Goal: Task Accomplishment & Management: Complete application form

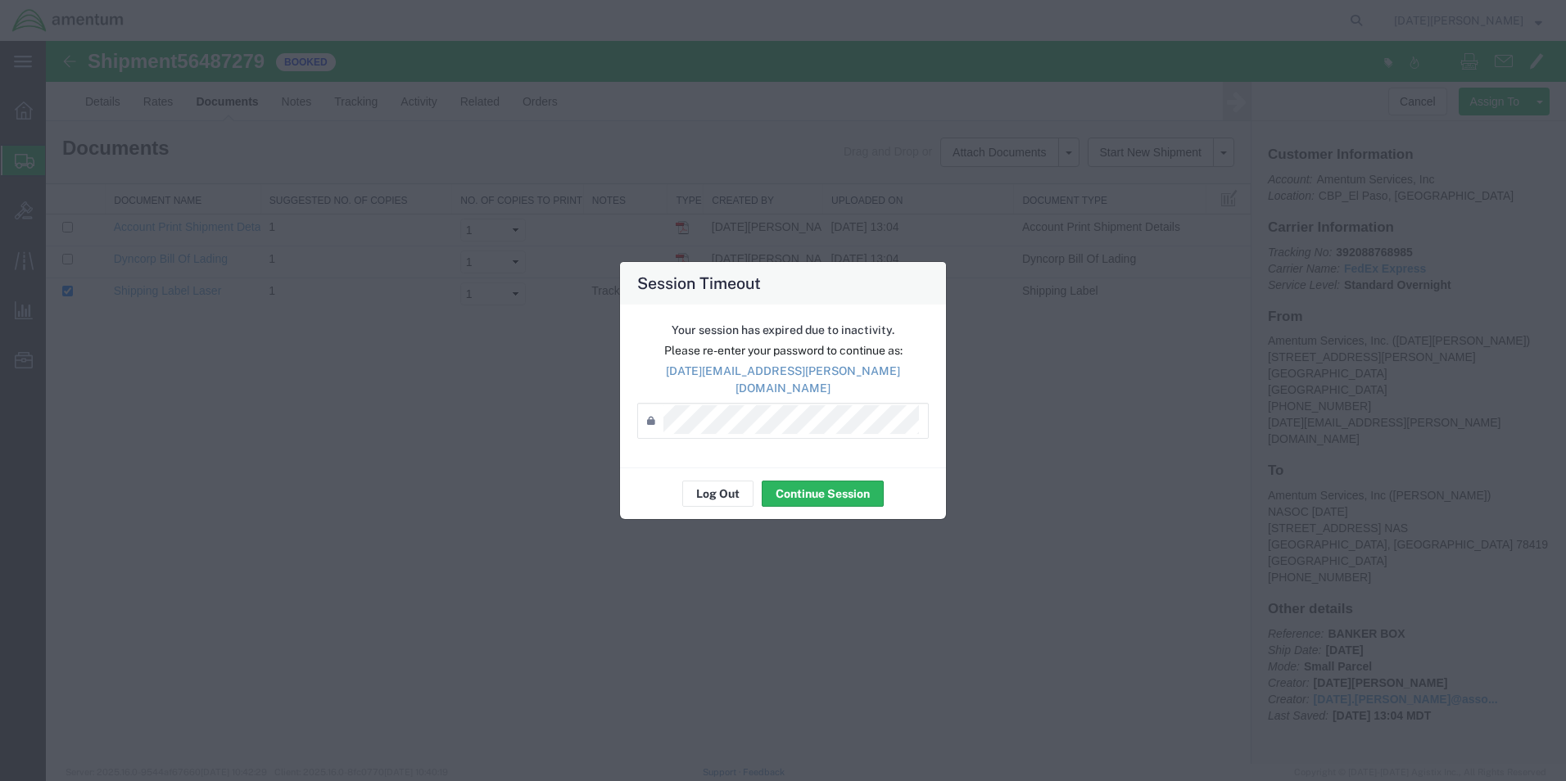
drag, startPoint x: 767, startPoint y: 135, endPoint x: 668, endPoint y: 129, distance: 98.5
click at [767, 135] on div "Session Timeout Your session has expired due to inactivity. Please re-enter you…" at bounding box center [783, 390] width 1566 height 781
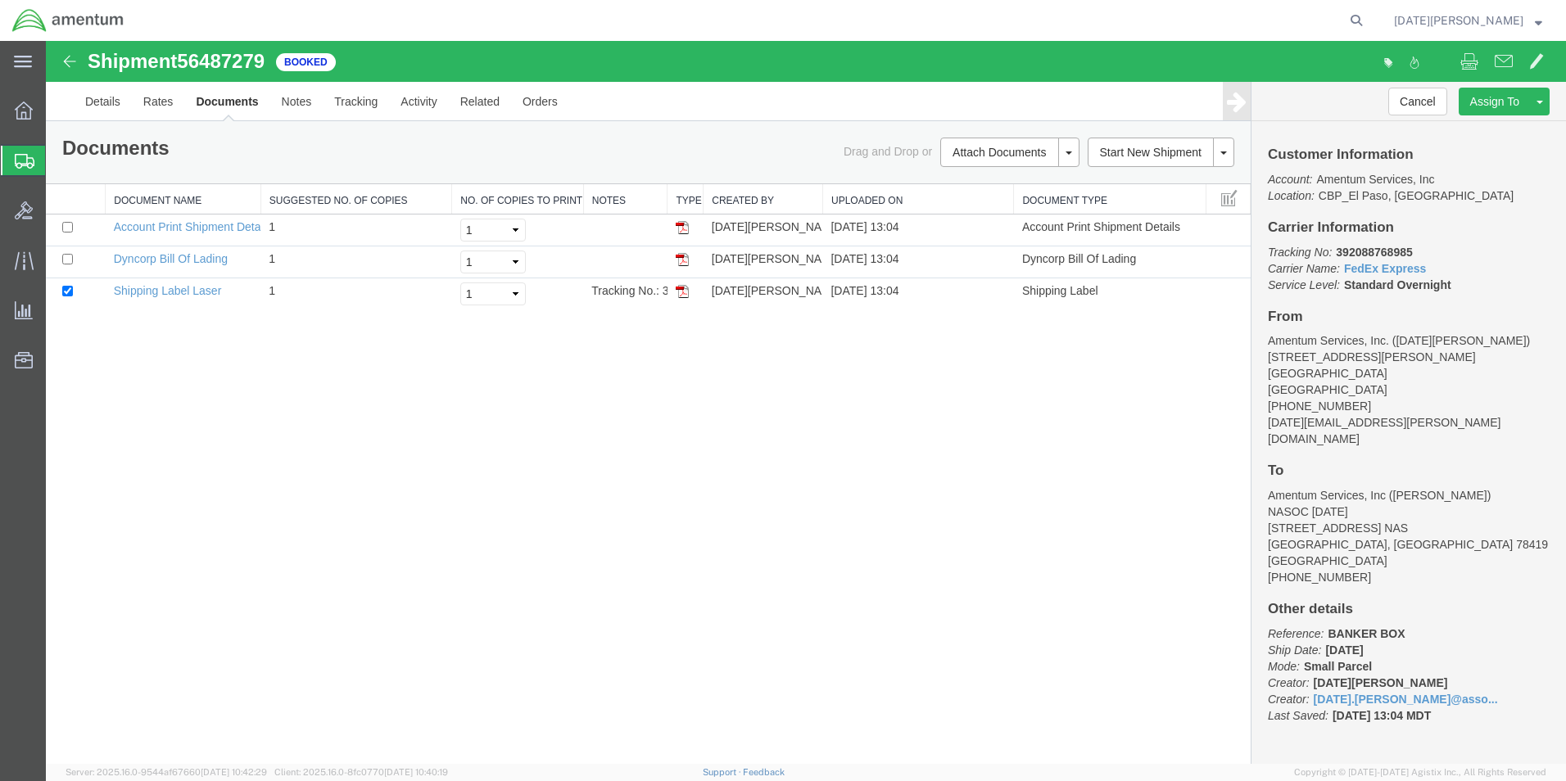
click at [0, 0] on span "Create from Template" at bounding box center [0, 0] width 0 height 0
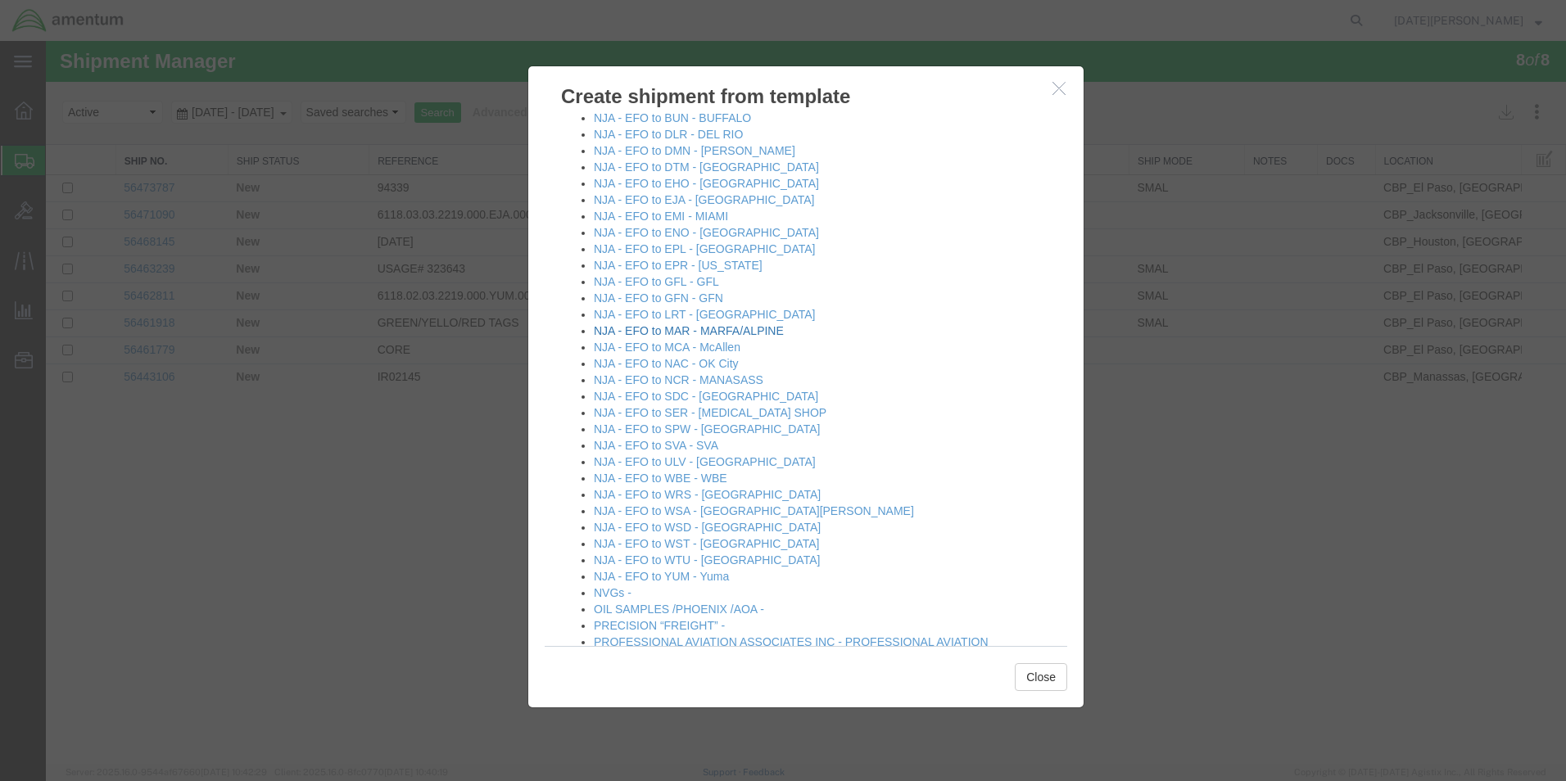
scroll to position [819, 0]
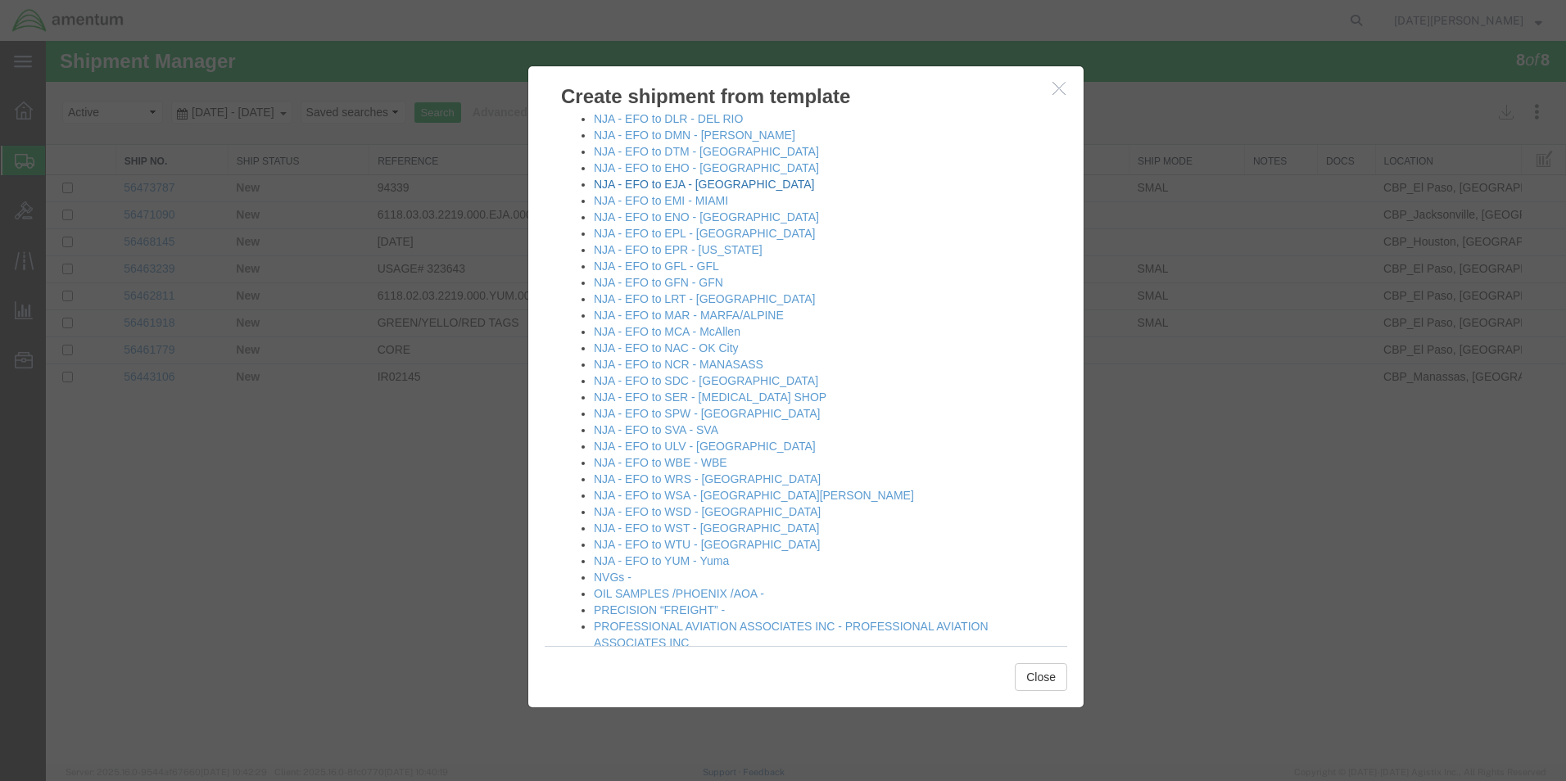
click at [680, 181] on link "NJA - EFO to EJA - [GEOGRAPHIC_DATA]" at bounding box center [704, 184] width 220 height 13
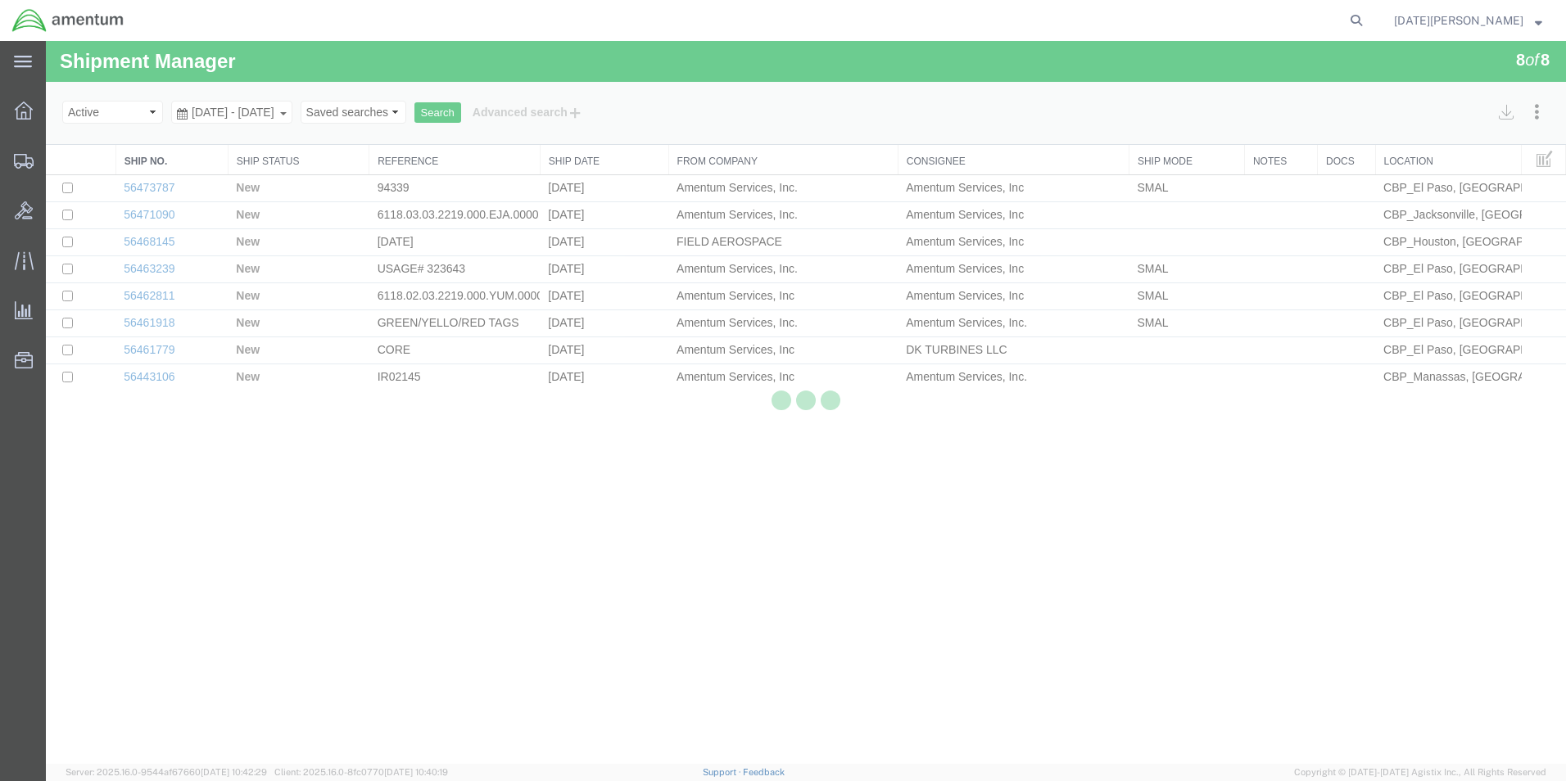
select select "49939"
select select "49930"
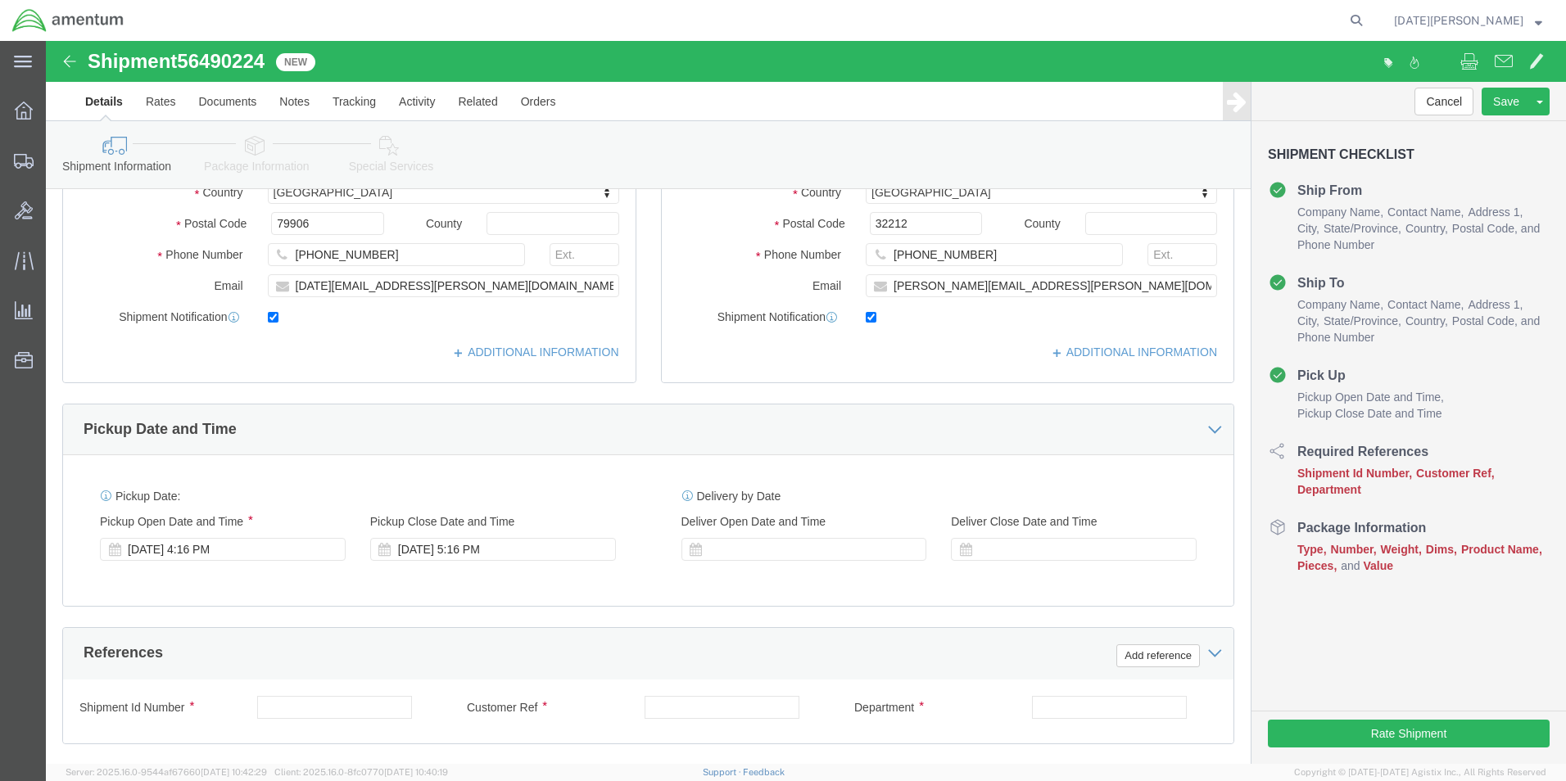
scroll to position [573, 0]
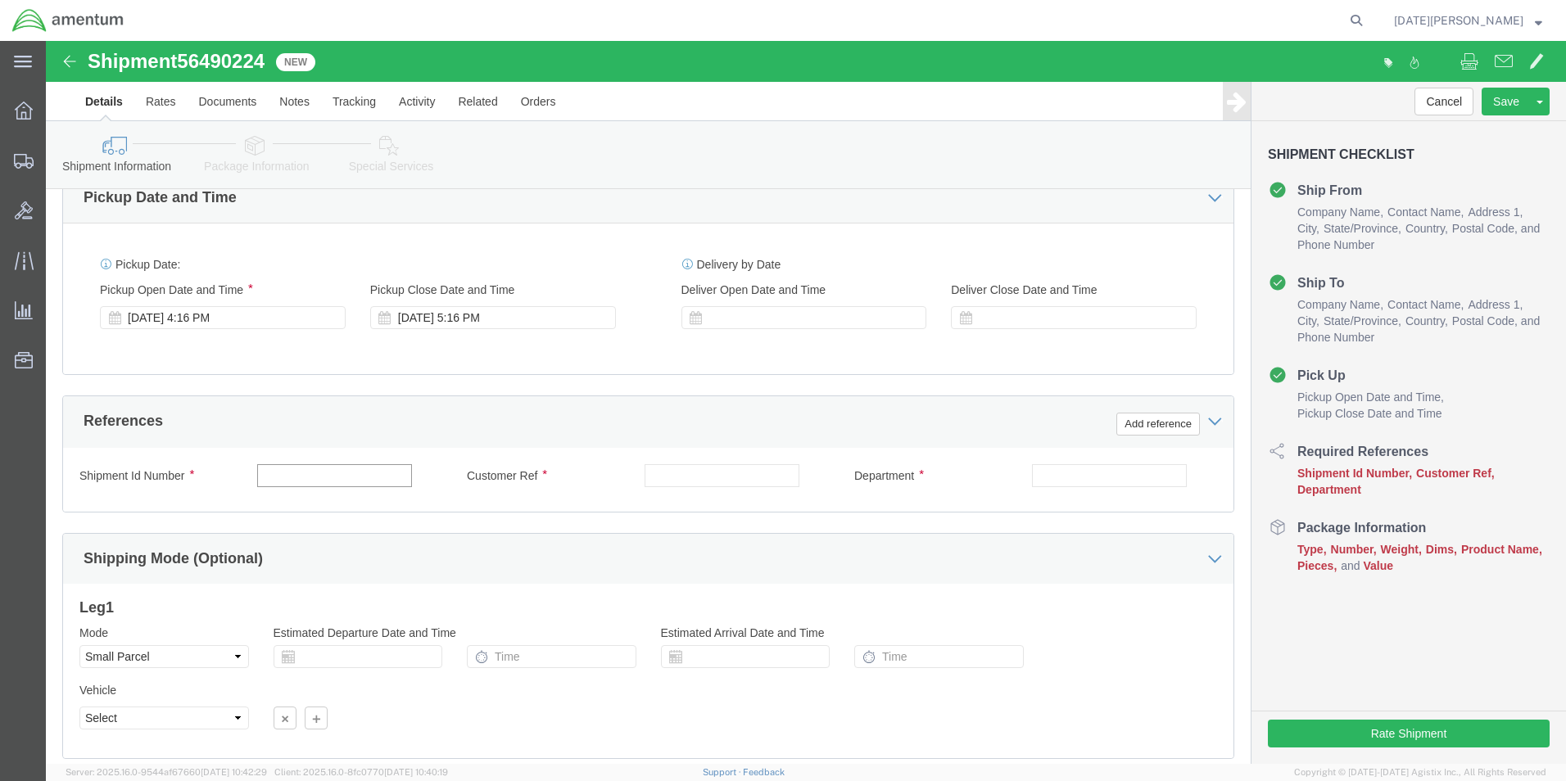
click input "text"
type input "94377"
type input "CBP"
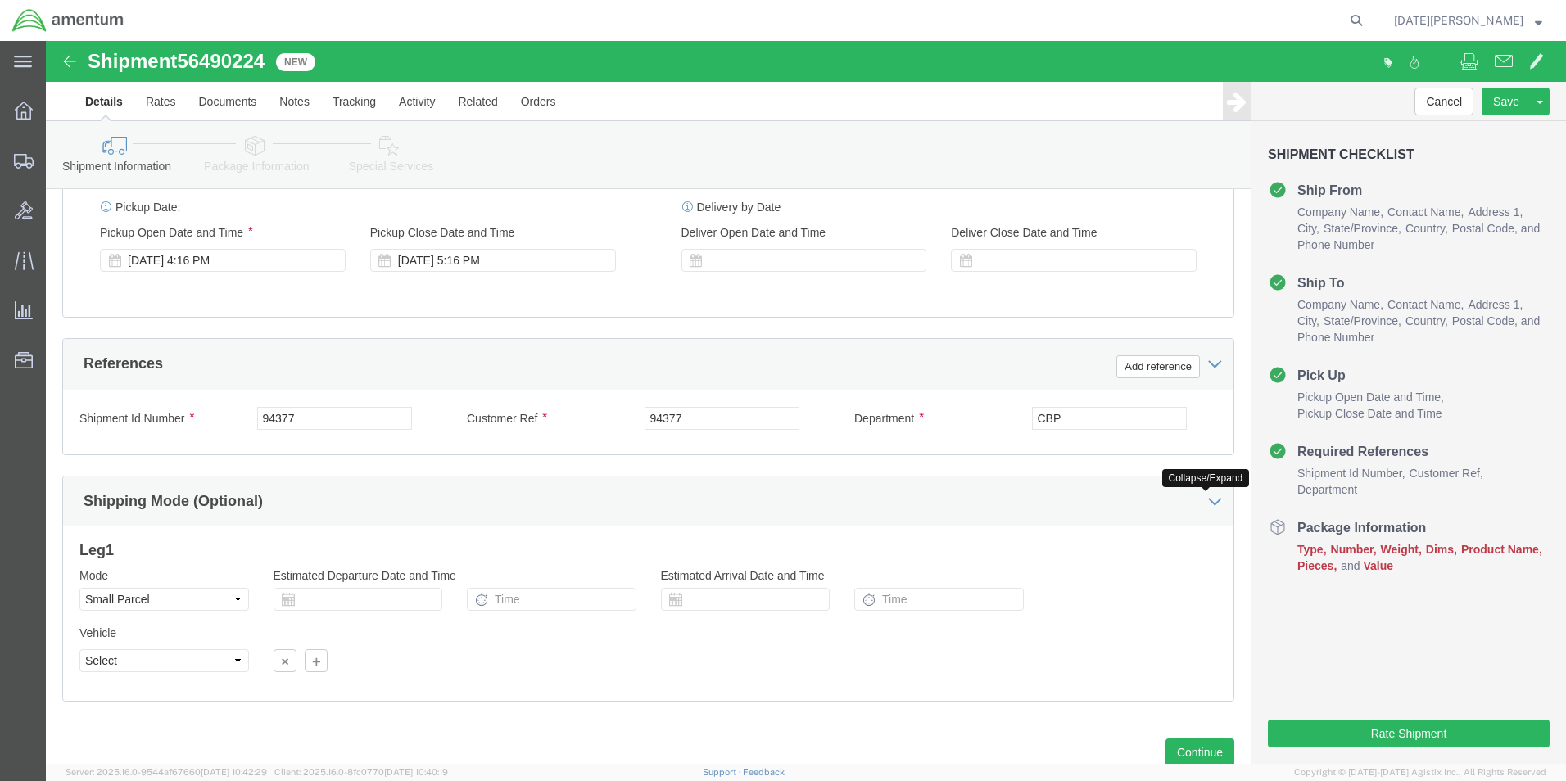
scroll to position [683, 0]
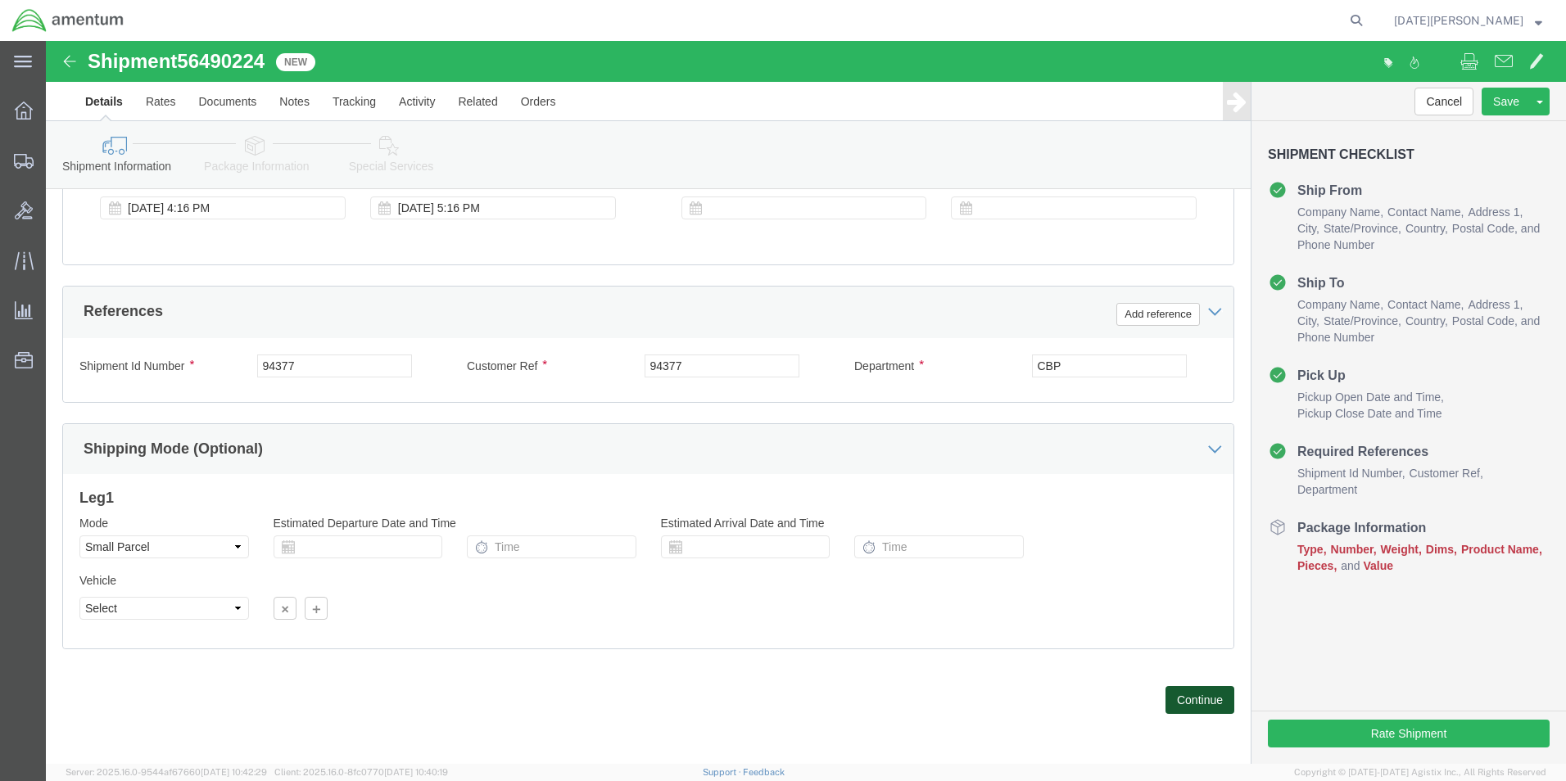
click button "Continue"
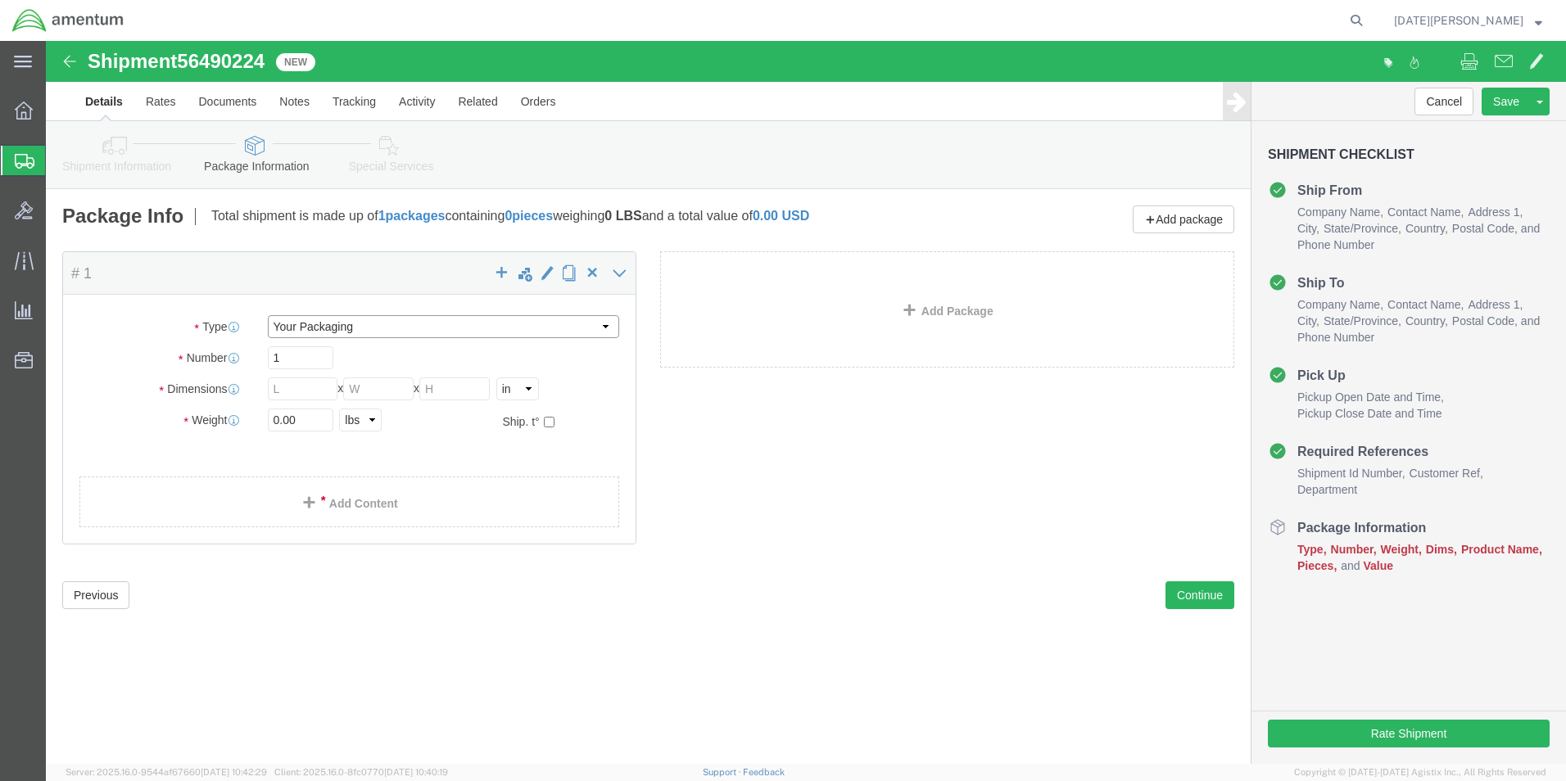
drag, startPoint x: 301, startPoint y: 284, endPoint x: 299, endPoint y: 295, distance: 10.9
click select "Select Bale(s) Basket(s) Bolt(s) Bottle(s) Buckets Bulk Bundle(s) Can(s) Cardbo…"
select select "MBX"
click select "Select Bale(s) Basket(s) Bolt(s) Bottle(s) Buckets Bulk Bundle(s) Can(s) Cardbo…"
type input "13.00"
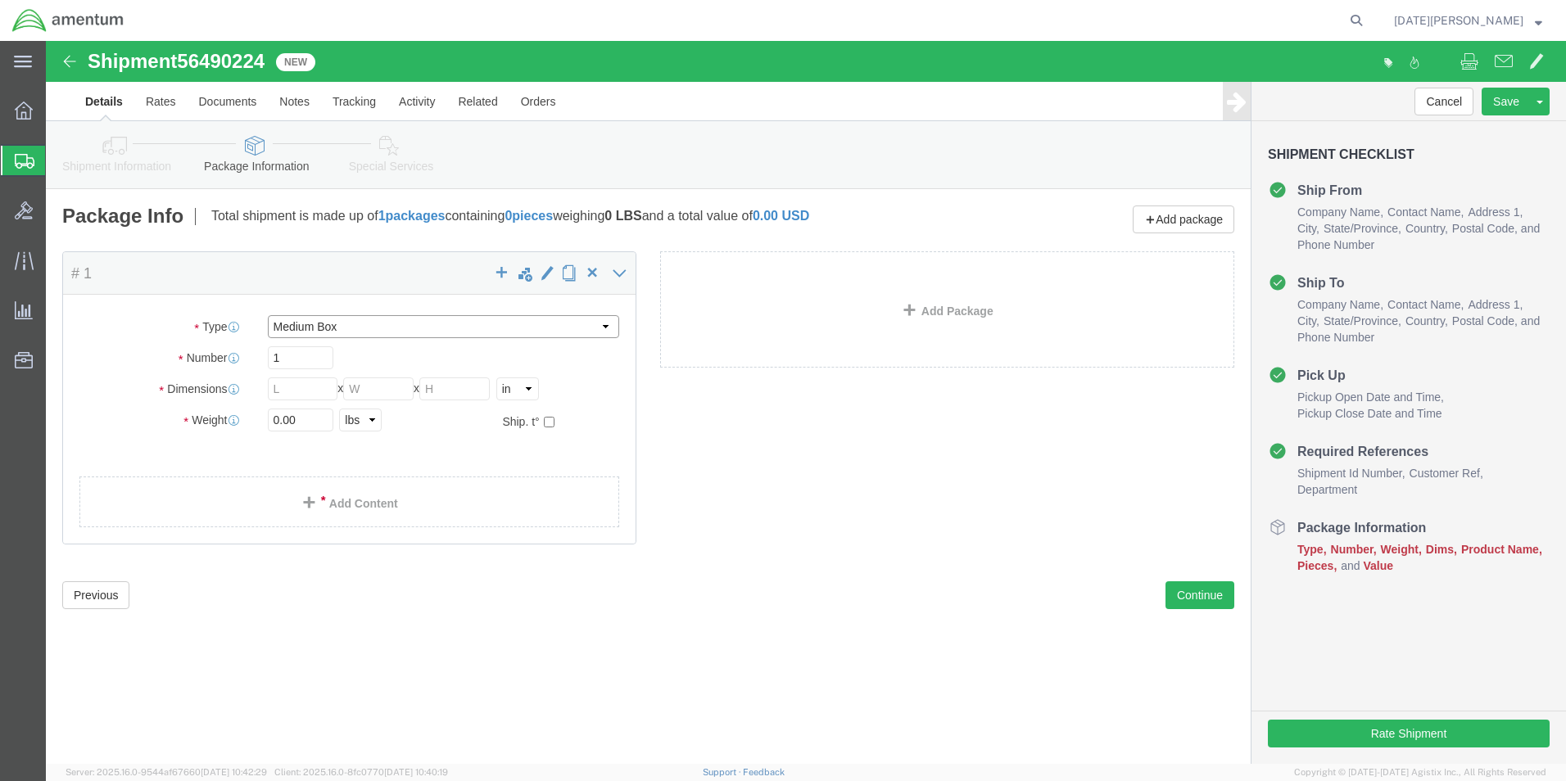
type input "11.50"
type input "2.50"
drag, startPoint x: 252, startPoint y: 386, endPoint x: 157, endPoint y: 386, distance: 95.0
click div "Weight 0.00 Select kgs lbs Ship. t°"
type input "1"
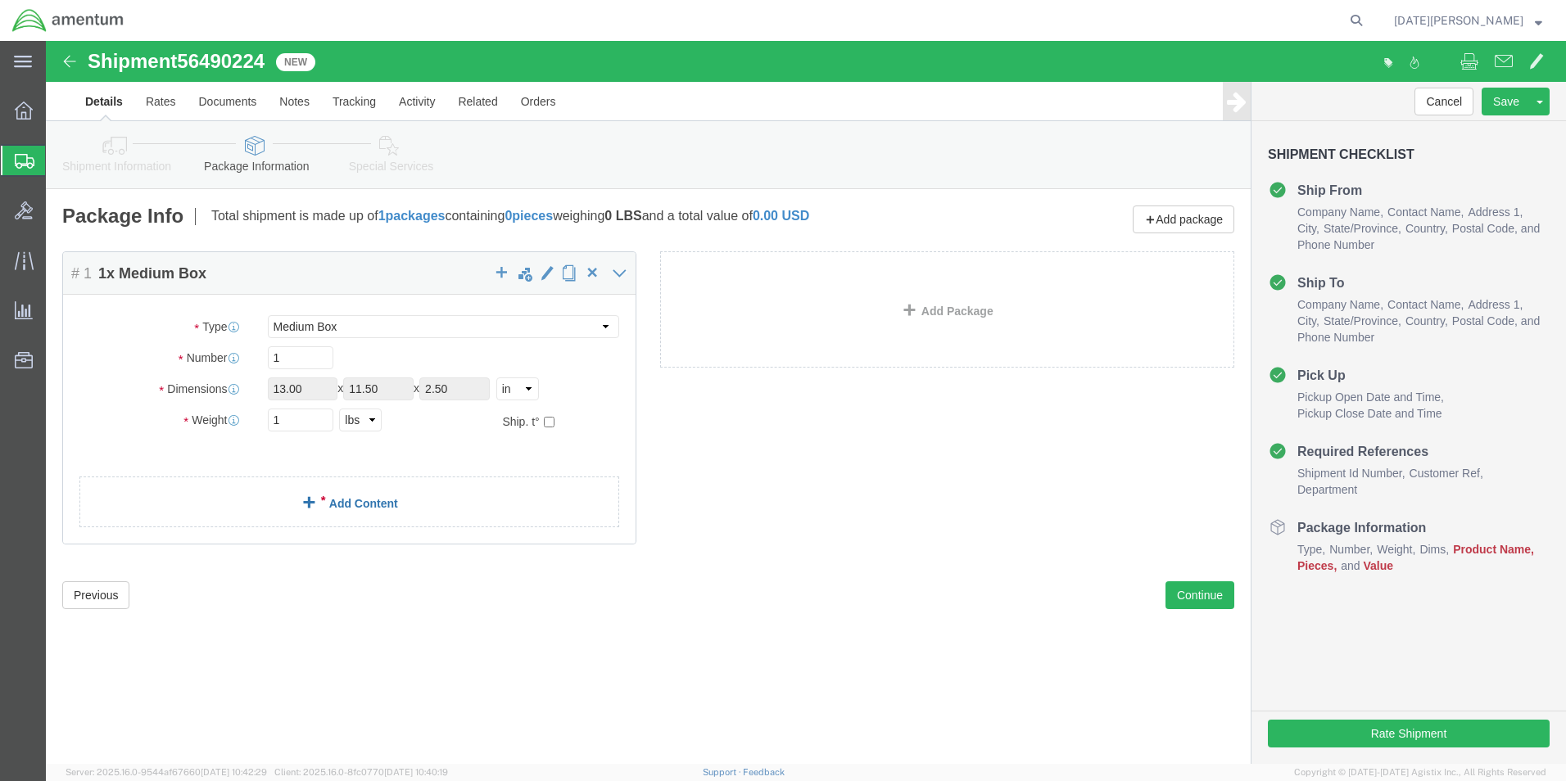
click link "Add Content"
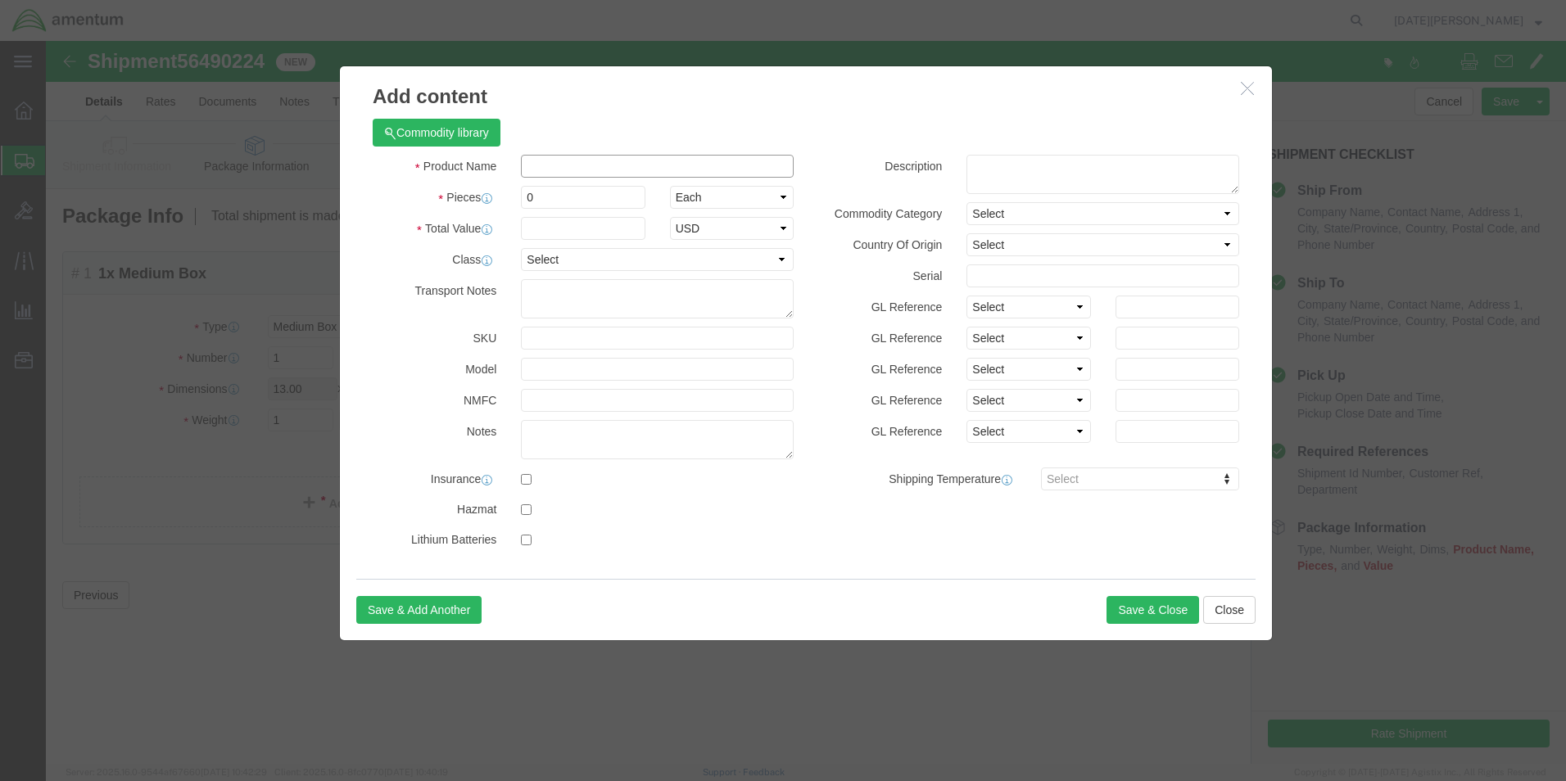
click input "text"
drag, startPoint x: 637, startPoint y: 130, endPoint x: 571, endPoint y: 130, distance: 66.4
click input "INSPECTION KIT / GUARD"
type input "INSPECTION KIT"
type input "1"
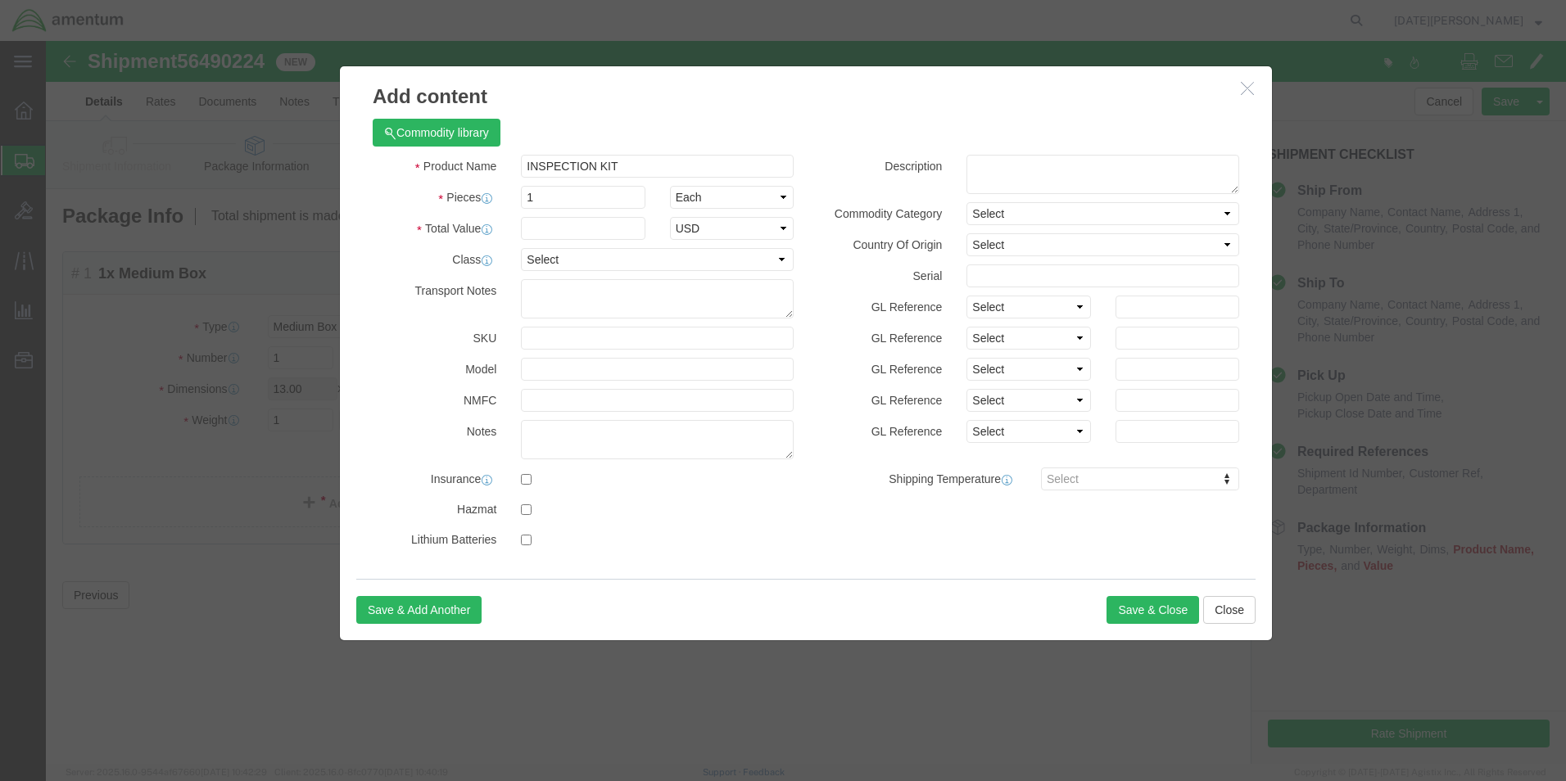
click div "Product Name INSPECTION KIT Pieces 1 Select Bag Barrels 100Board Feet Bottle Bo…"
click input "text"
type input "1000"
select select "USD"
click button "Save & Close"
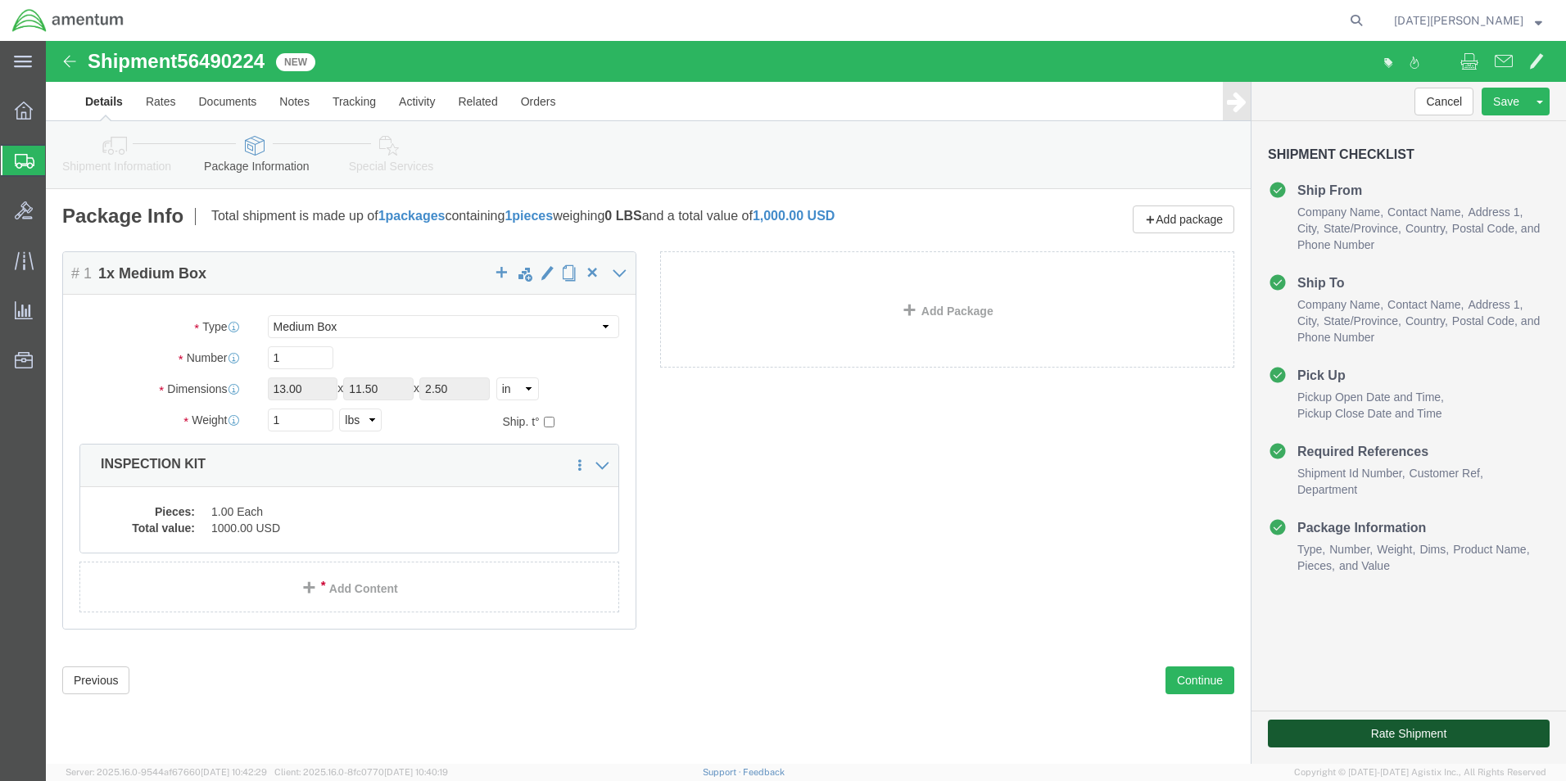
click button "Rate Shipment"
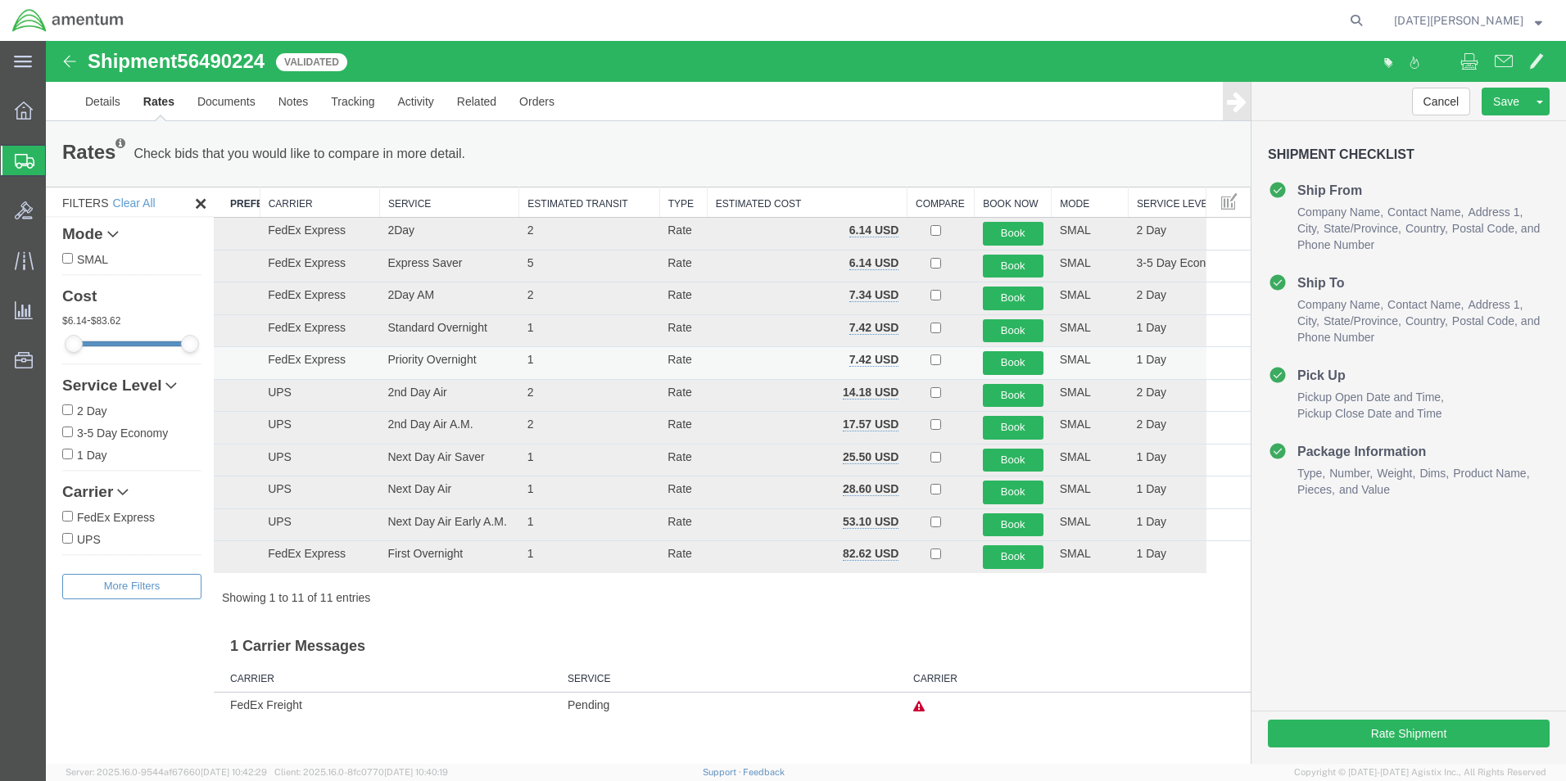
click at [976, 356] on td "Book" at bounding box center [1013, 363] width 77 height 33
click at [1005, 357] on button "Book" at bounding box center [1013, 363] width 61 height 24
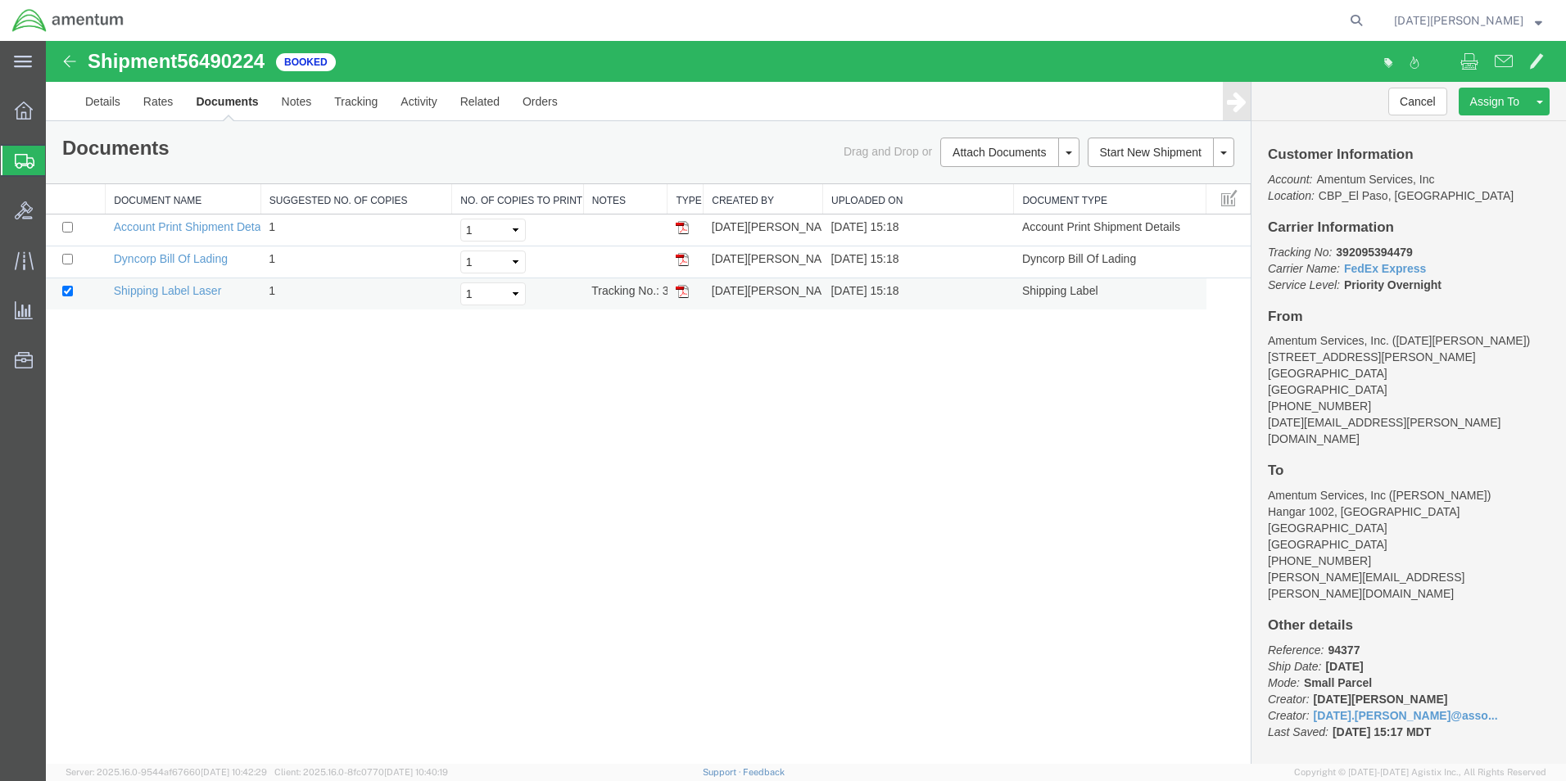
click at [683, 290] on img at bounding box center [682, 291] width 13 height 13
click at [0, 0] on span "Create from Template" at bounding box center [0, 0] width 0 height 0
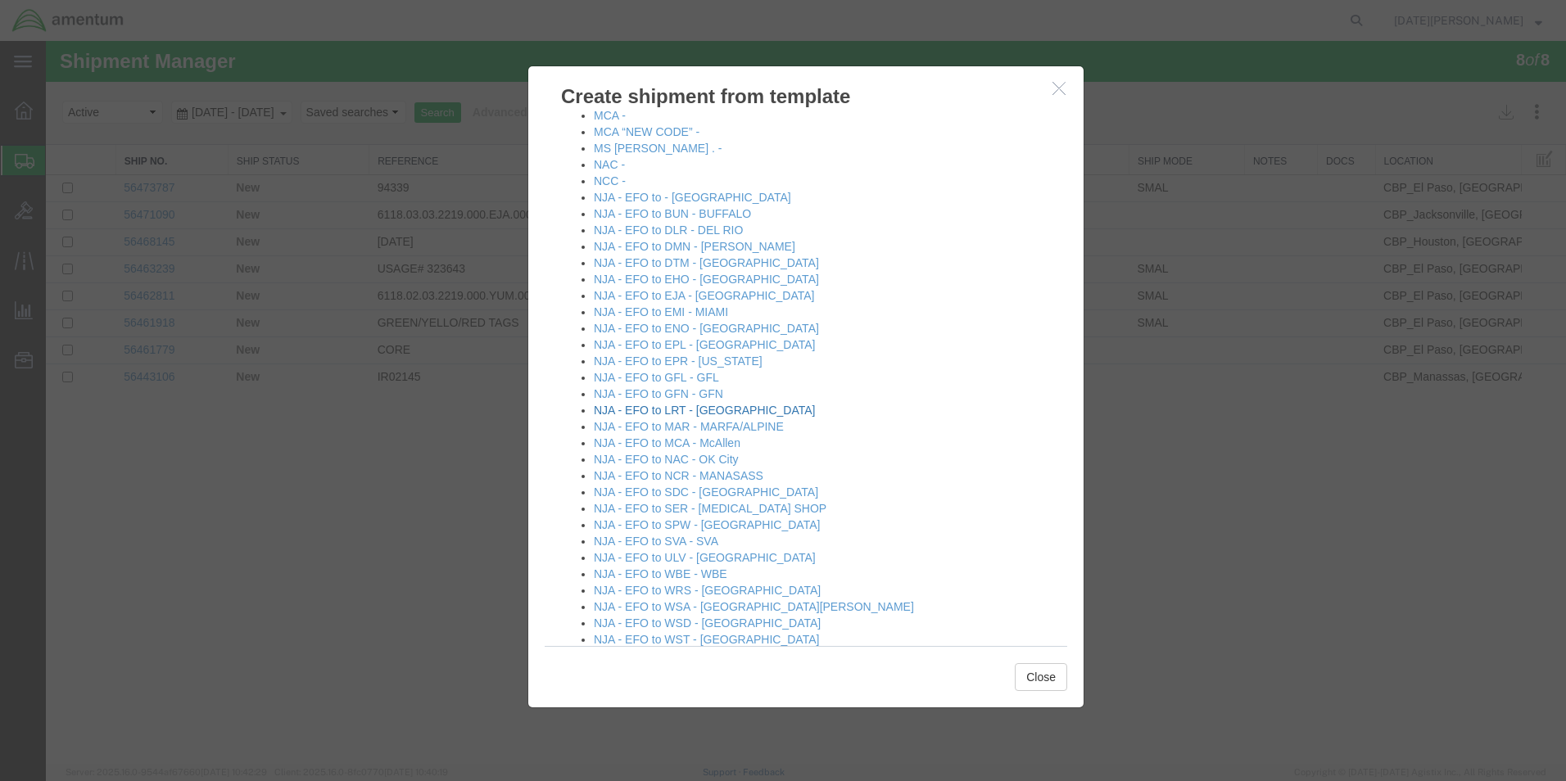
scroll to position [737, 0]
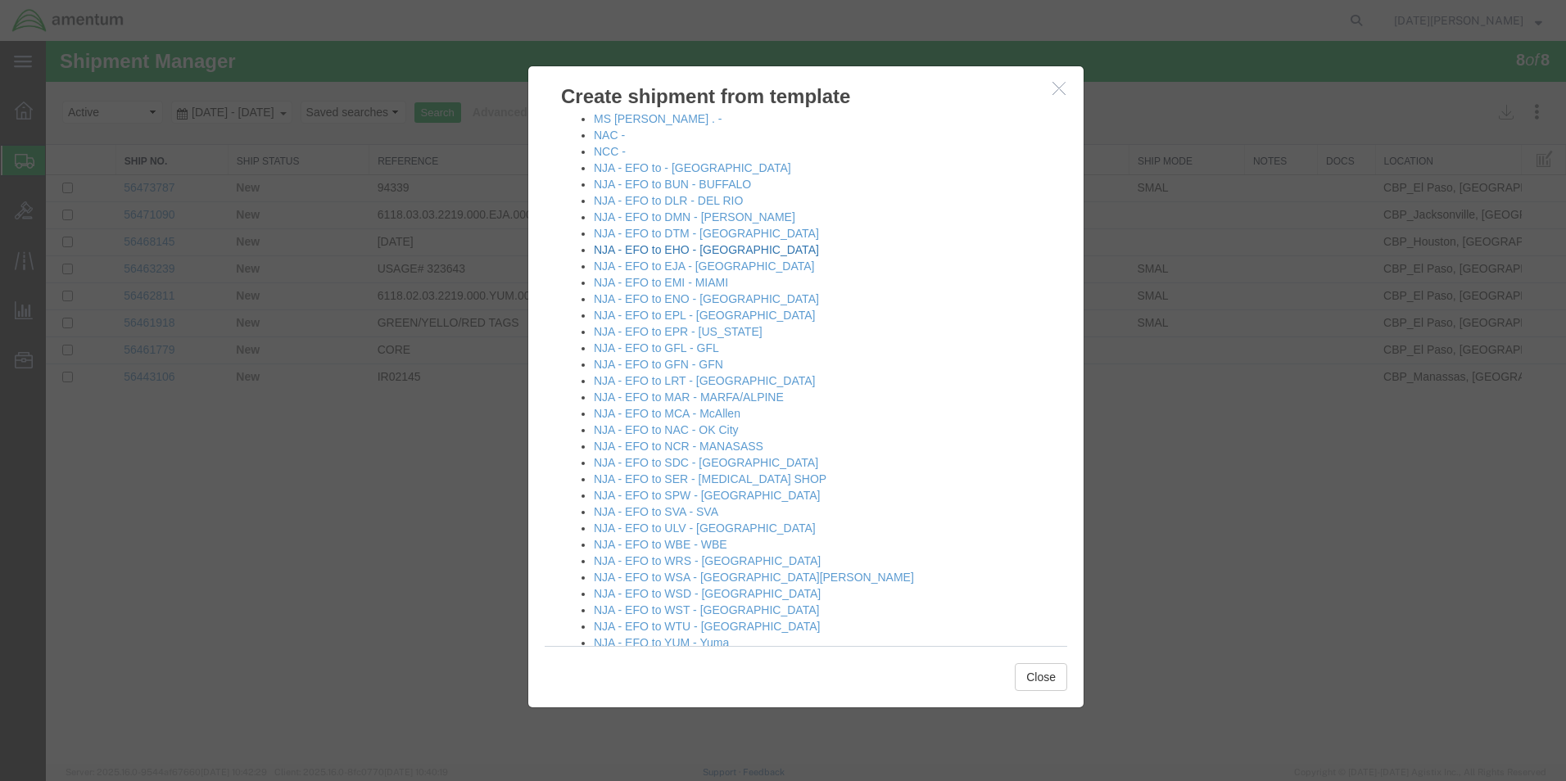
click at [678, 252] on link "NJA - EFO to EHO - [GEOGRAPHIC_DATA]" at bounding box center [706, 249] width 225 height 13
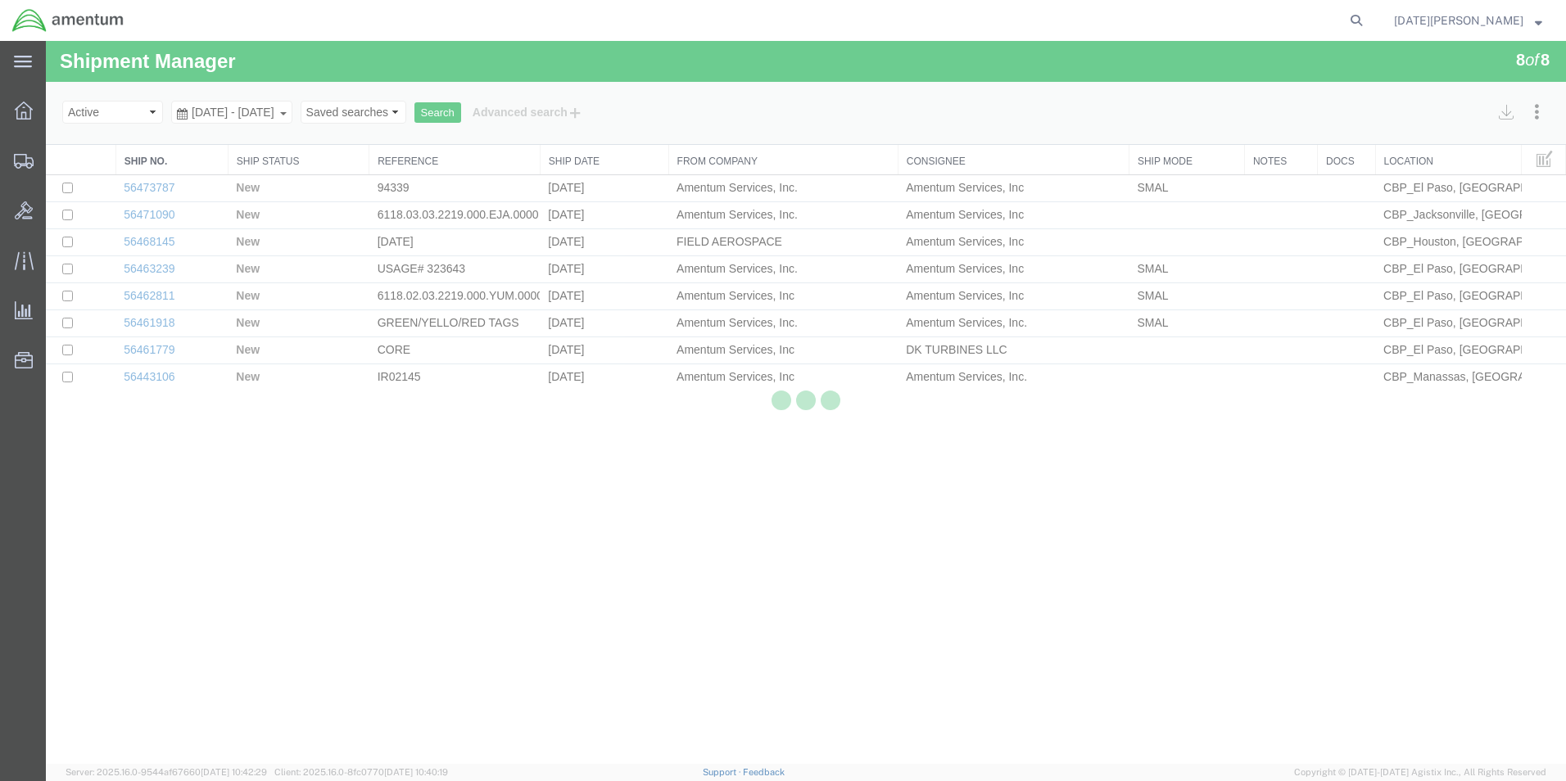
select select "49939"
select select "49929"
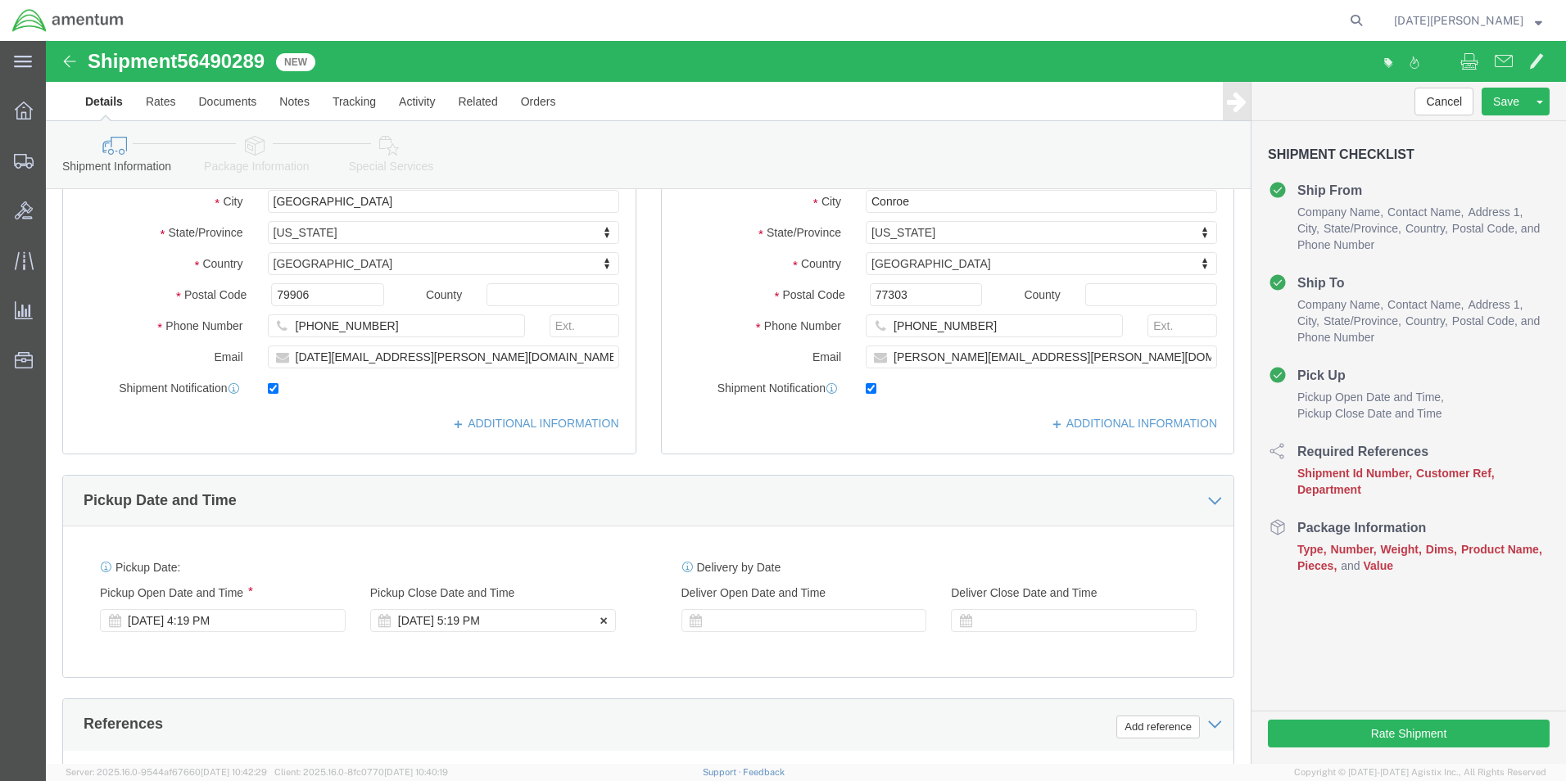
scroll to position [492, 0]
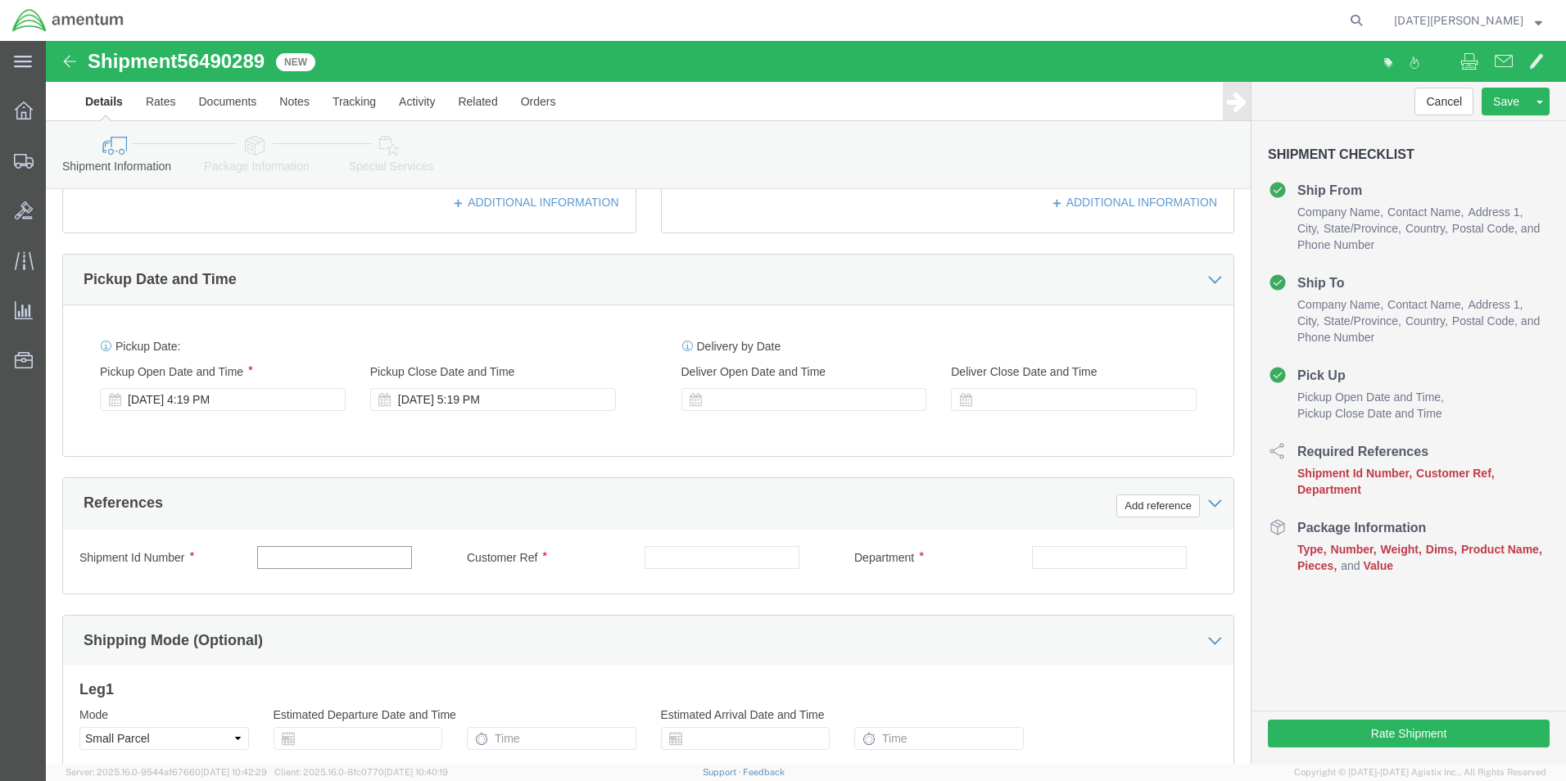
click input "text"
type input "94390"
type input "CBP"
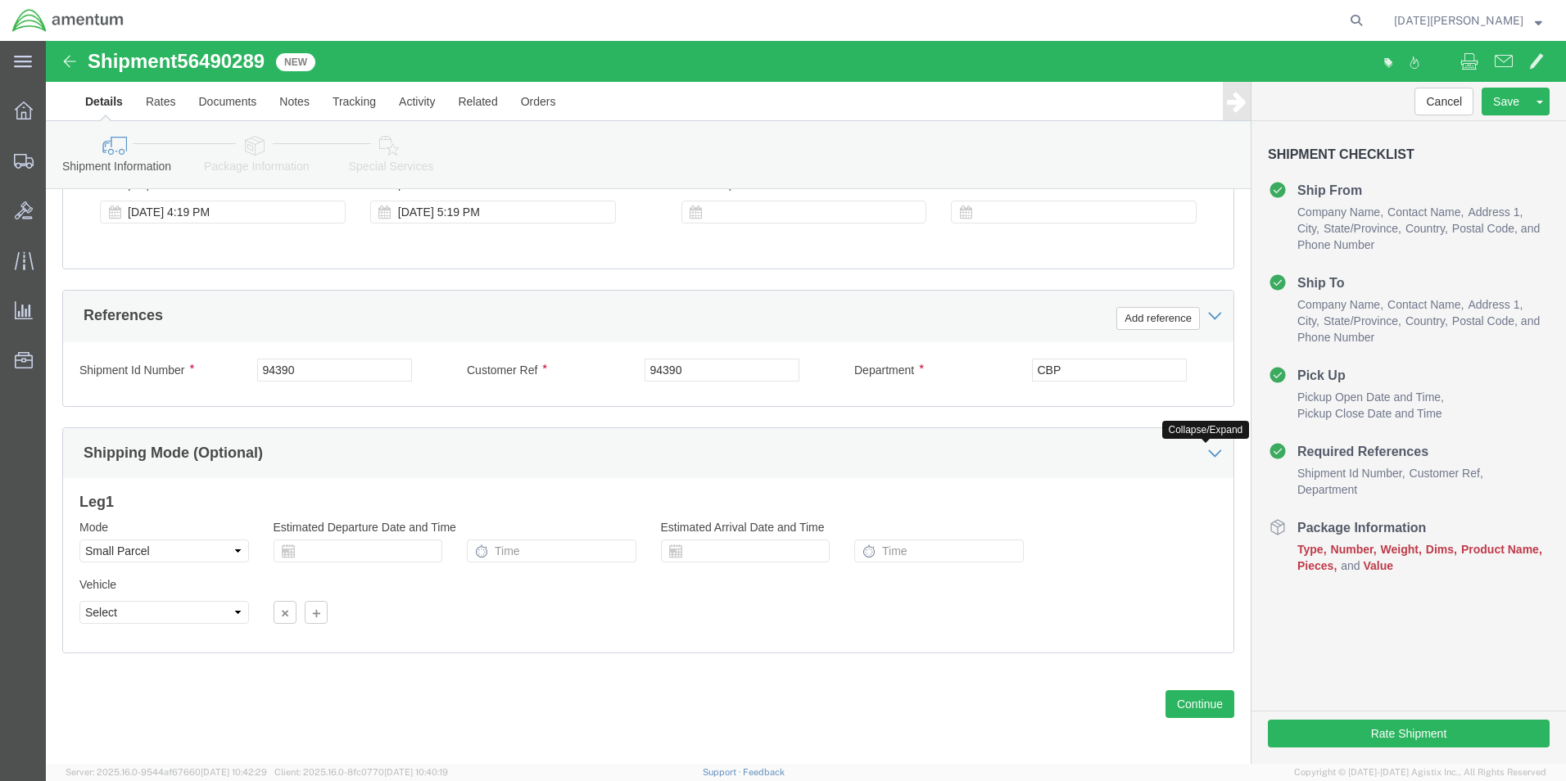
scroll to position [683, 0]
click button "Continue"
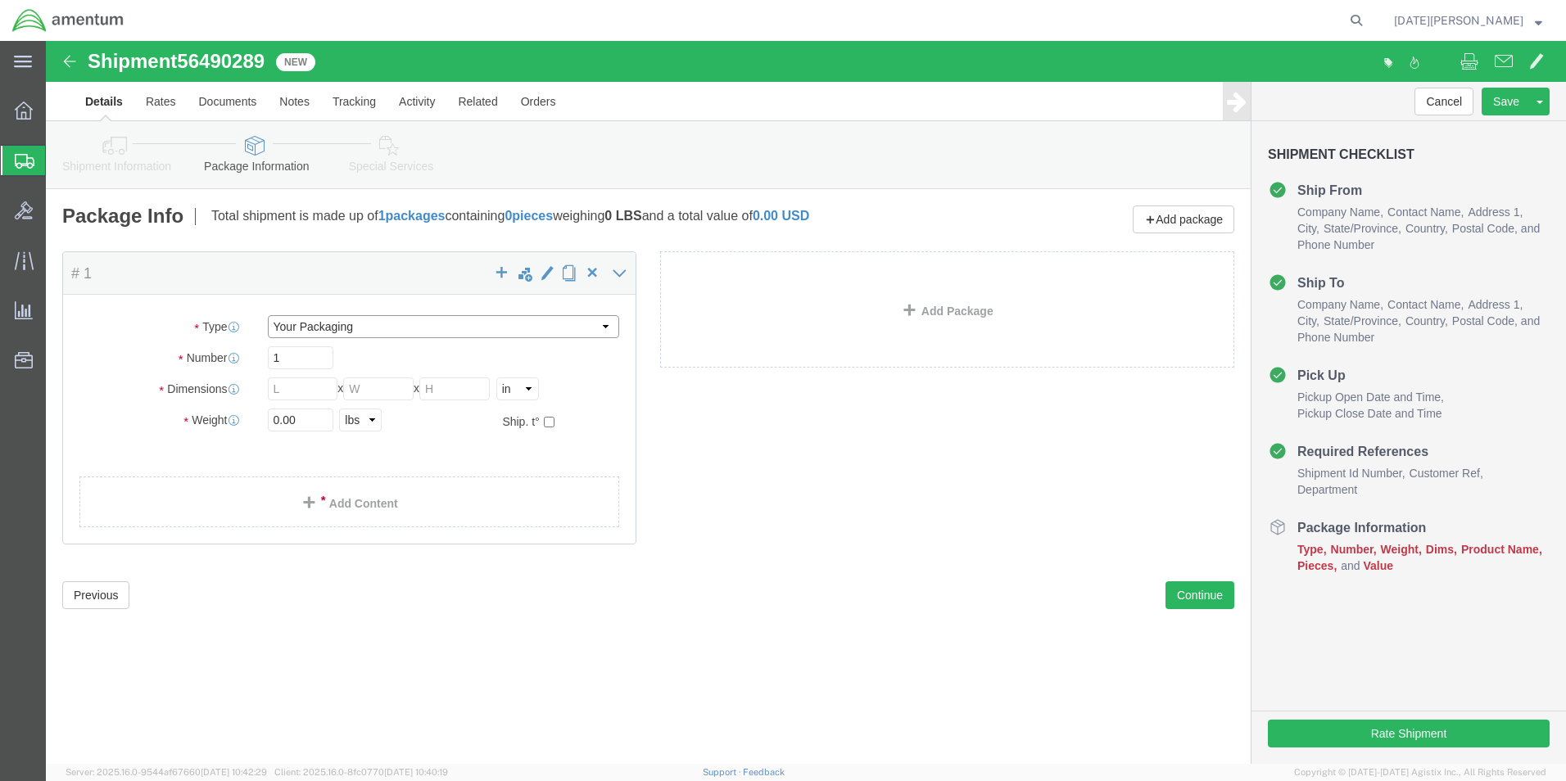
click select "Select Bale(s) Basket(s) Bolt(s) Bottle(s) Buckets Bulk Bundle(s) Can(s) Cardbo…"
select select "PAK"
click select "Select Bale(s) Basket(s) Bolt(s) Bottle(s) Buckets Bulk Bundle(s) Can(s) Cardbo…"
type input "10.25"
type input "12.75"
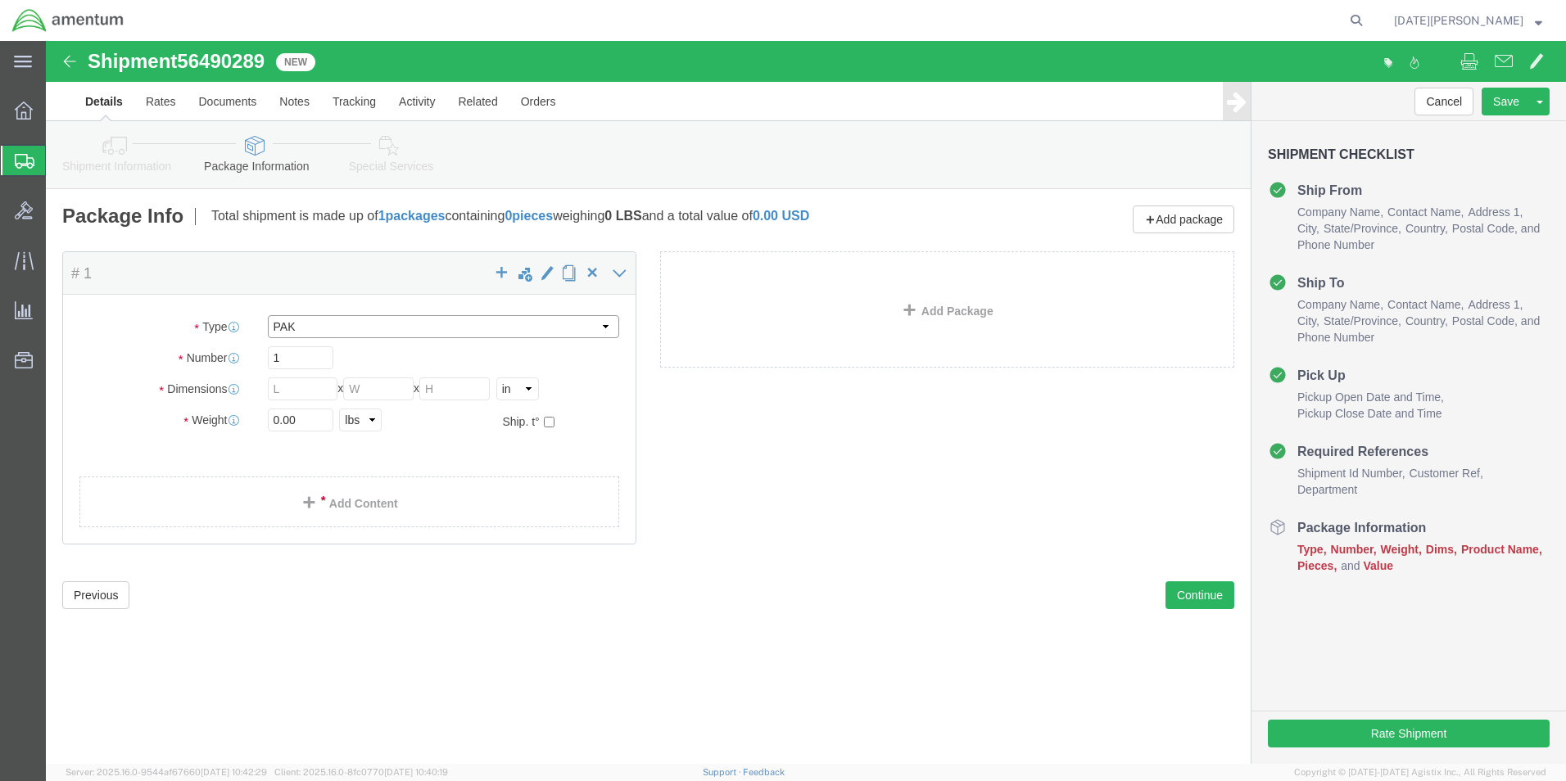
type input "1.00"
drag, startPoint x: 276, startPoint y: 383, endPoint x: 71, endPoint y: 361, distance: 205.9
click div "Weight Total weight of packages in pounds or kilograms 0.00 Select kgs lbs Ship…"
type input "0.15"
click link "Add Content"
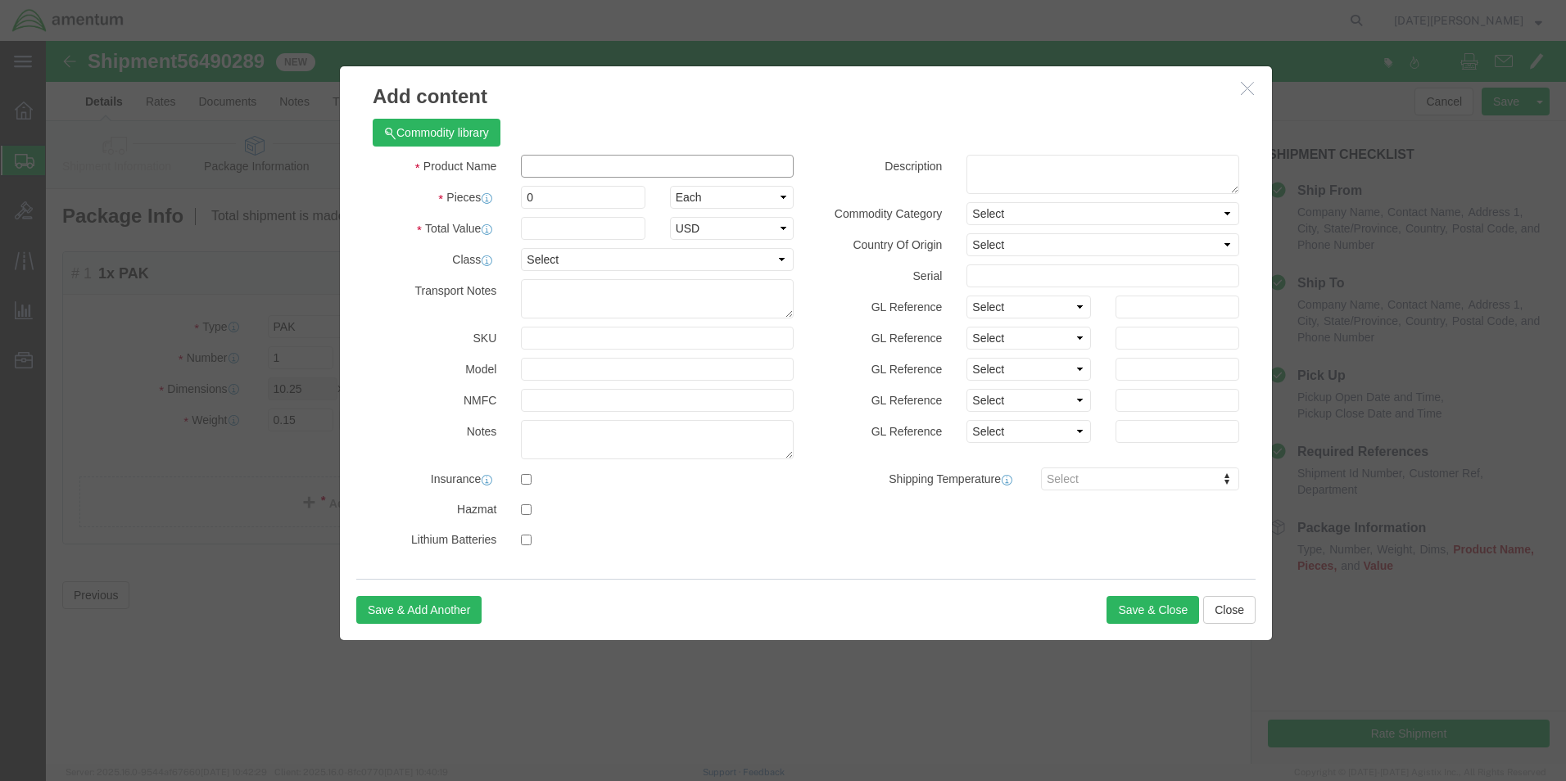
click input "text"
type input "AIRCRAFT HARWARE"
type input "12"
type input "100"
select select "USD"
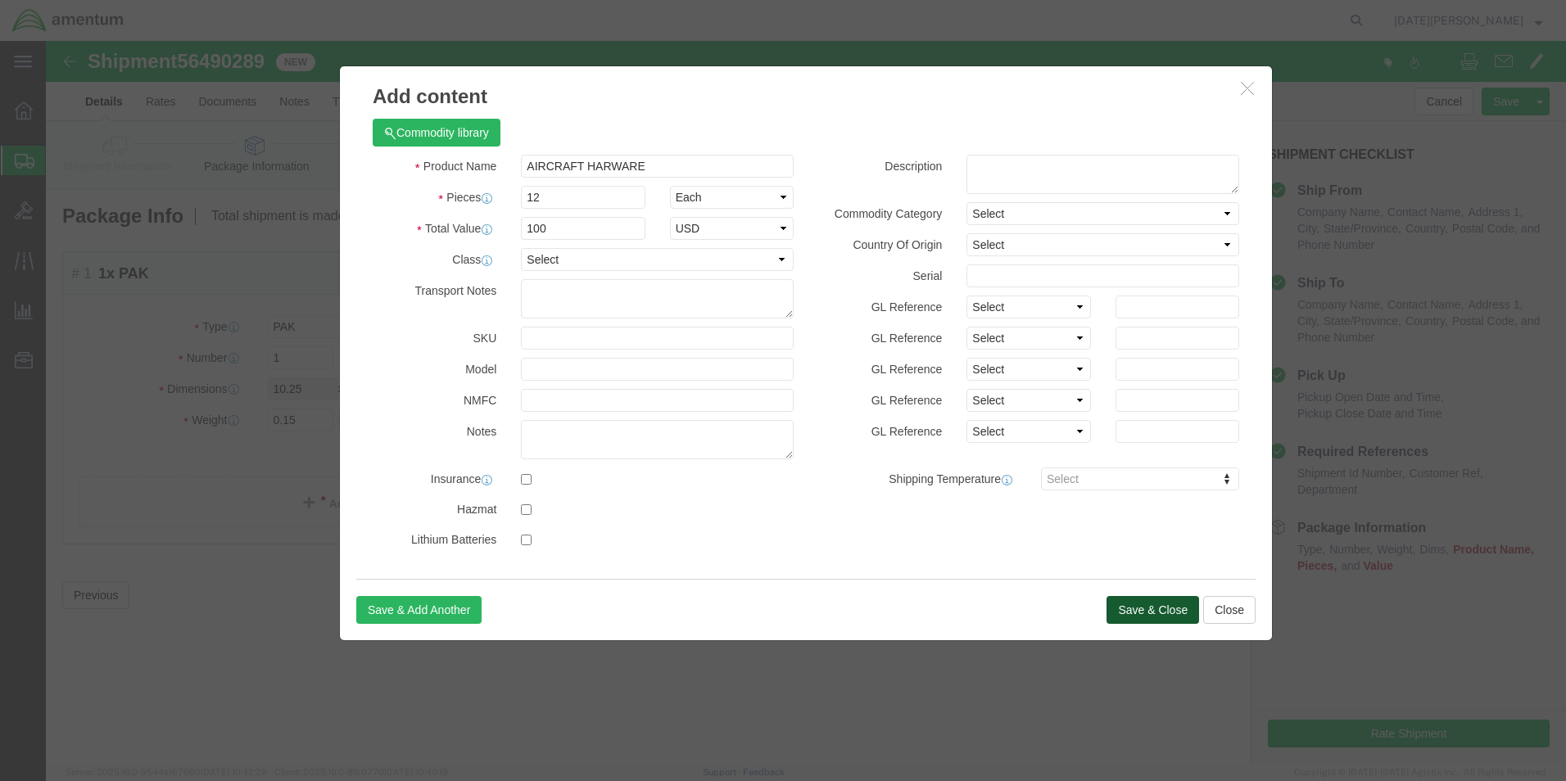
click button "Save & Close"
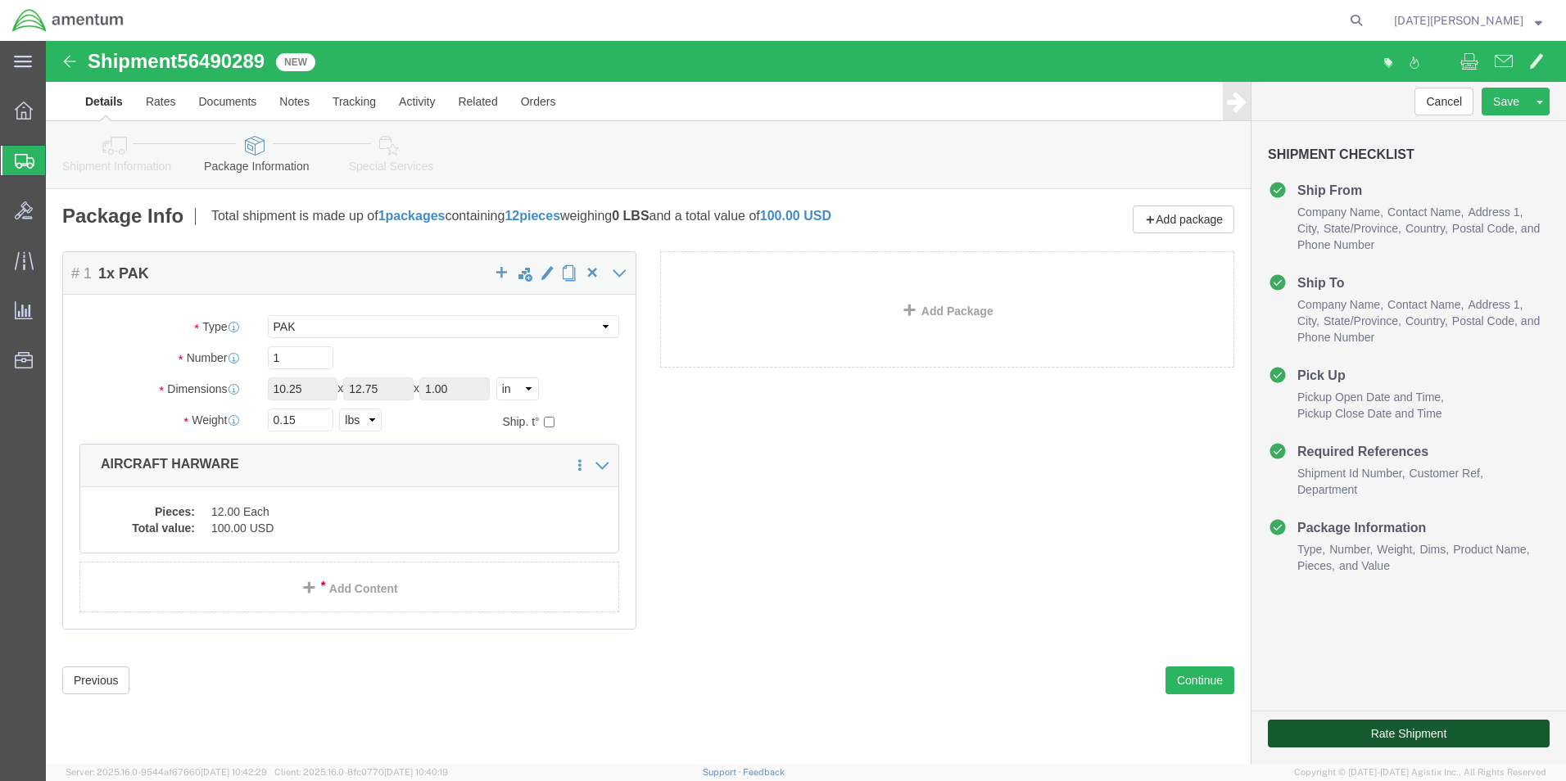
click button "Rate Shipment"
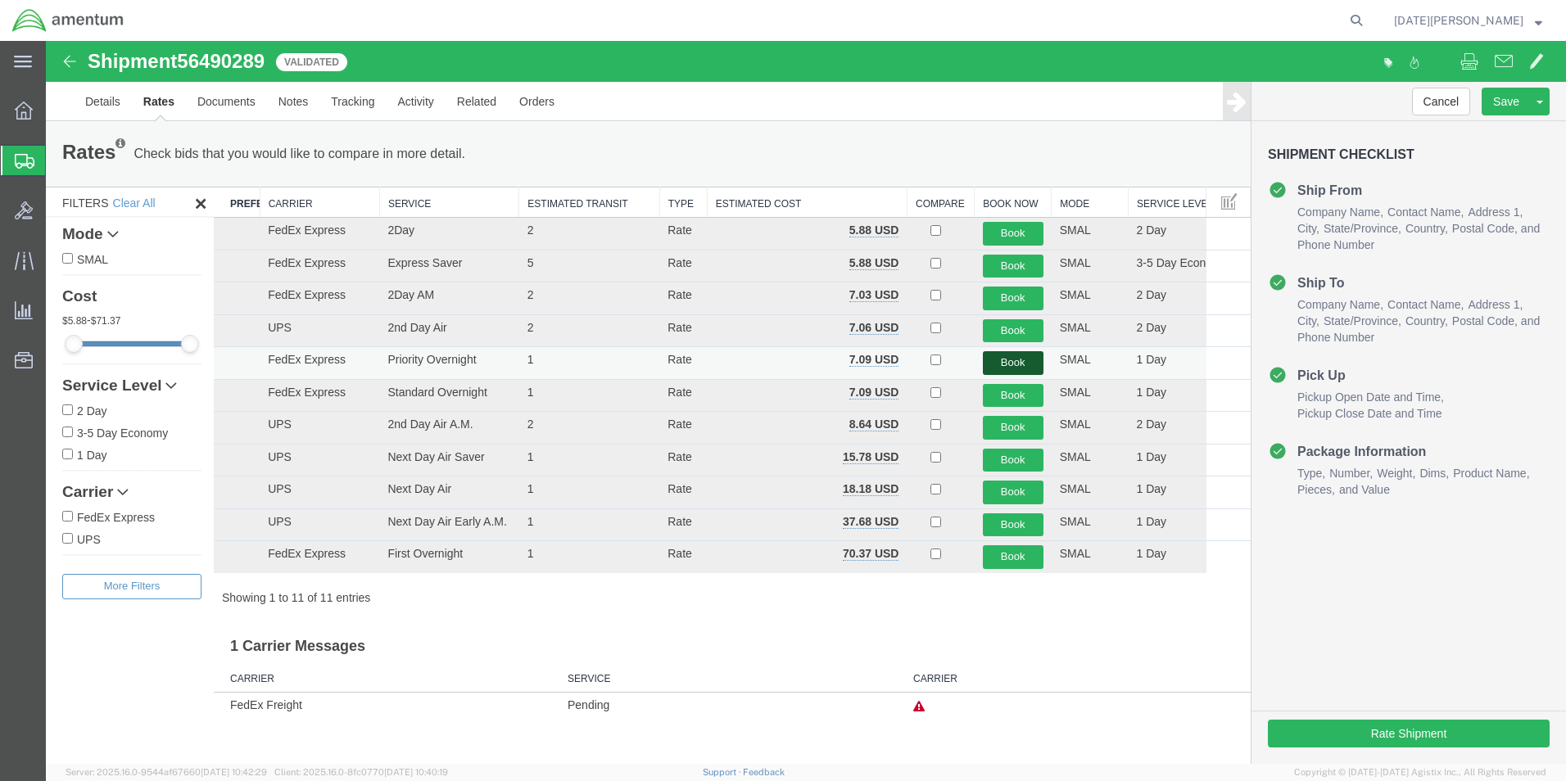
click at [991, 361] on button "Book" at bounding box center [1013, 363] width 61 height 24
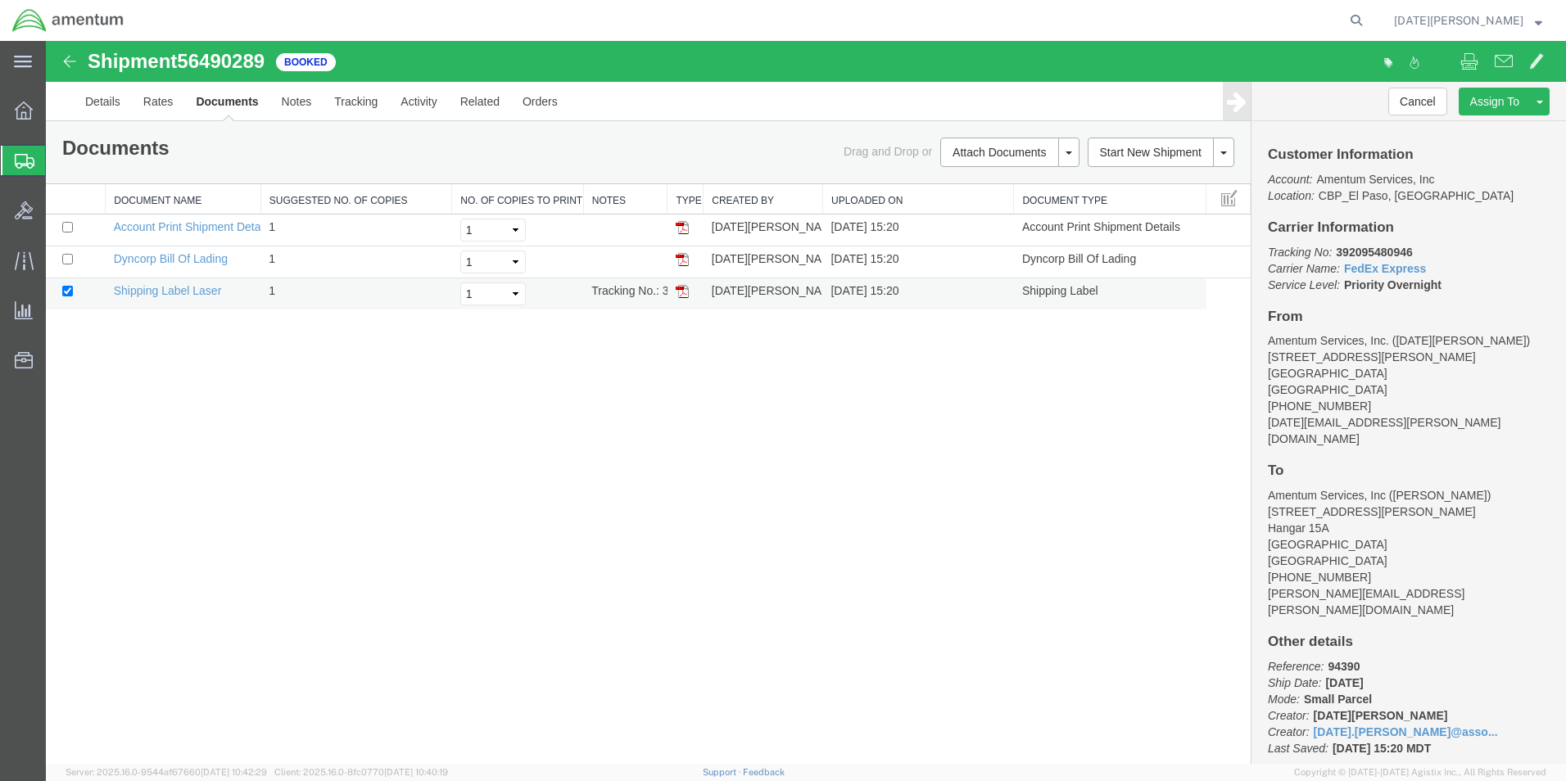
click at [685, 295] on img at bounding box center [682, 291] width 13 height 13
click at [0, 0] on span "Create from Template" at bounding box center [0, 0] width 0 height 0
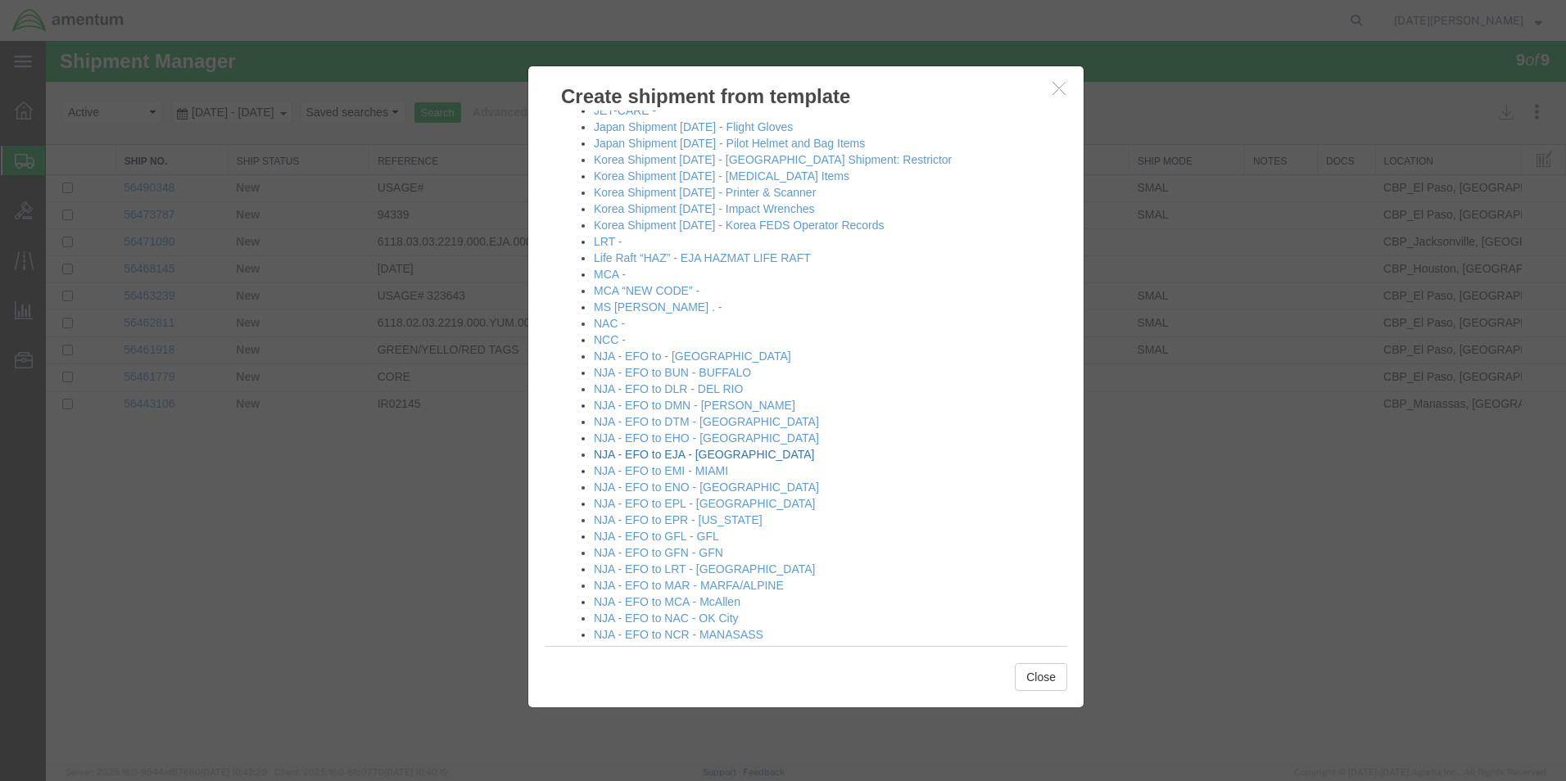
scroll to position [573, 0]
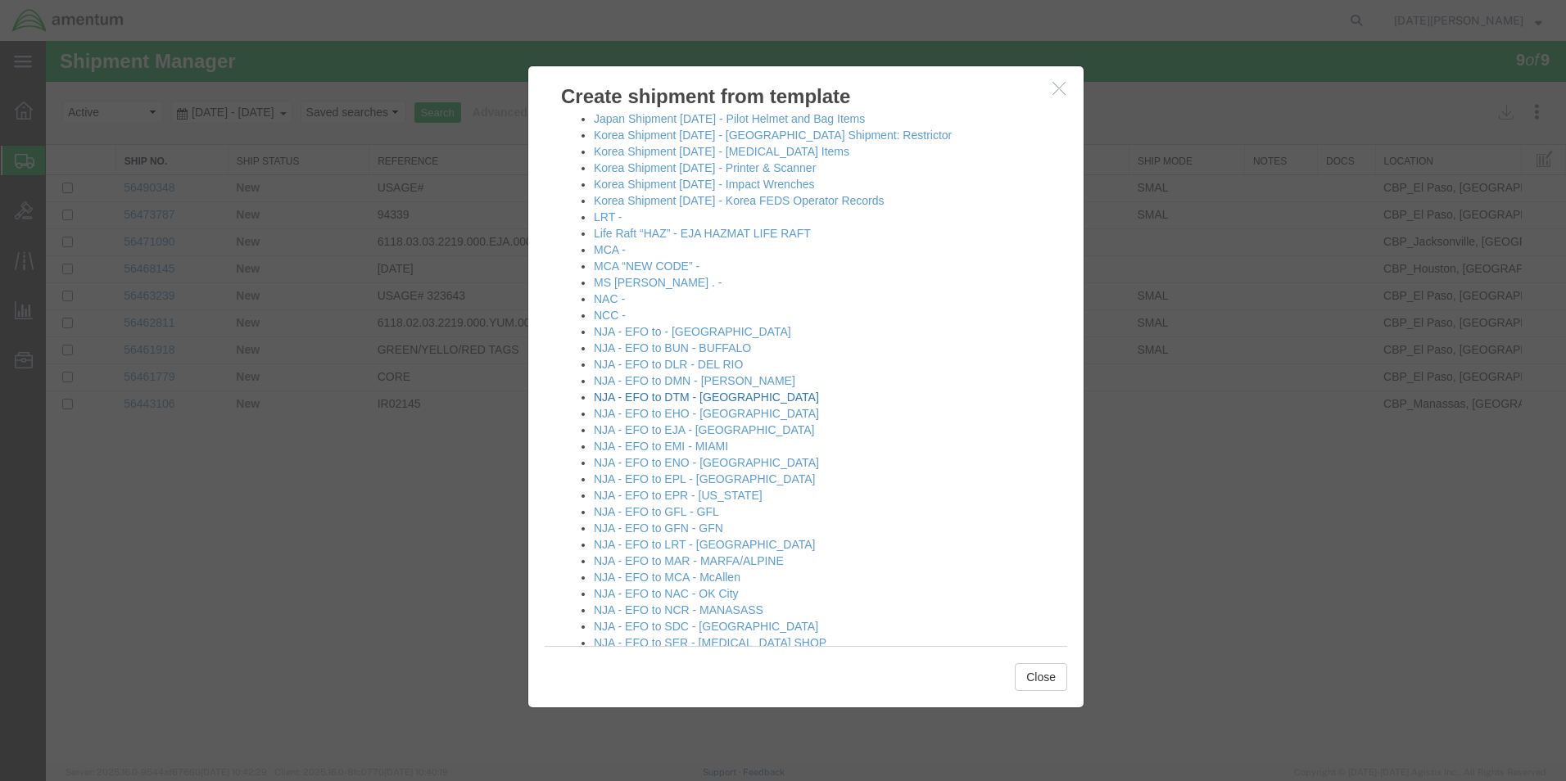
click at [677, 396] on link "NJA - EFO to DTM - [GEOGRAPHIC_DATA]" at bounding box center [706, 397] width 225 height 13
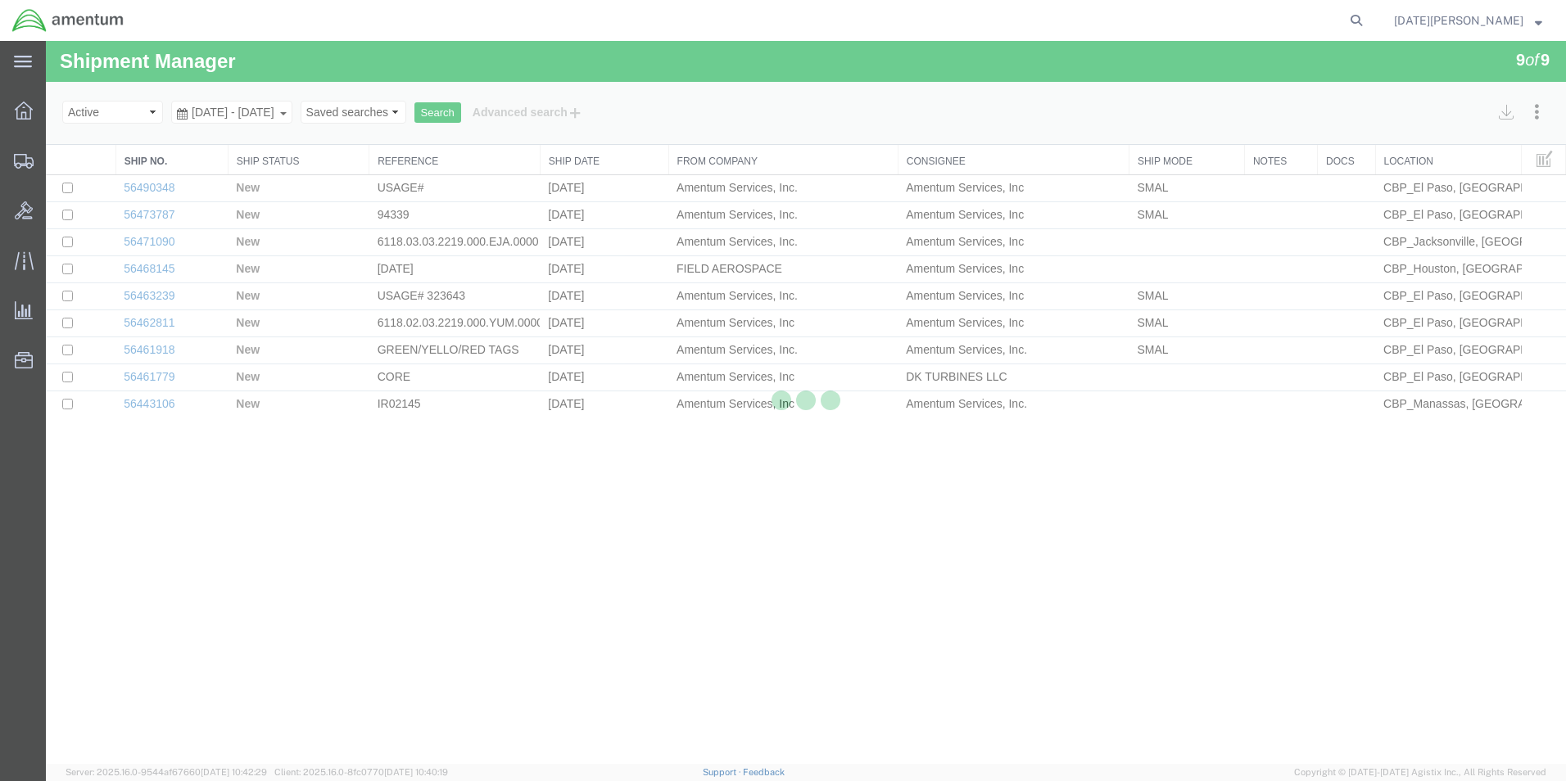
select select "49939"
select select "49921"
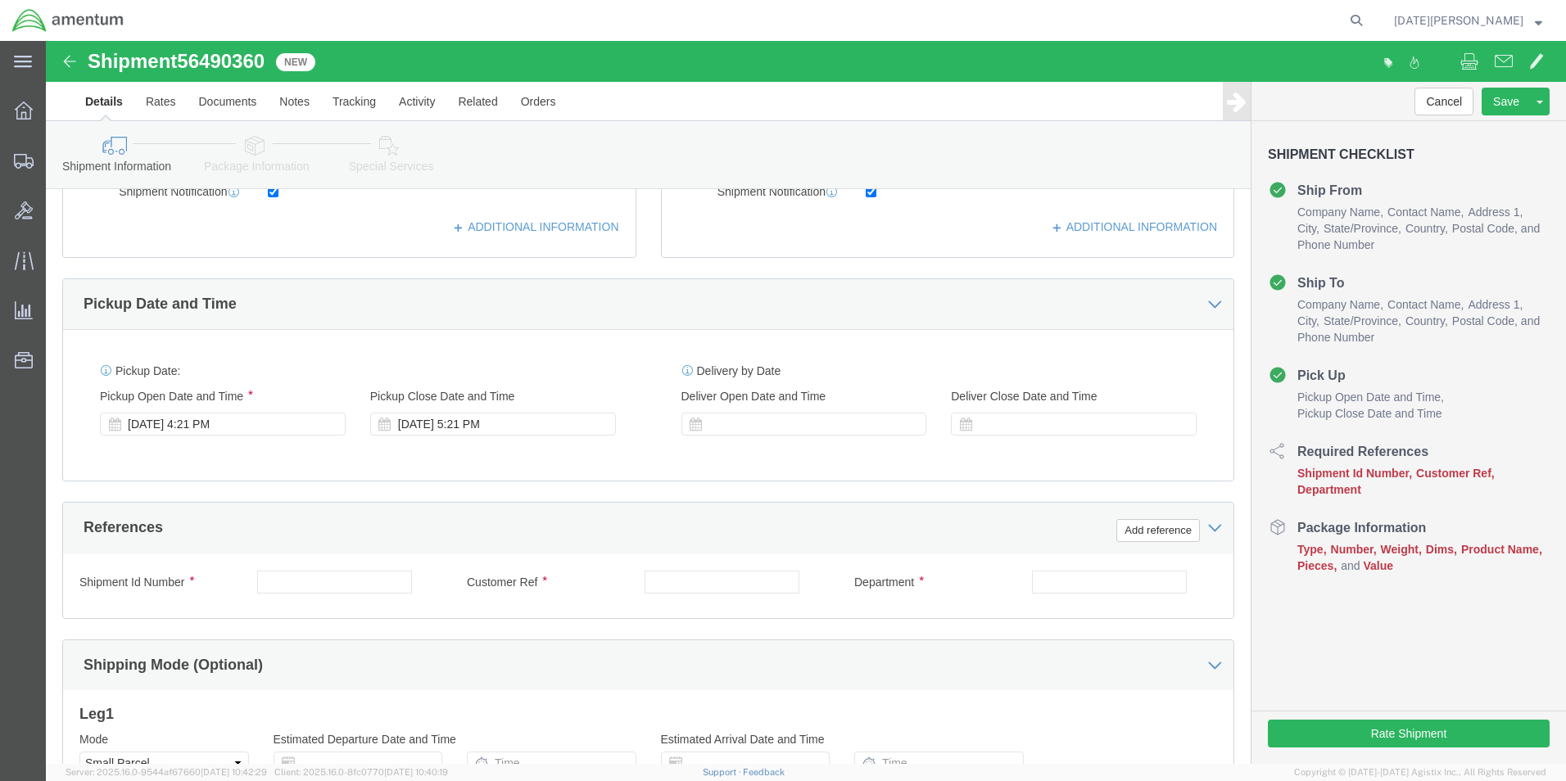
scroll to position [492, 0]
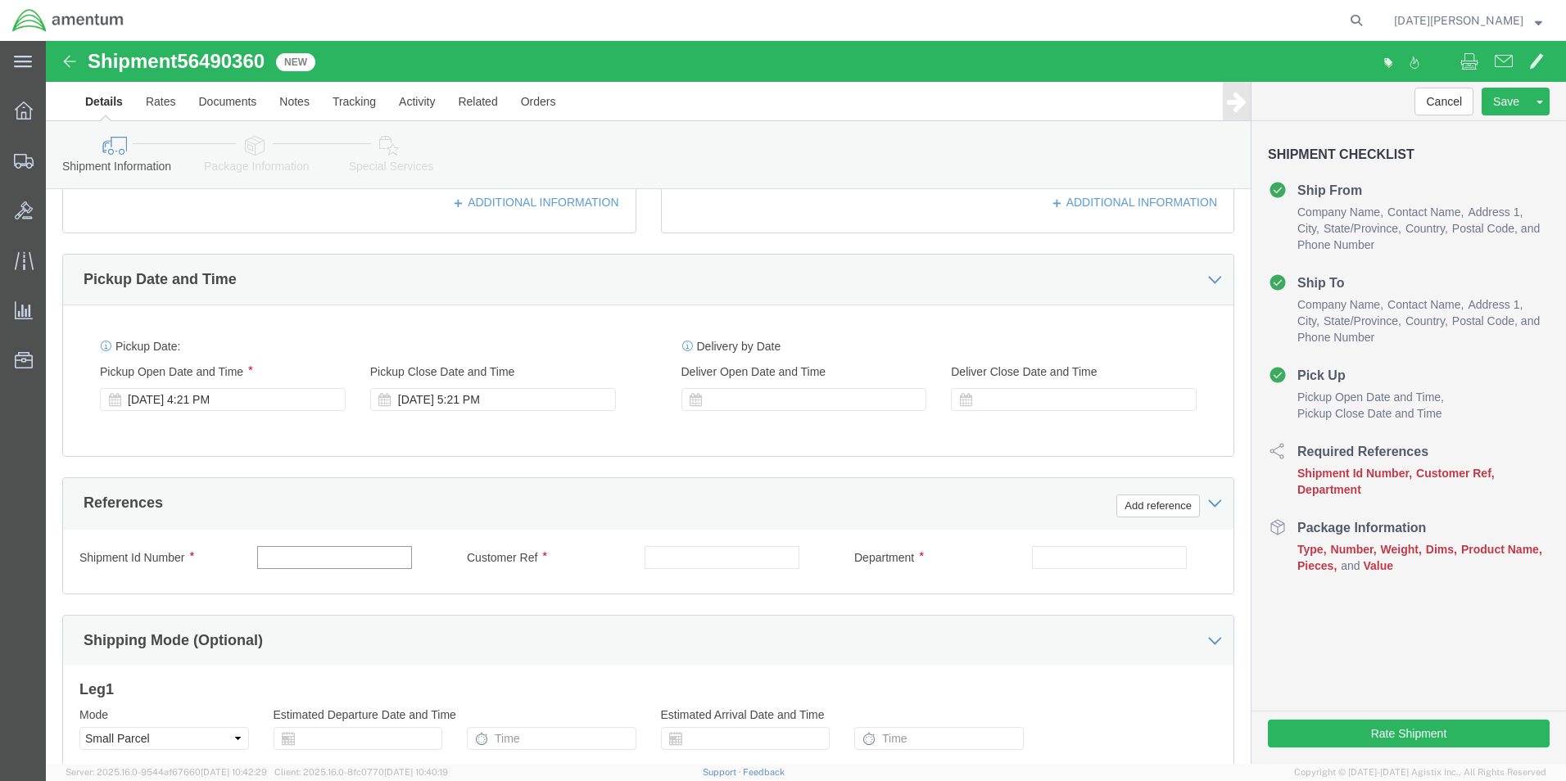
click input "text"
type input "94423 / 94379"
paste input "94423 / 94379"
type input "94423 / 94379"
type input "CBP"
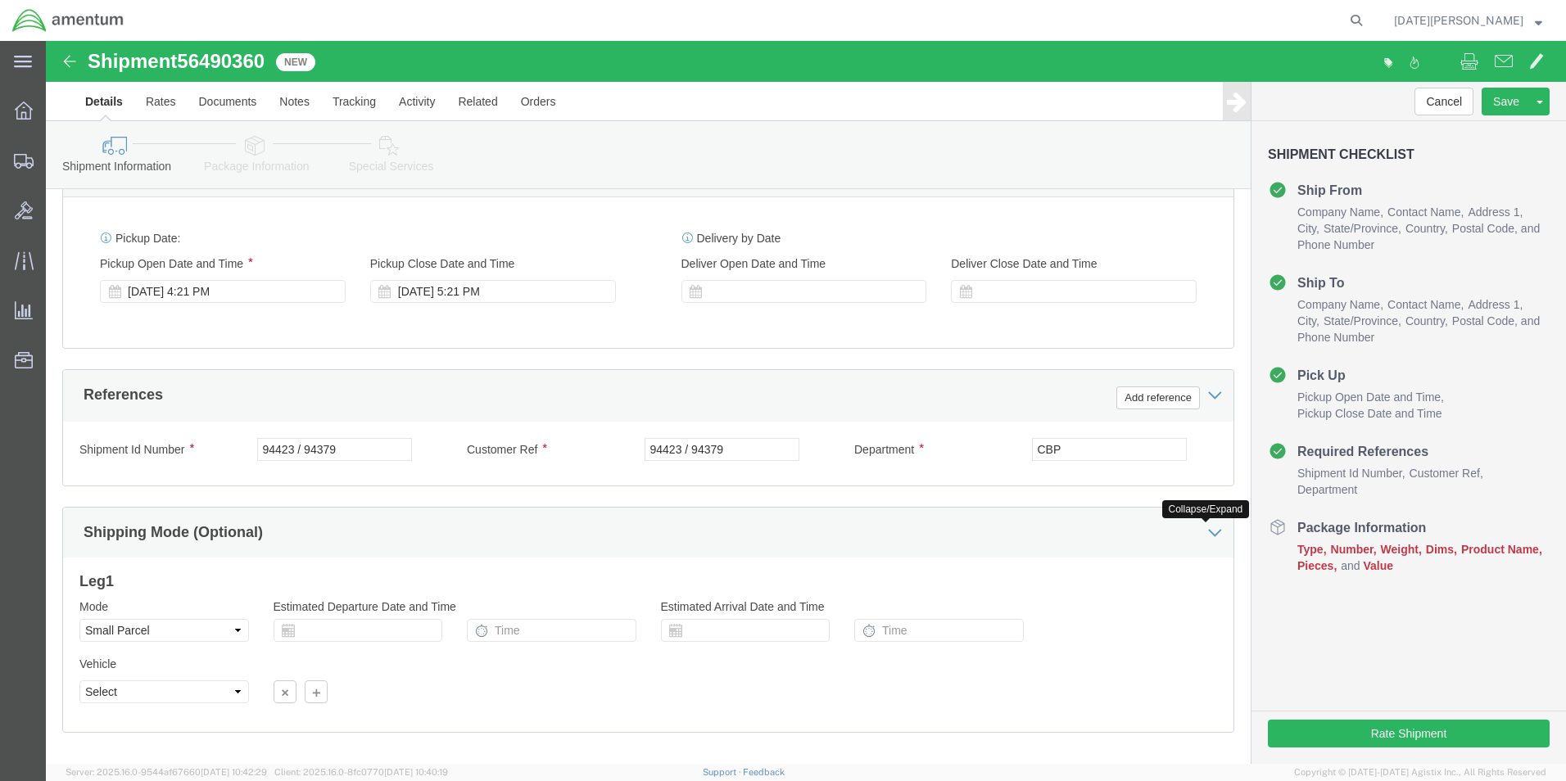
scroll to position [683, 0]
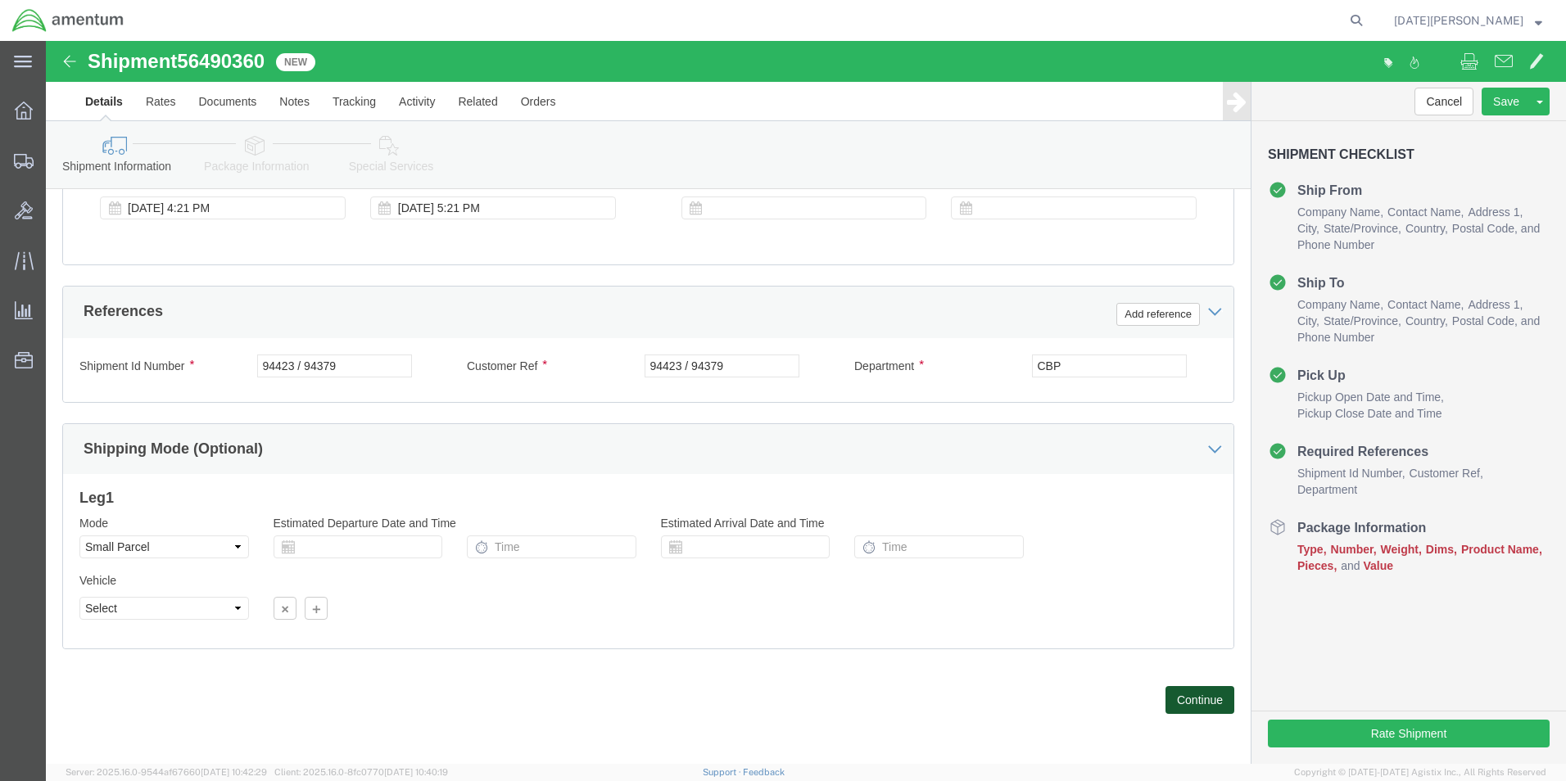
click button "Continue"
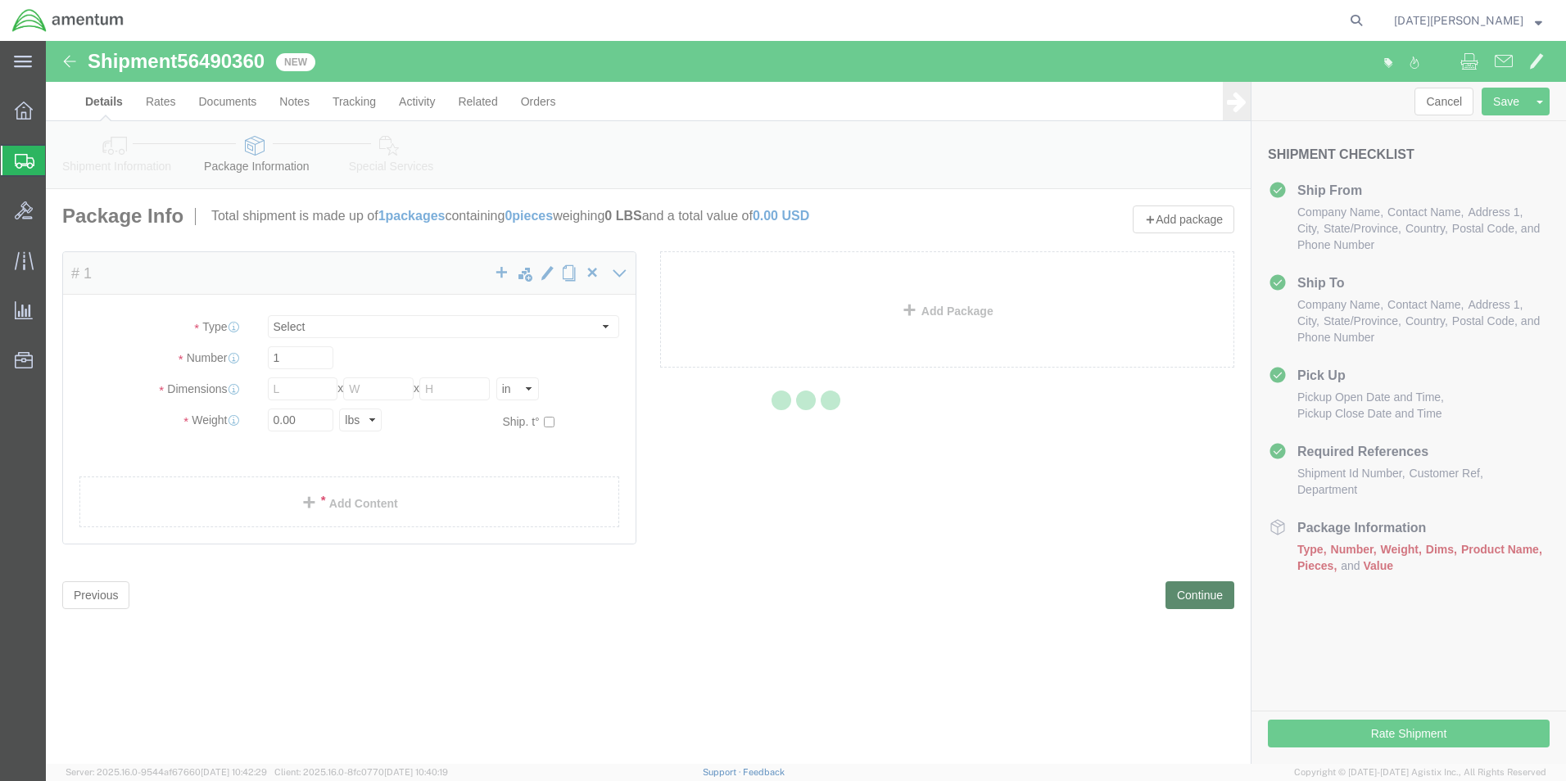
select select "YRPK"
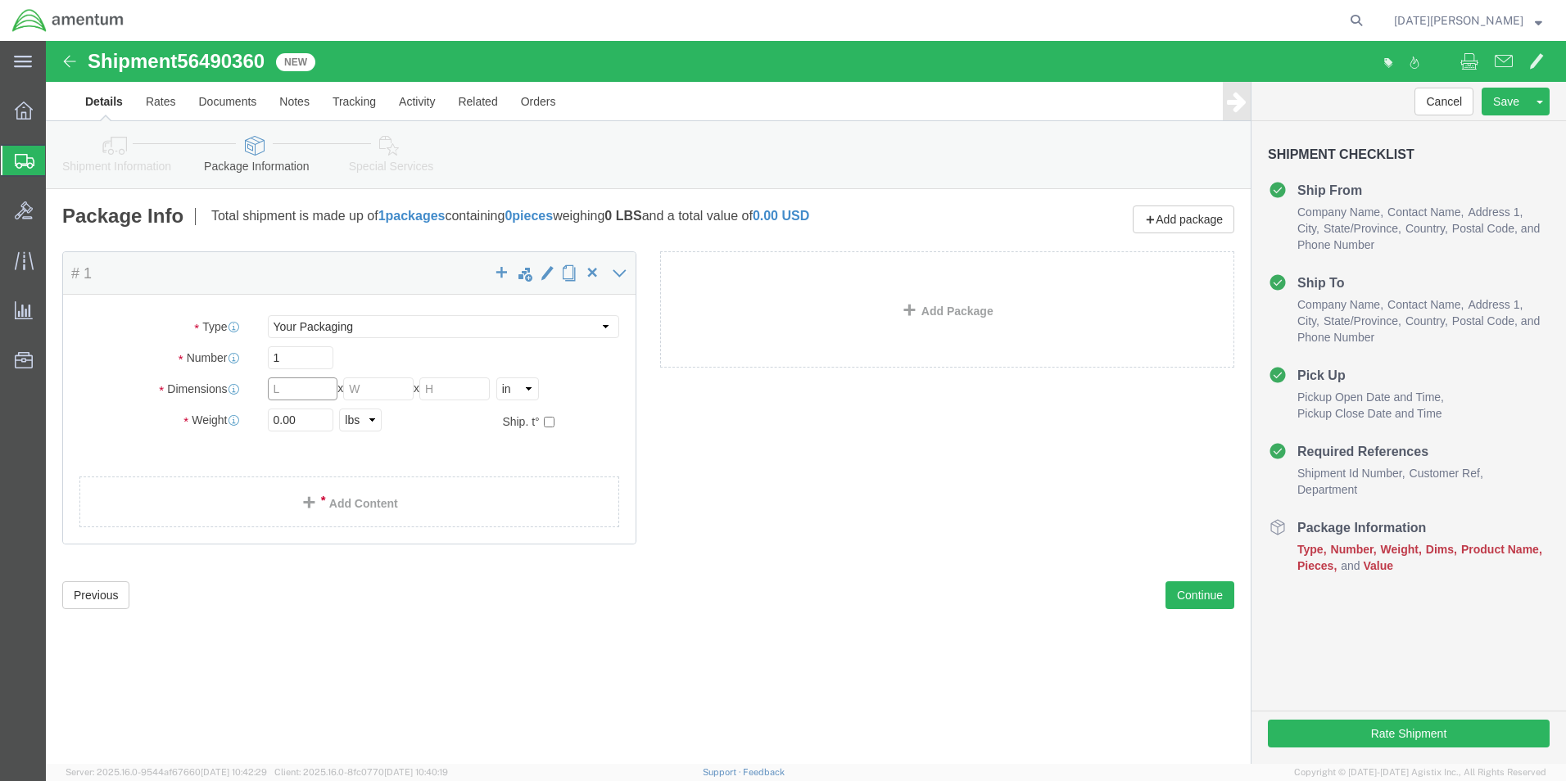
click input "text"
type input "12"
type input "9"
type input "7"
type input "3.10"
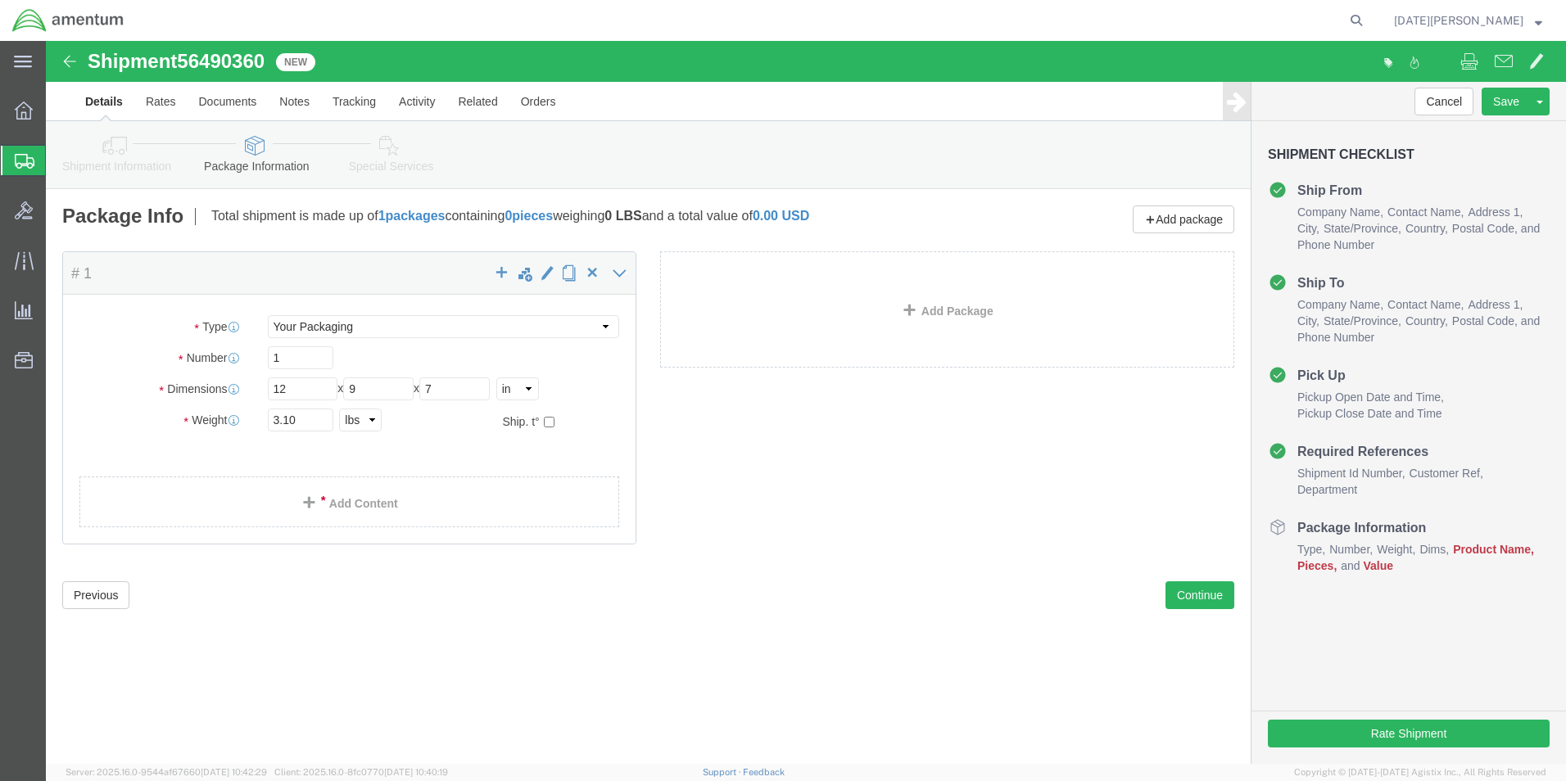
click div "Package Content # 1 x Package Type Select Bale(s) Basket(s) Bolt(s) Bottle(s) B…"
click link "Add Content"
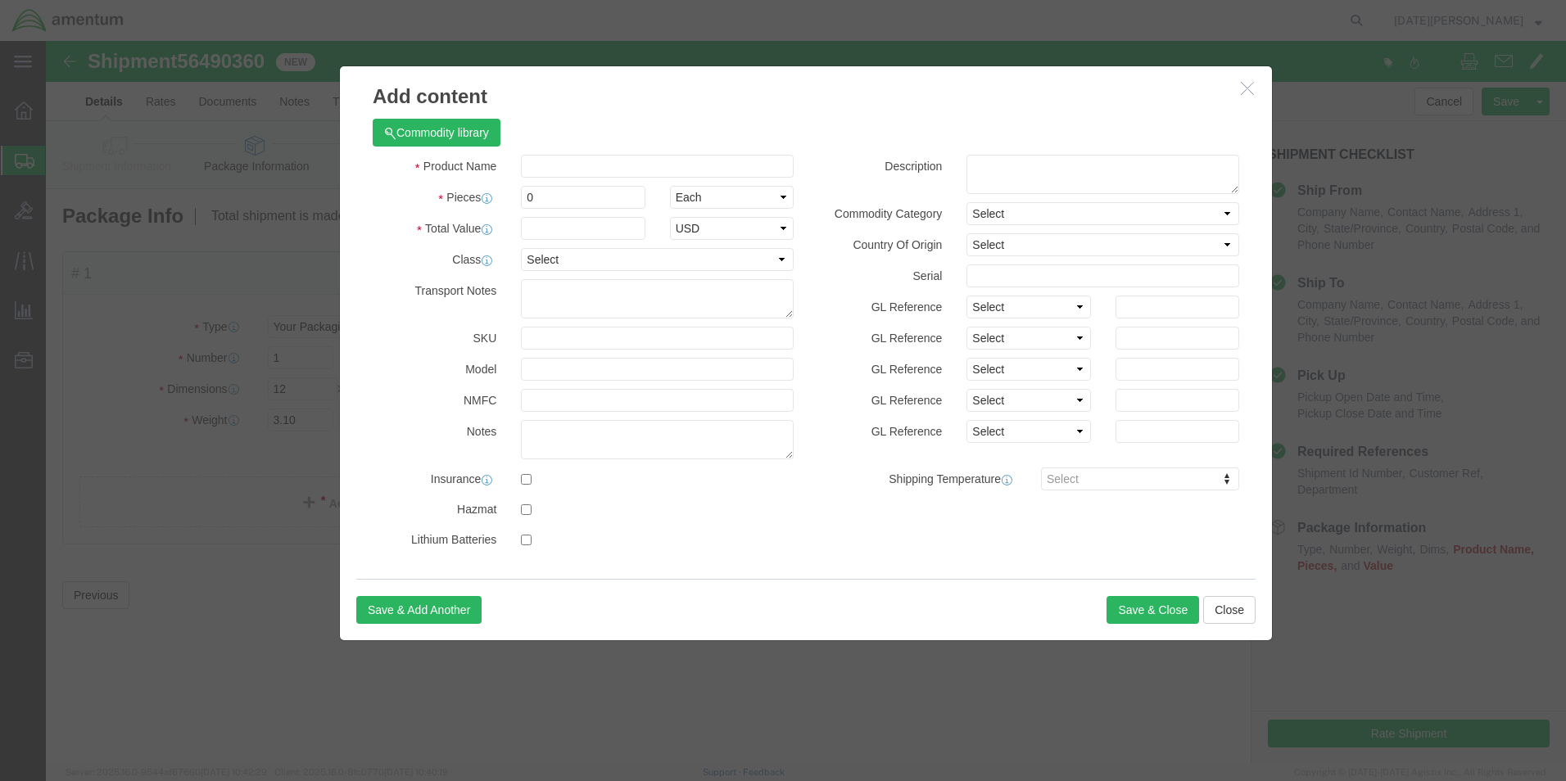
click div "Product Name Pieces 0 Select Bag Barrels 100Board Feet Bottle Box Blister Pack …"
click input "text"
type input "B"
type input "AIRCRAFT BEARINGS"
type input "4"
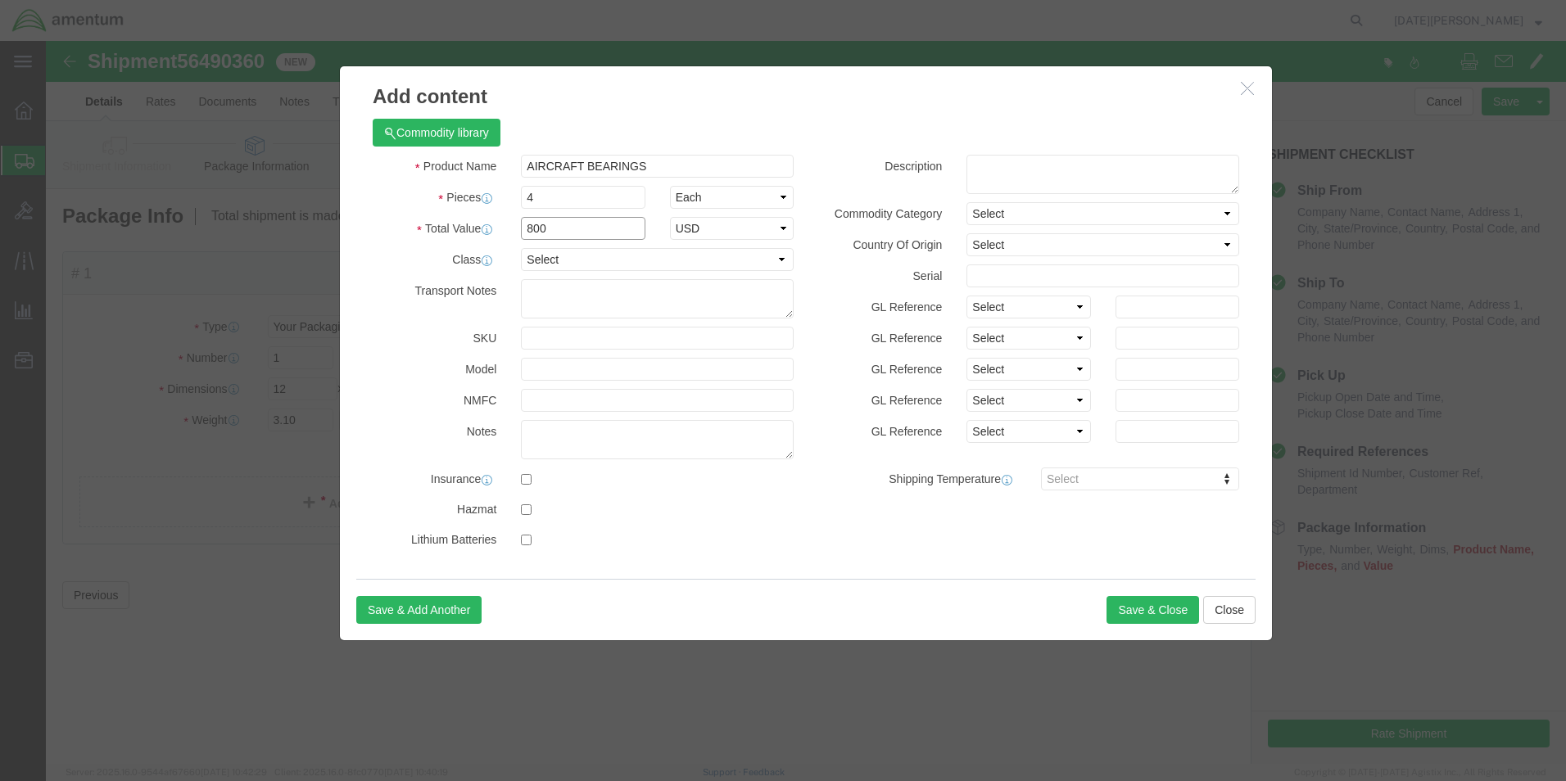
type input "800"
select select "USD"
drag, startPoint x: 518, startPoint y: 192, endPoint x: 422, endPoint y: 205, distance: 96.7
click div "Product Name AIRCRAFT BEARINGS Pieces 4 Select Bag Barrels 100Board Feet Bottle…"
type input "1200"
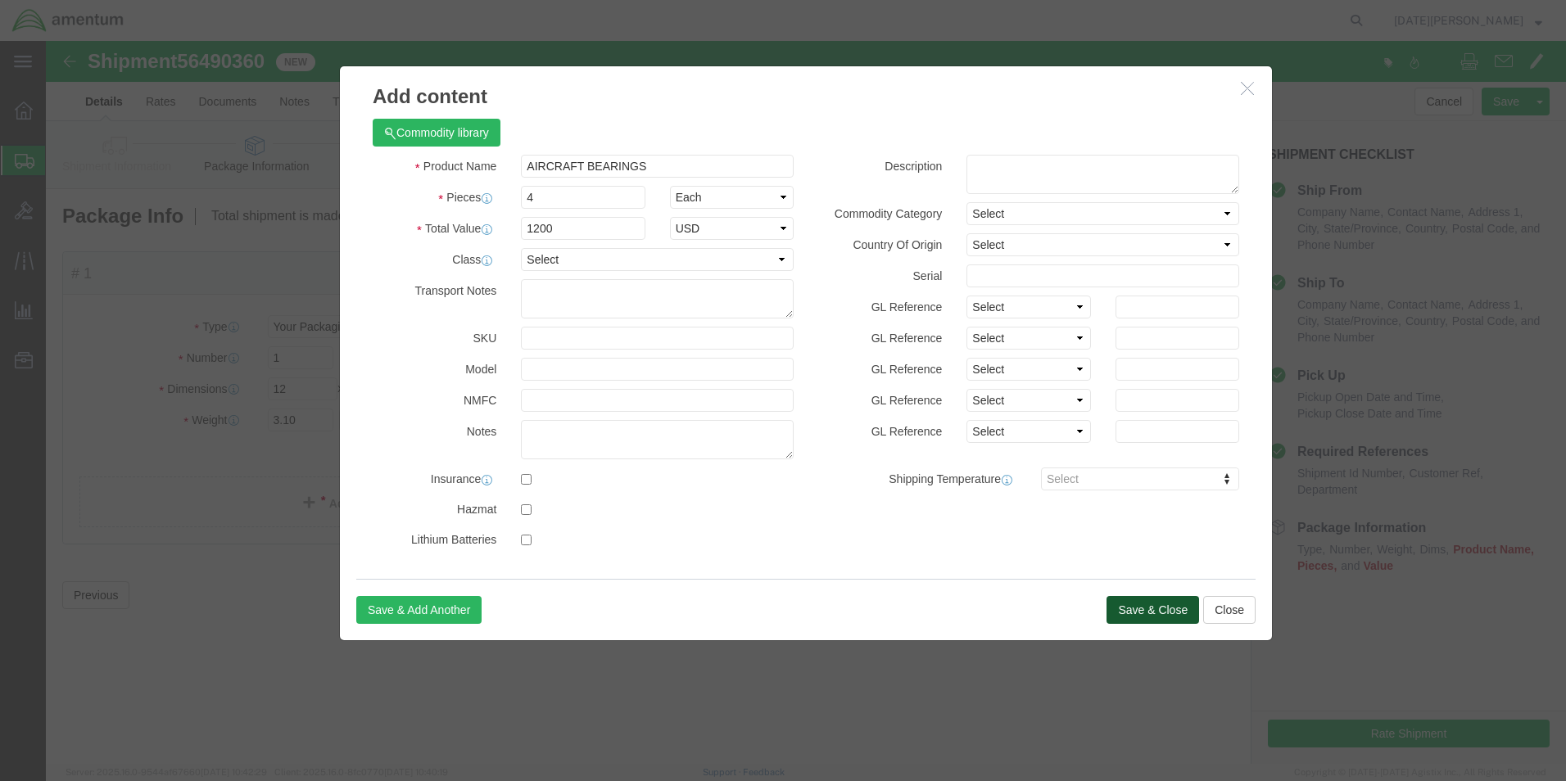
click button "Save & Close"
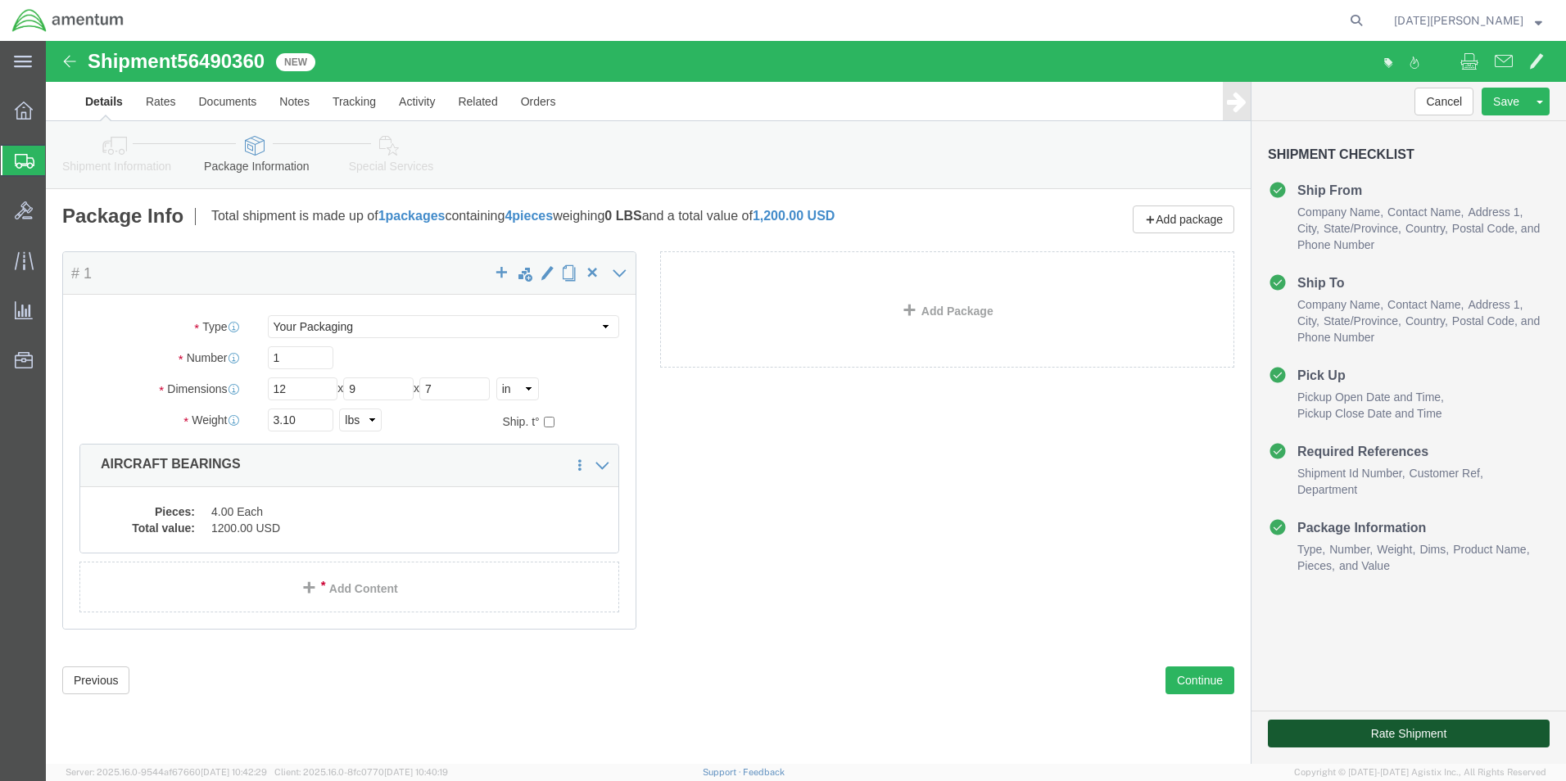
click button "Rate Shipment"
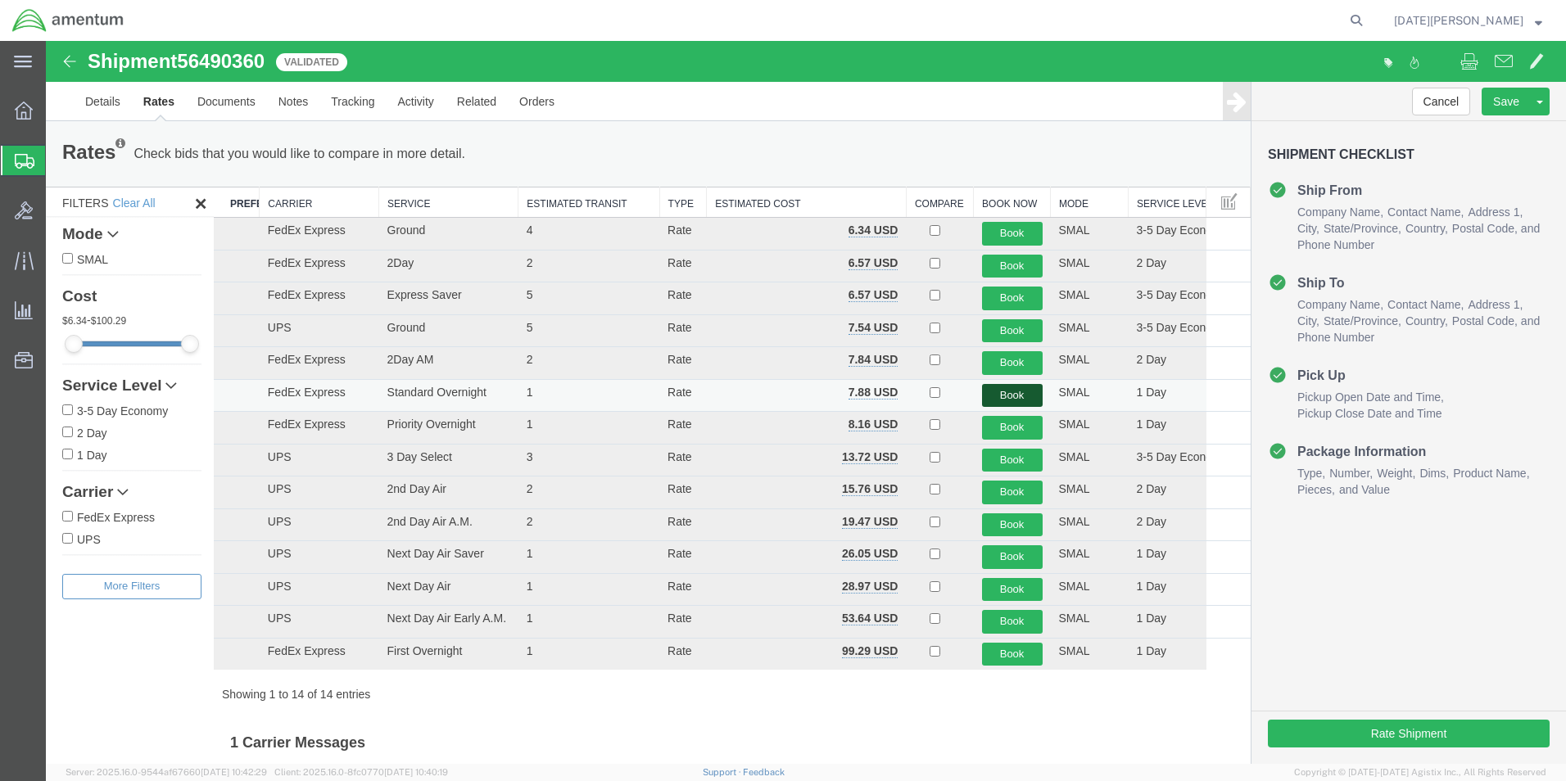
click at [1004, 393] on button "Book" at bounding box center [1012, 396] width 61 height 24
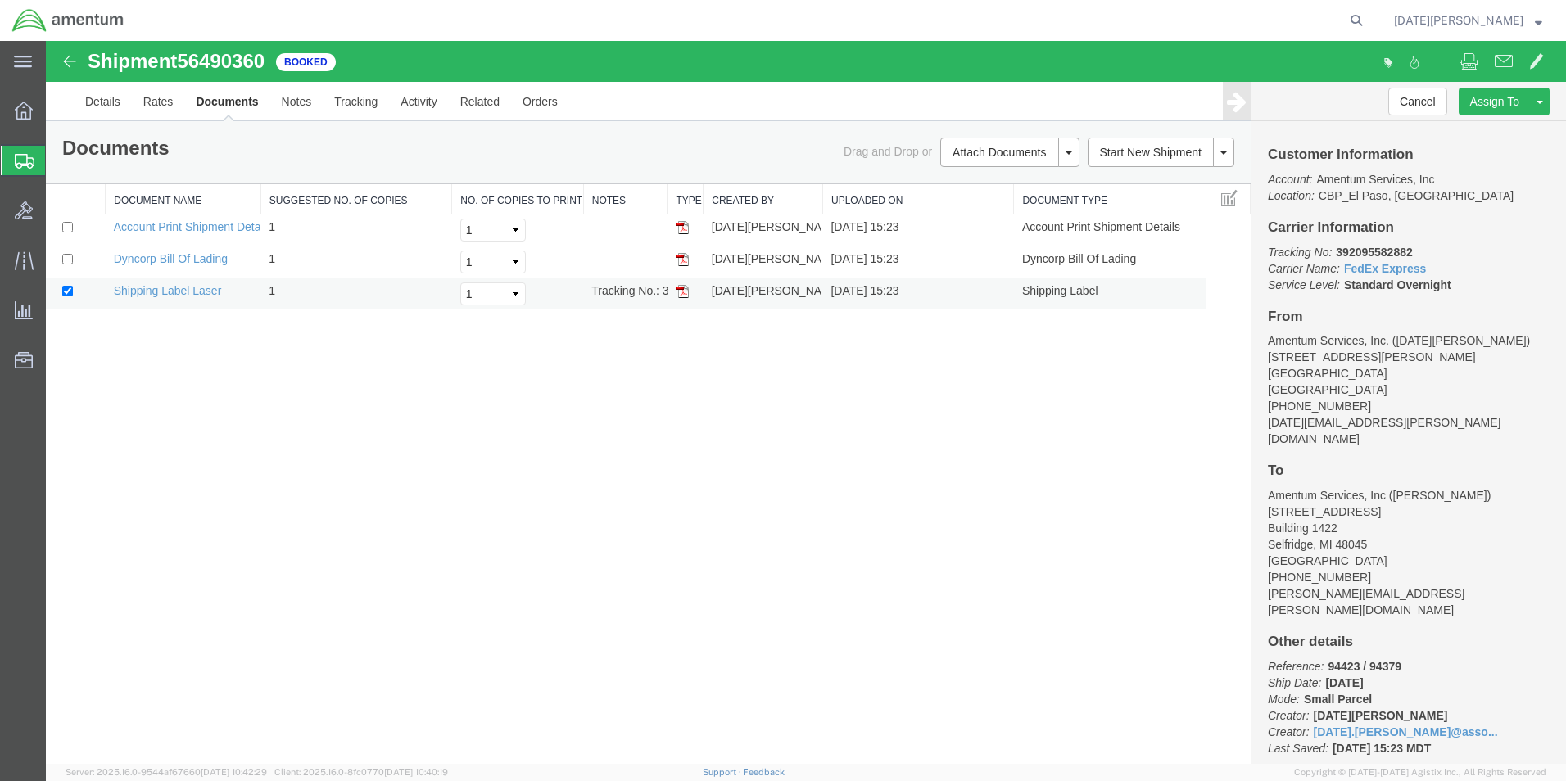
click at [681, 296] on img at bounding box center [682, 291] width 13 height 13
click at [0, 0] on span "Create from Template" at bounding box center [0, 0] width 0 height 0
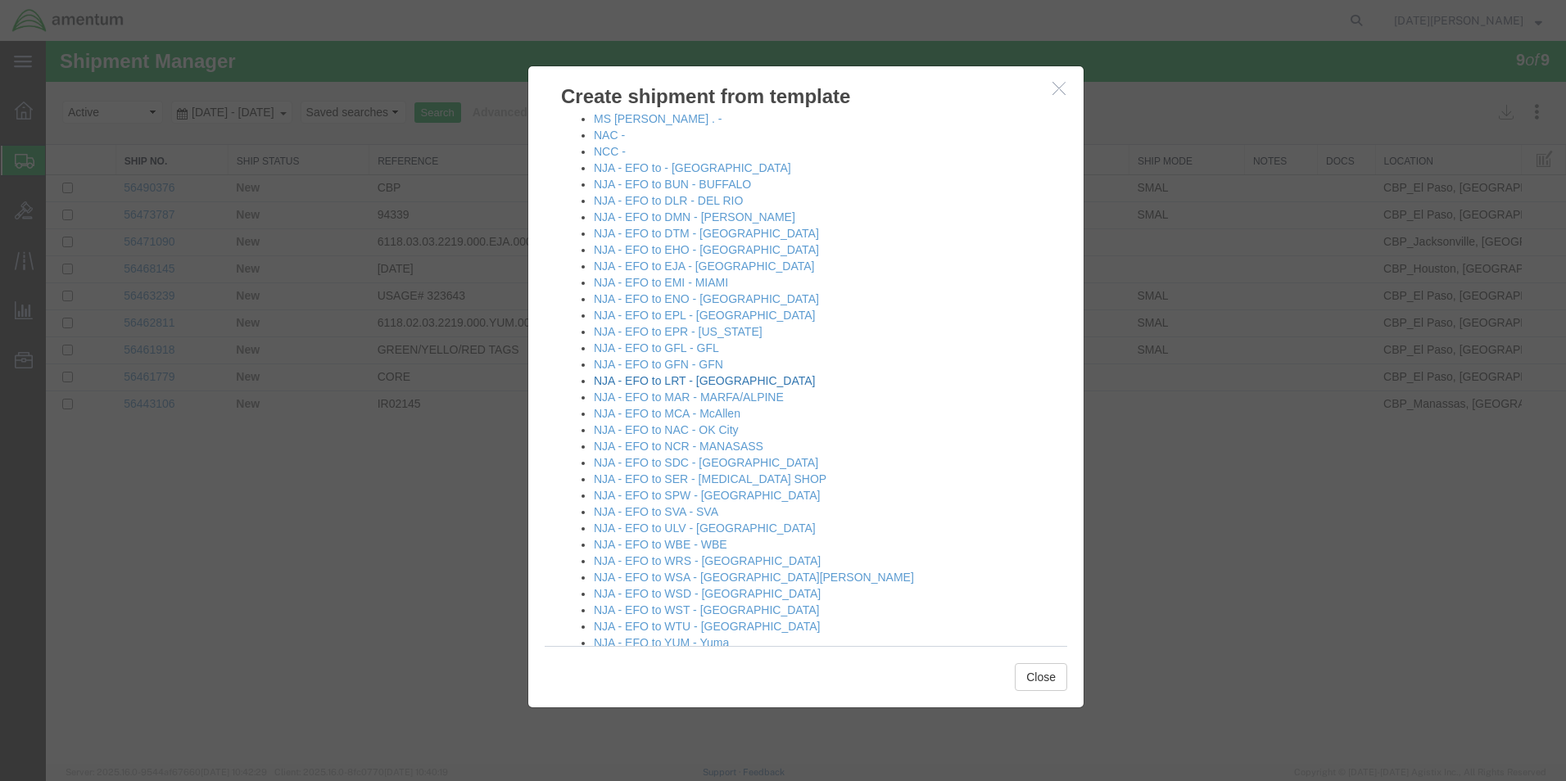
scroll to position [819, 0]
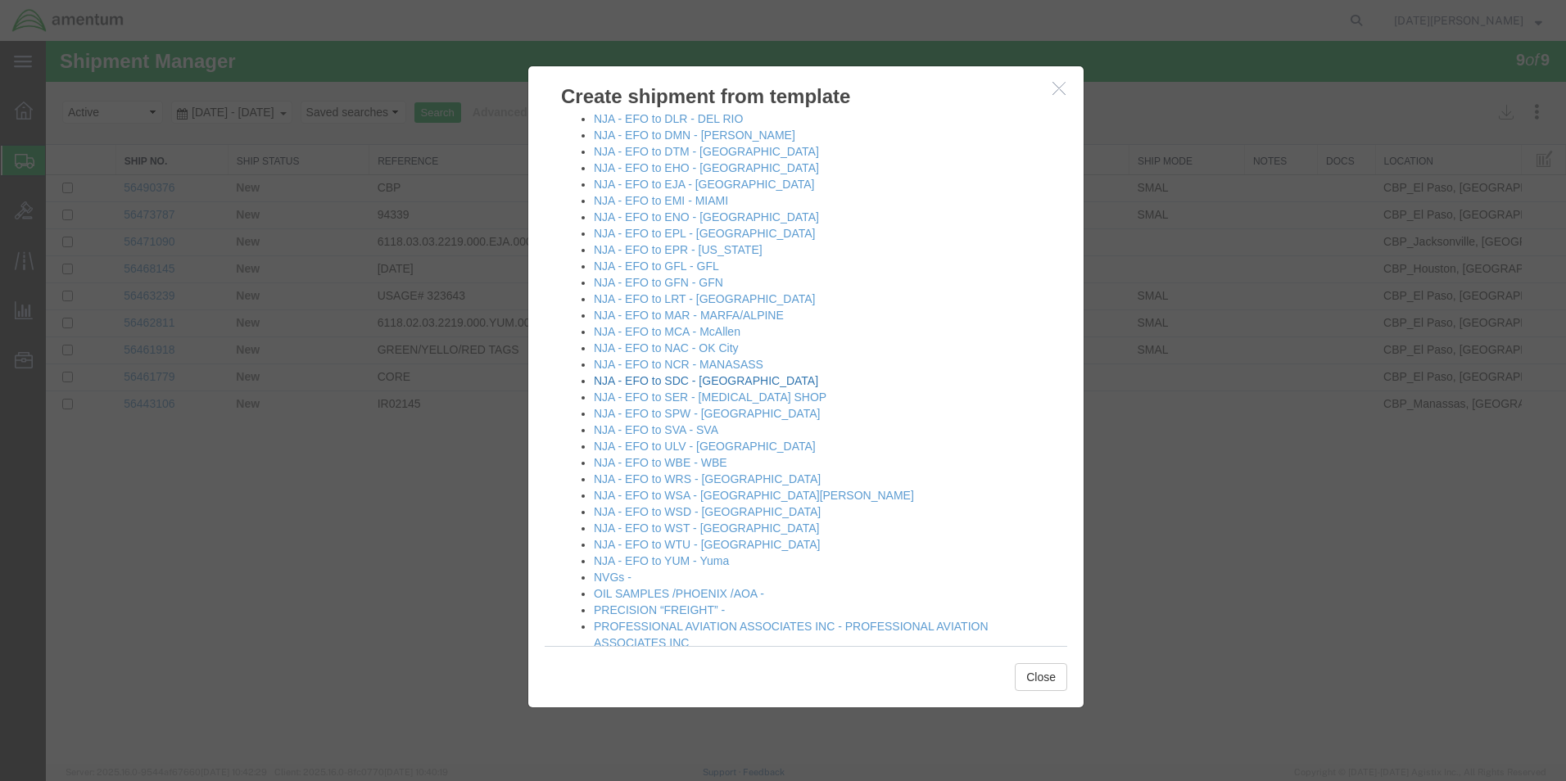
click at [709, 384] on link "NJA - EFO to SDC - [GEOGRAPHIC_DATA]" at bounding box center [706, 380] width 224 height 13
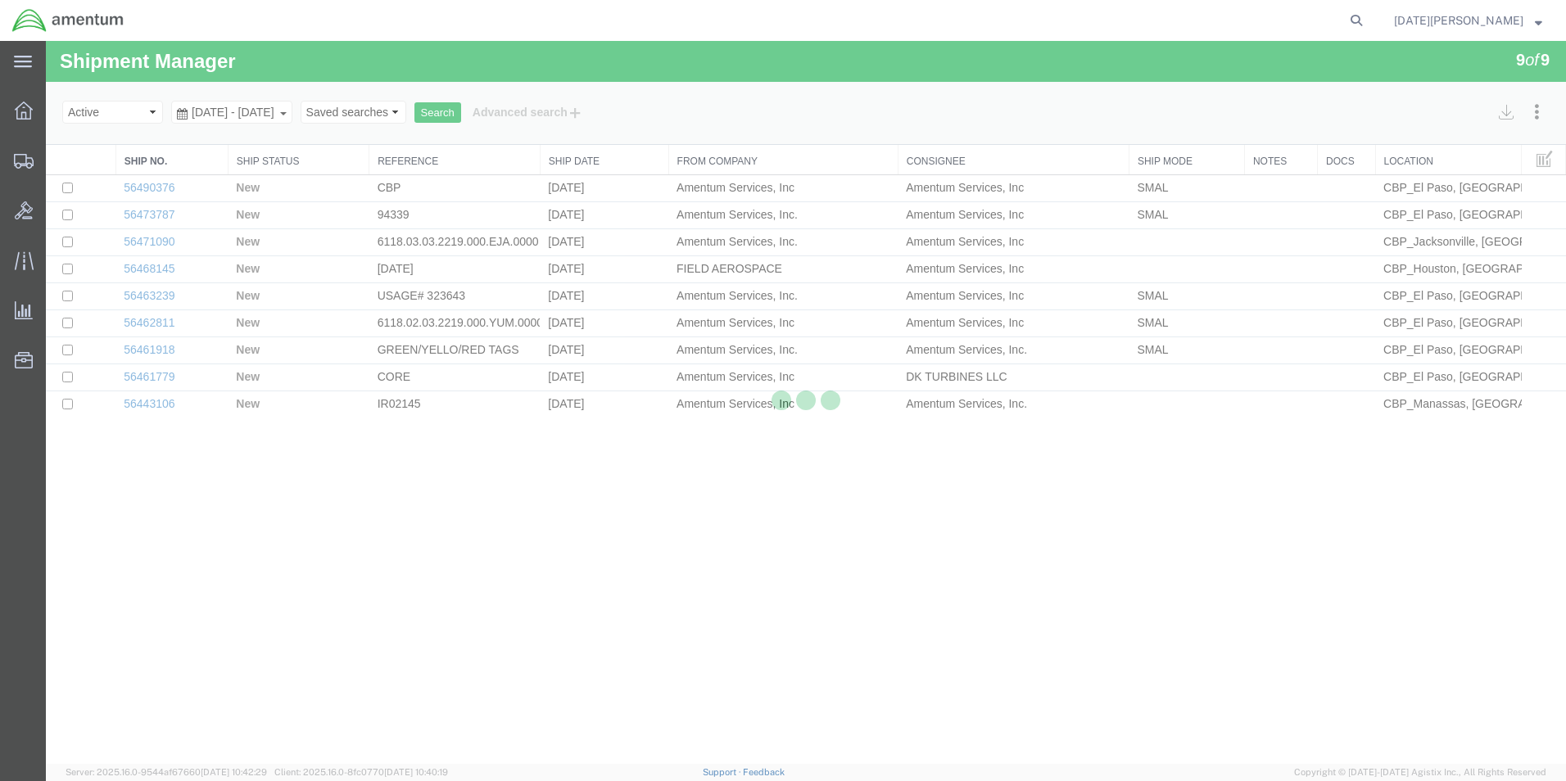
select select "49939"
select select "49947"
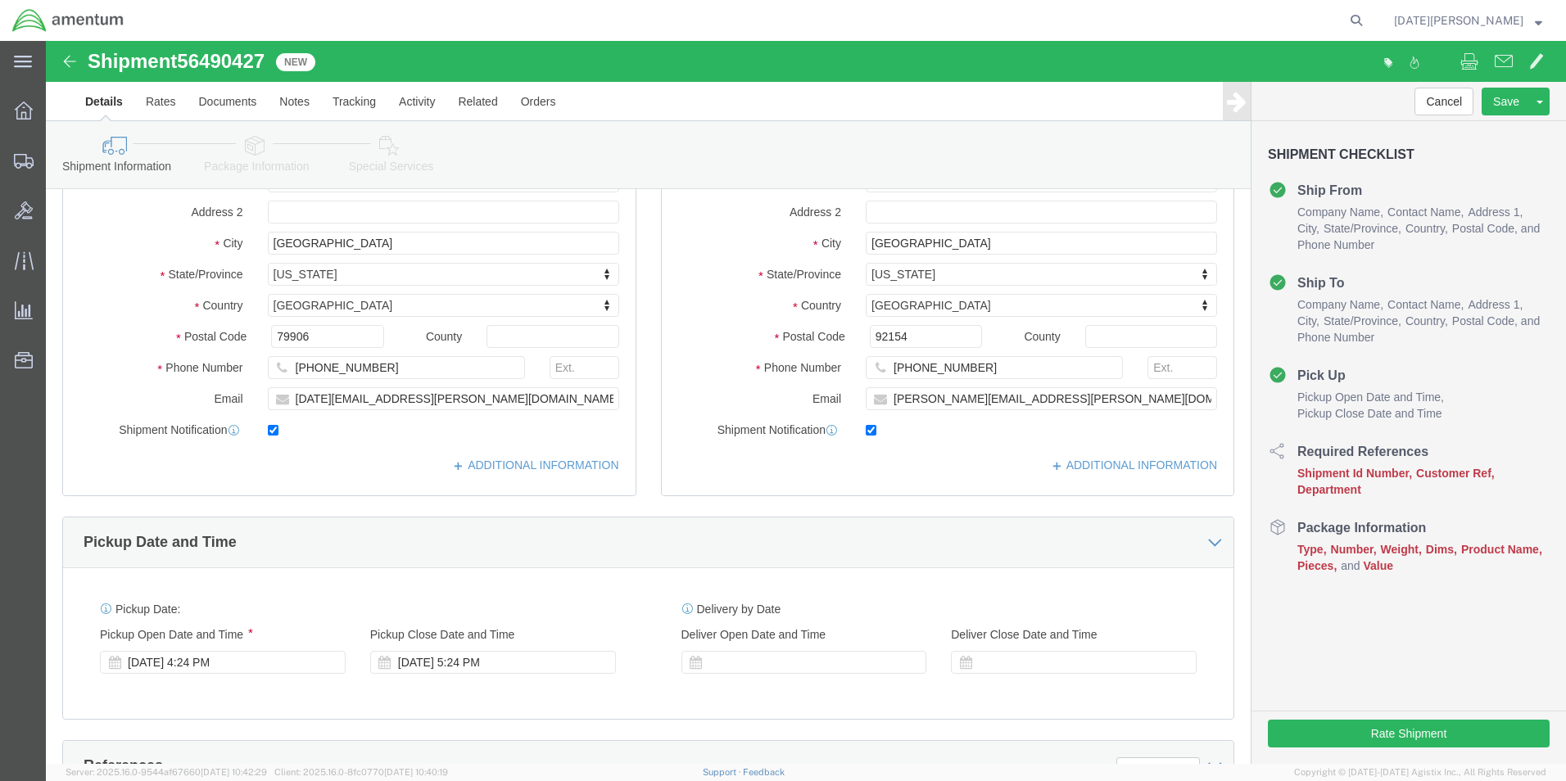
scroll to position [492, 0]
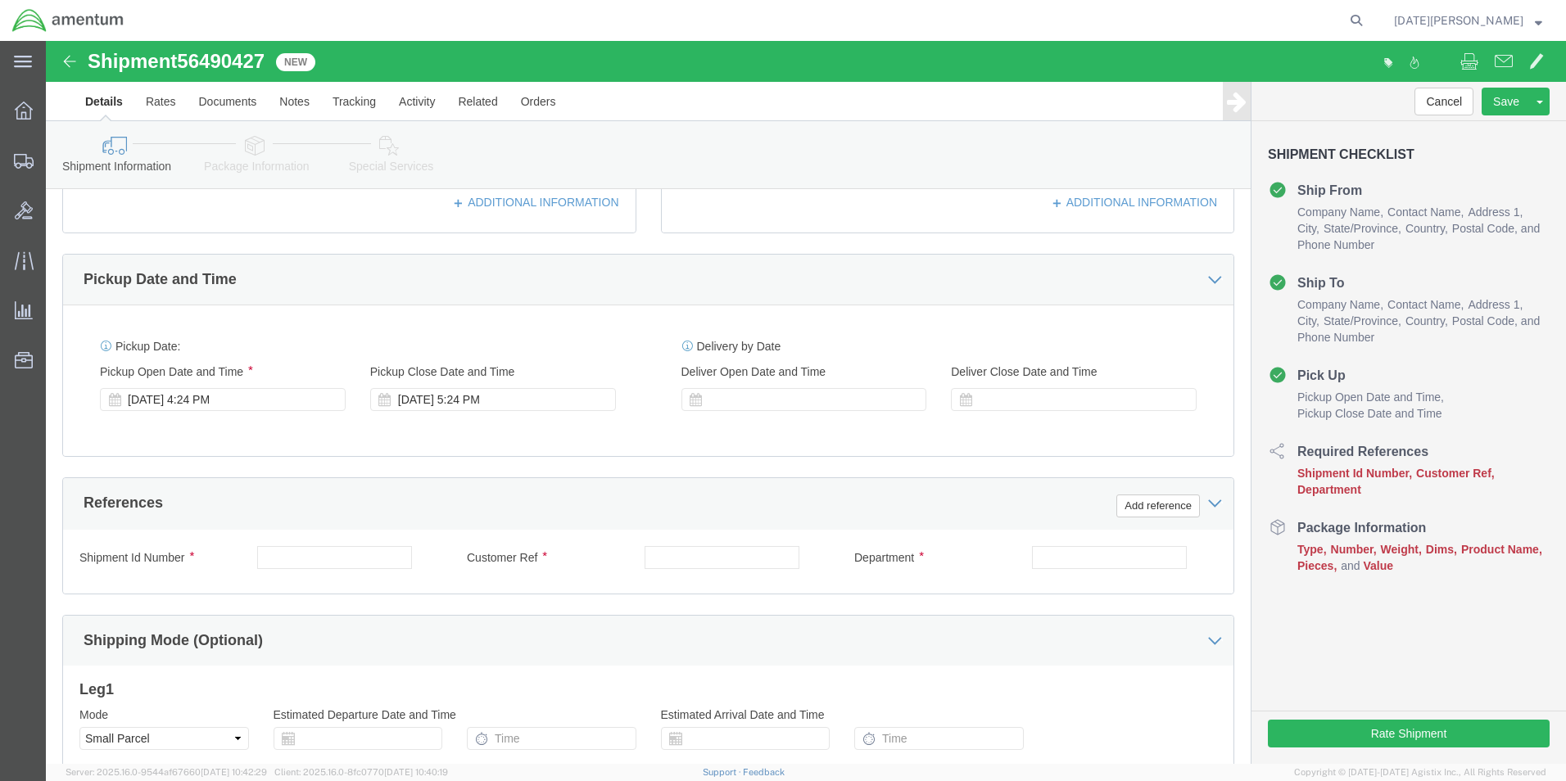
click div "Shipment Id Number Customer Ref Department Select Account Type Activity ID Airl…"
click input "text"
type input "94420"
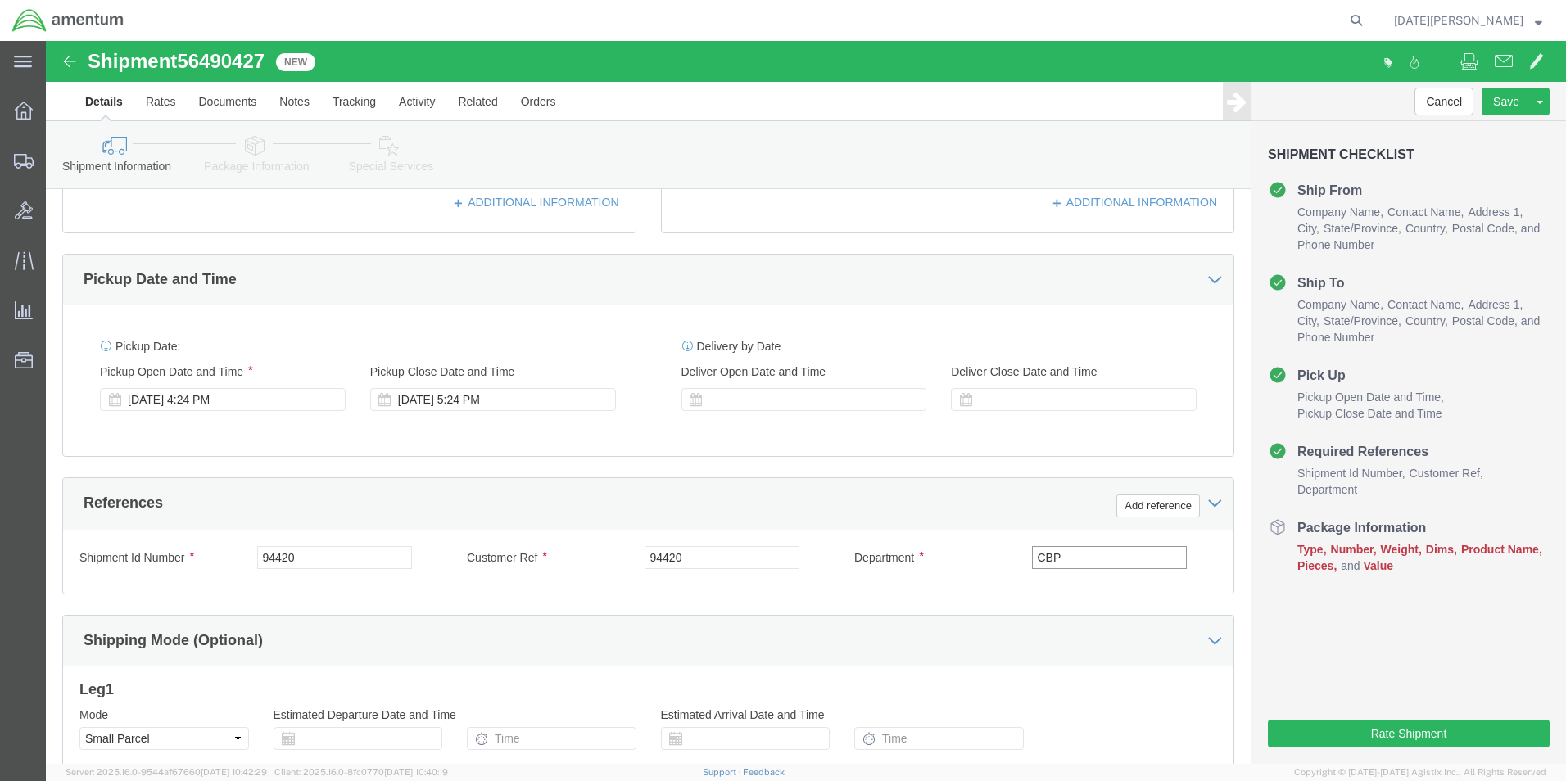
type input "CBP"
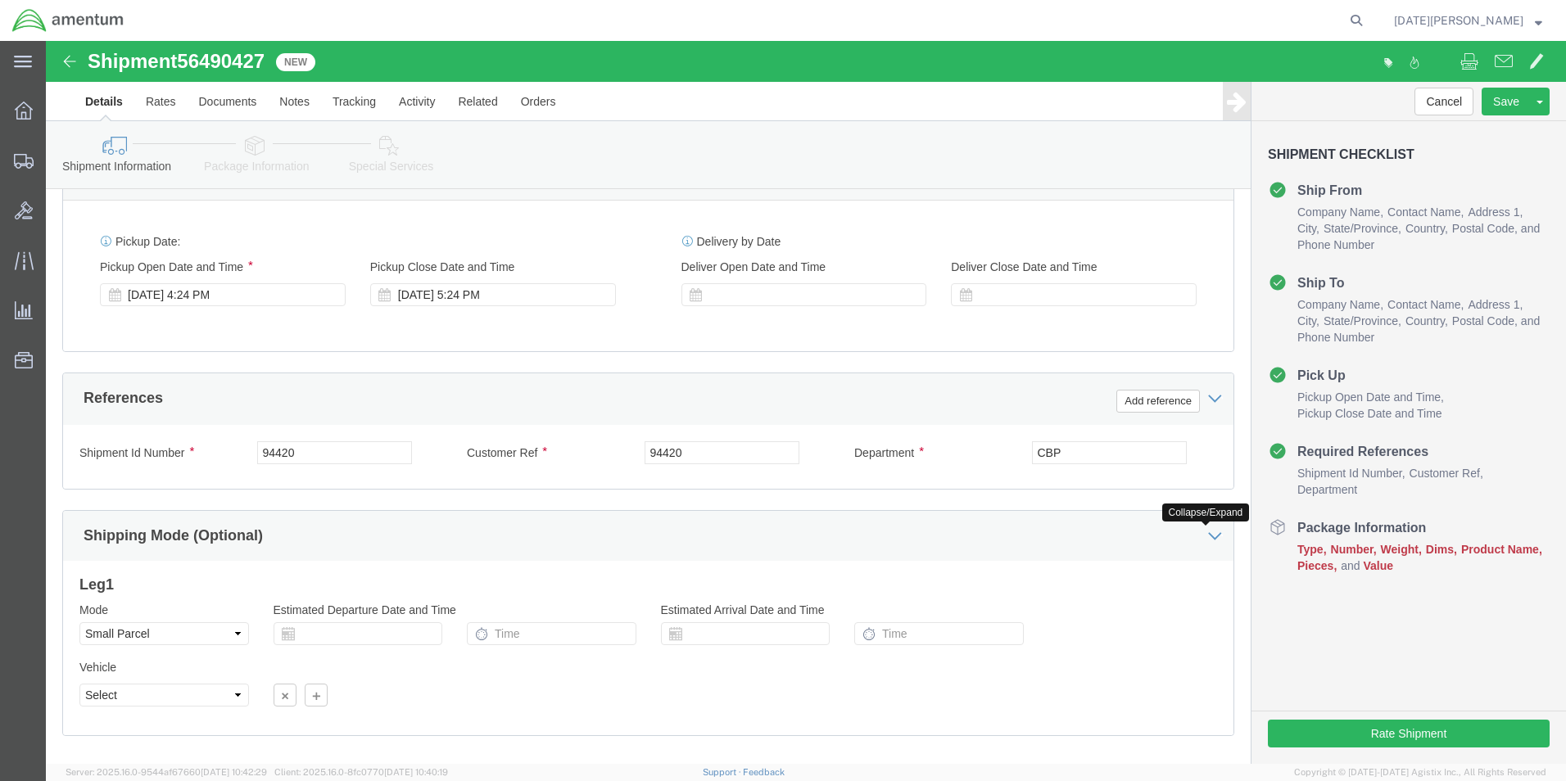
scroll to position [683, 0]
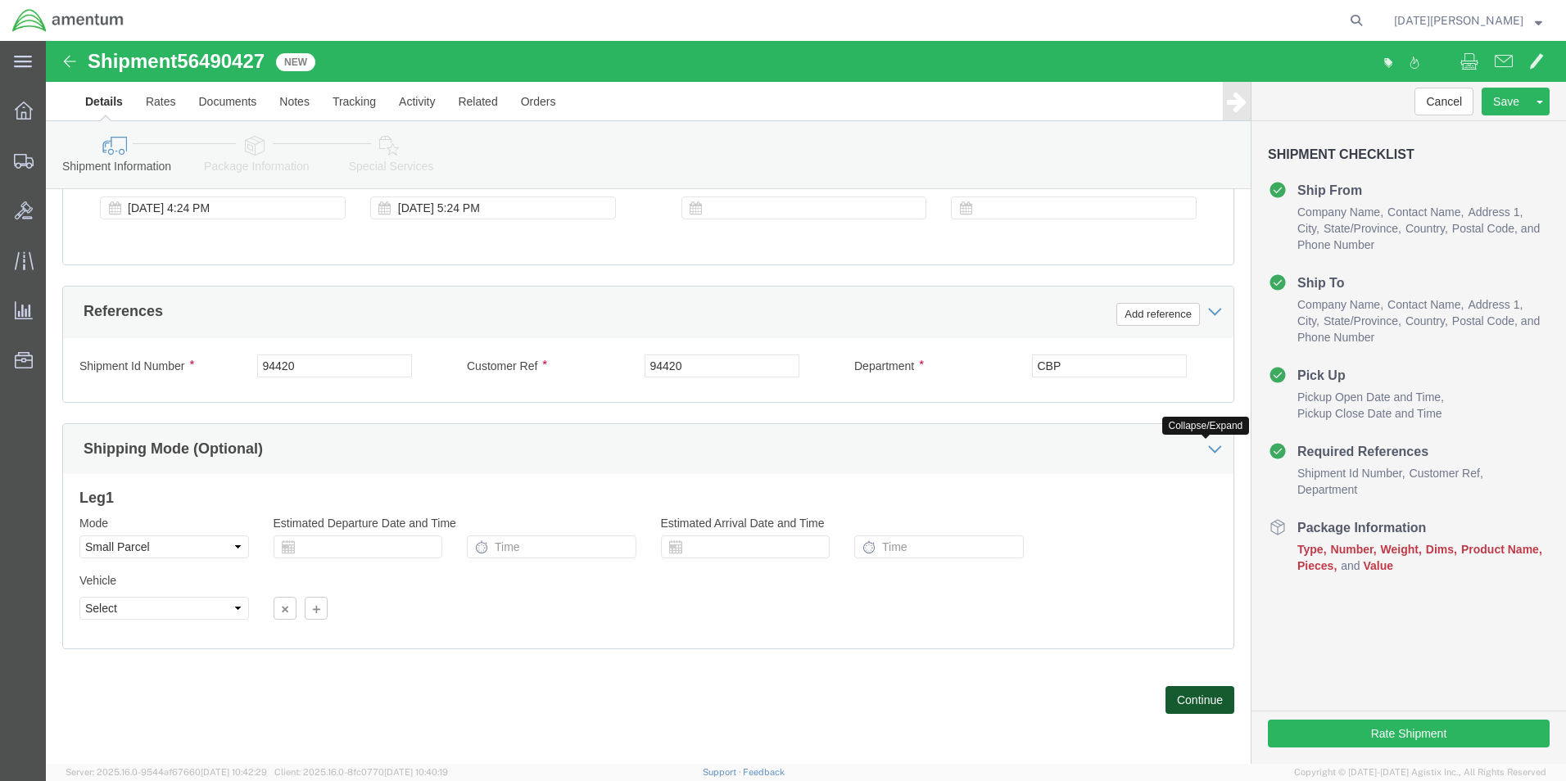
click button "Continue"
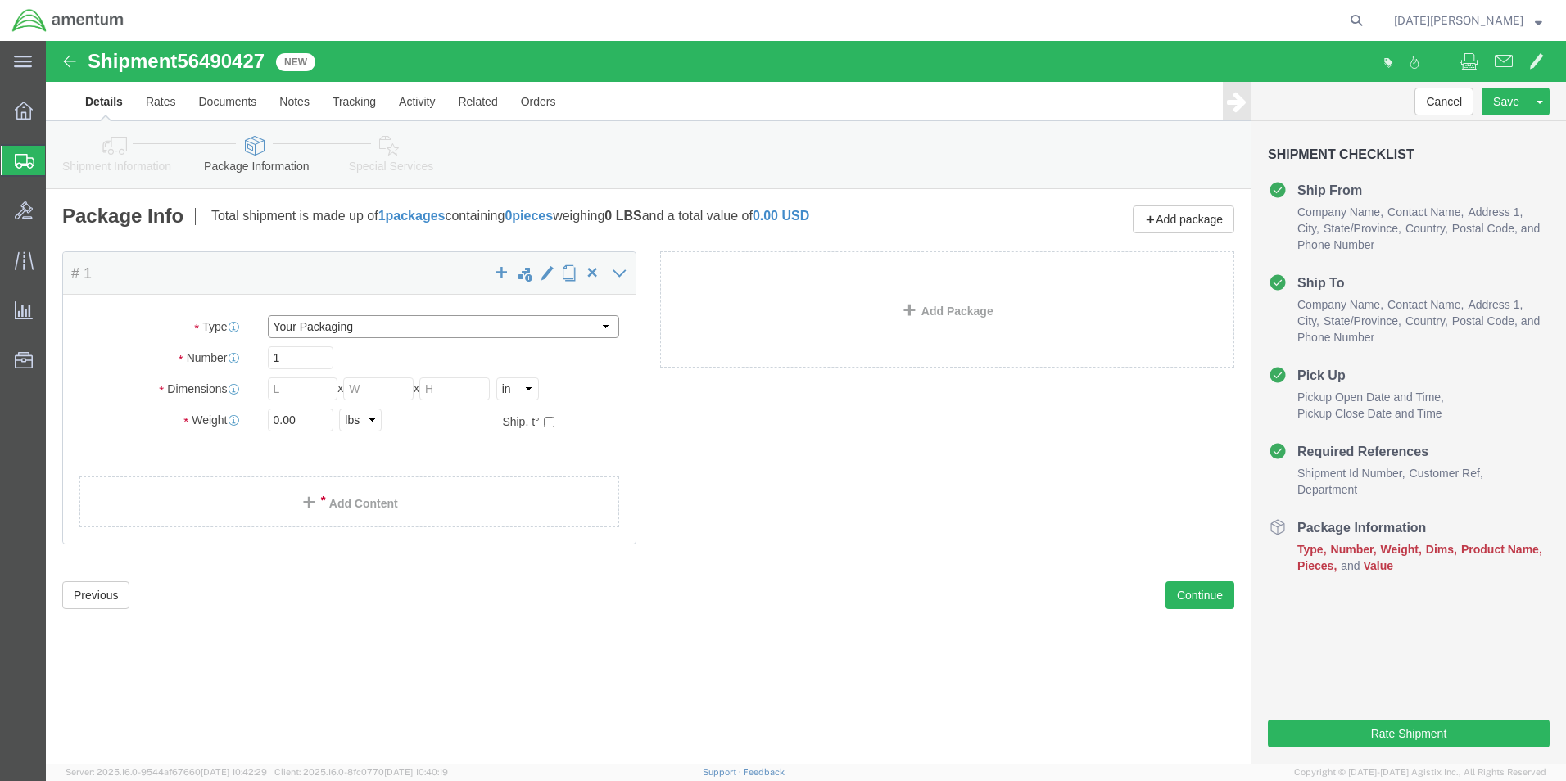
click select "Select Bale(s) Basket(s) Bolt(s) Bottle(s) Buckets Bulk Bundle(s) Can(s) Cardbo…"
select select "PAK"
click select "Select Bale(s) Basket(s) Bolt(s) Bottle(s) Buckets Bulk Bundle(s) Can(s) Cardbo…"
type input "10.25"
type input "12.75"
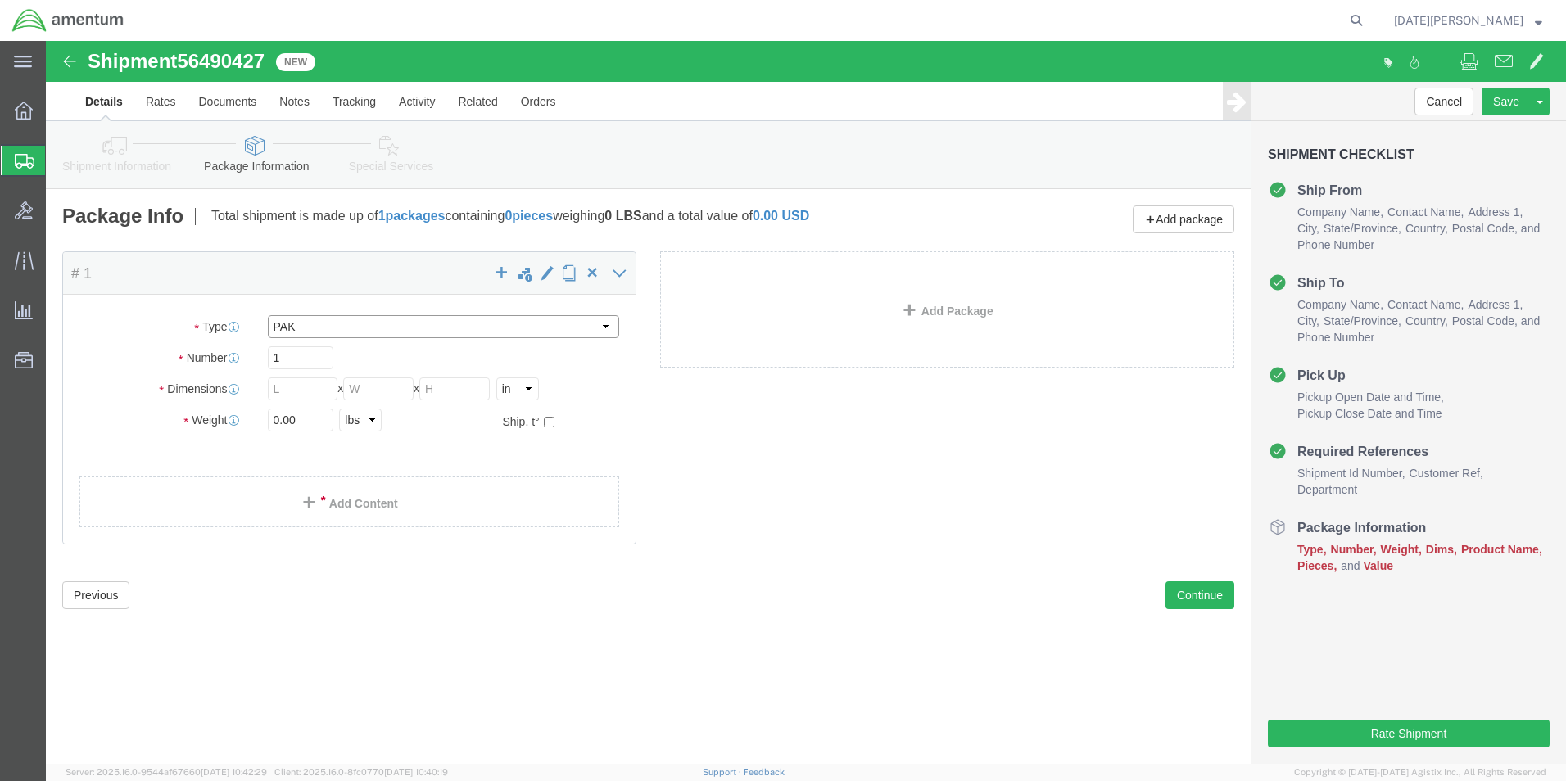
type input "1.00"
drag, startPoint x: 270, startPoint y: 374, endPoint x: 67, endPoint y: 384, distance: 203.4
click div "Weight 0.00 Select kgs lbs Ship. t°"
type input "0.15"
click link "Add Content"
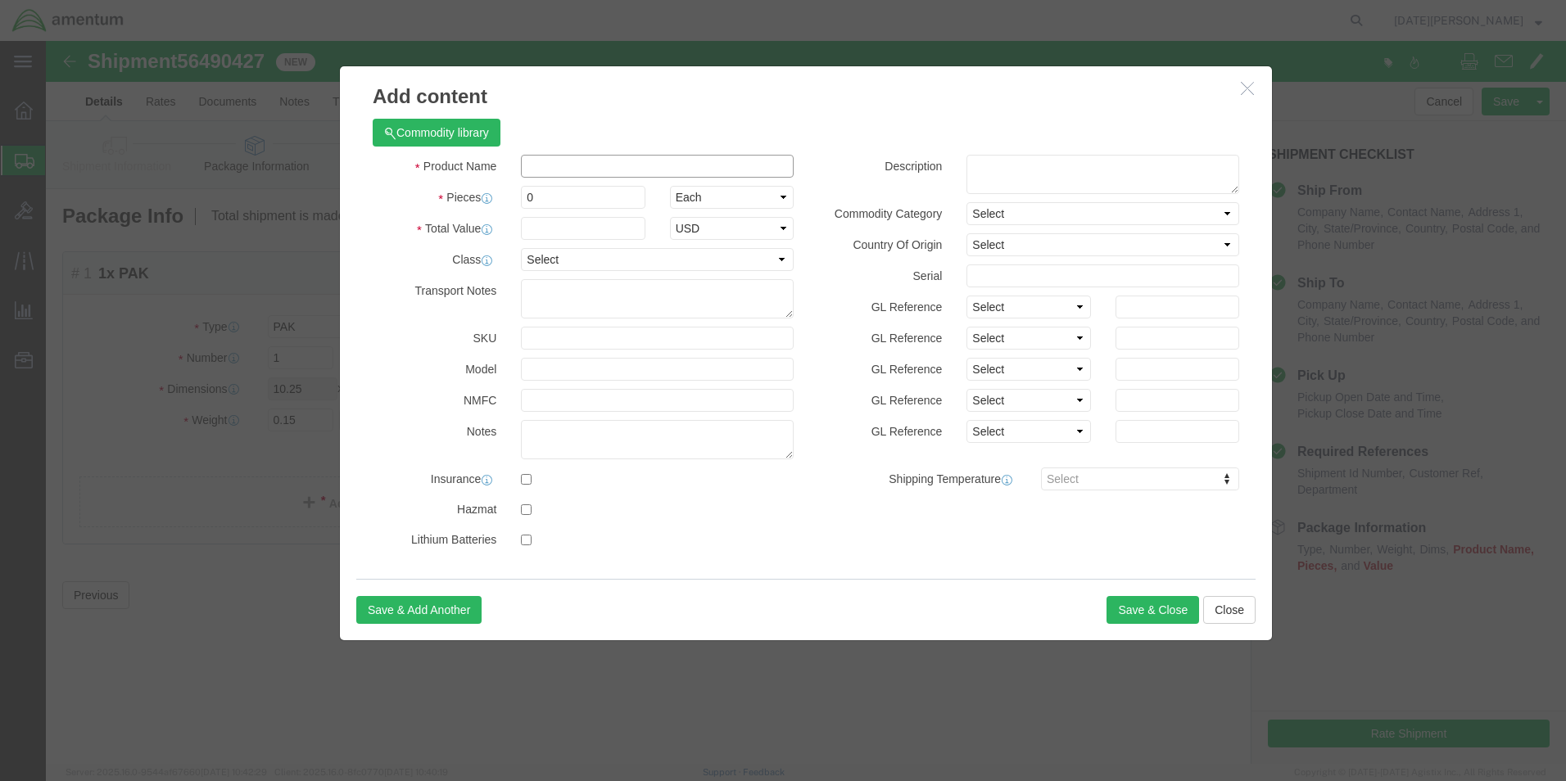
click input "text"
type input "UNION FITTING"
type input "1"
type input "100"
select select "USD"
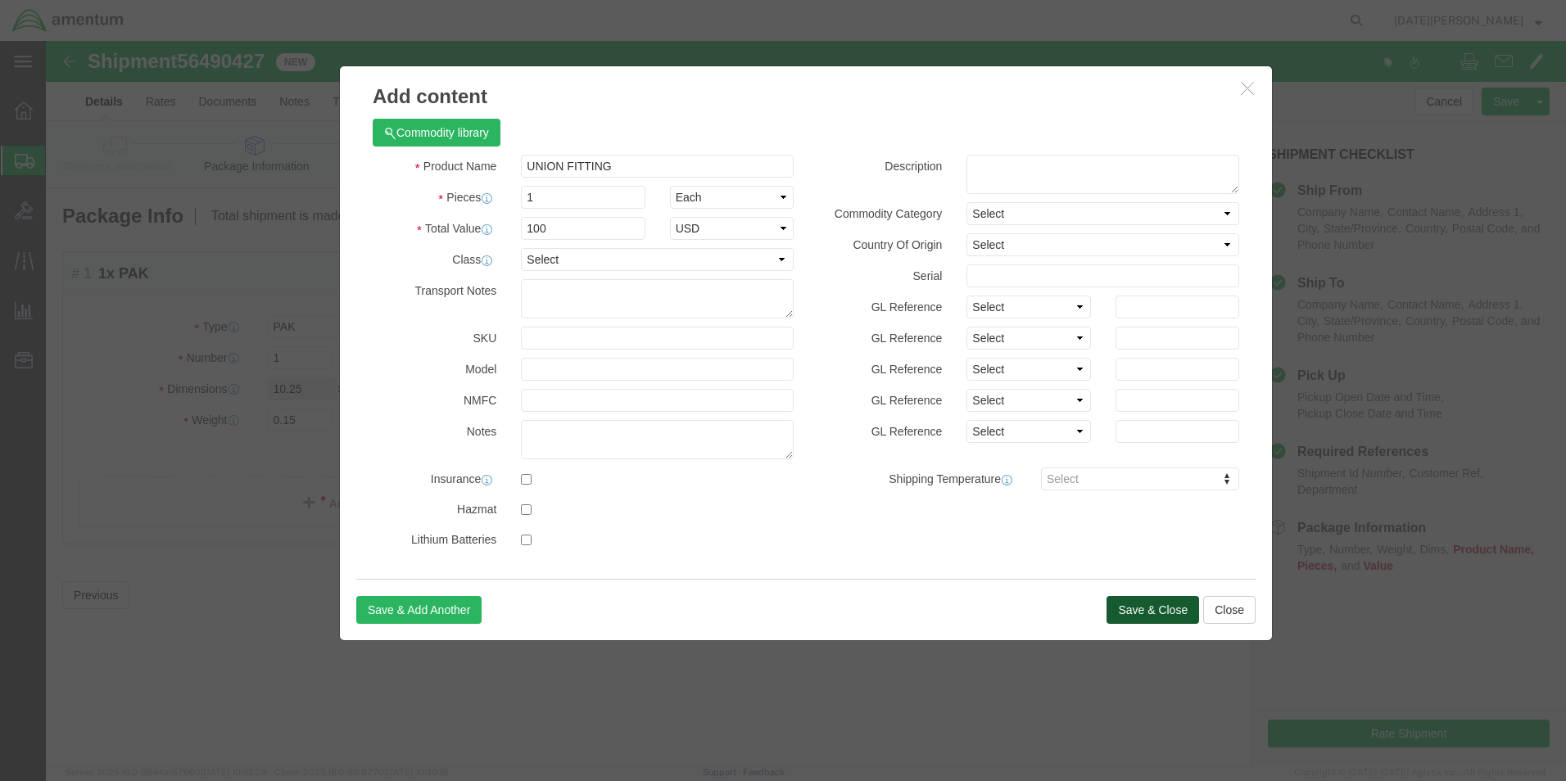
click button "Save & Close"
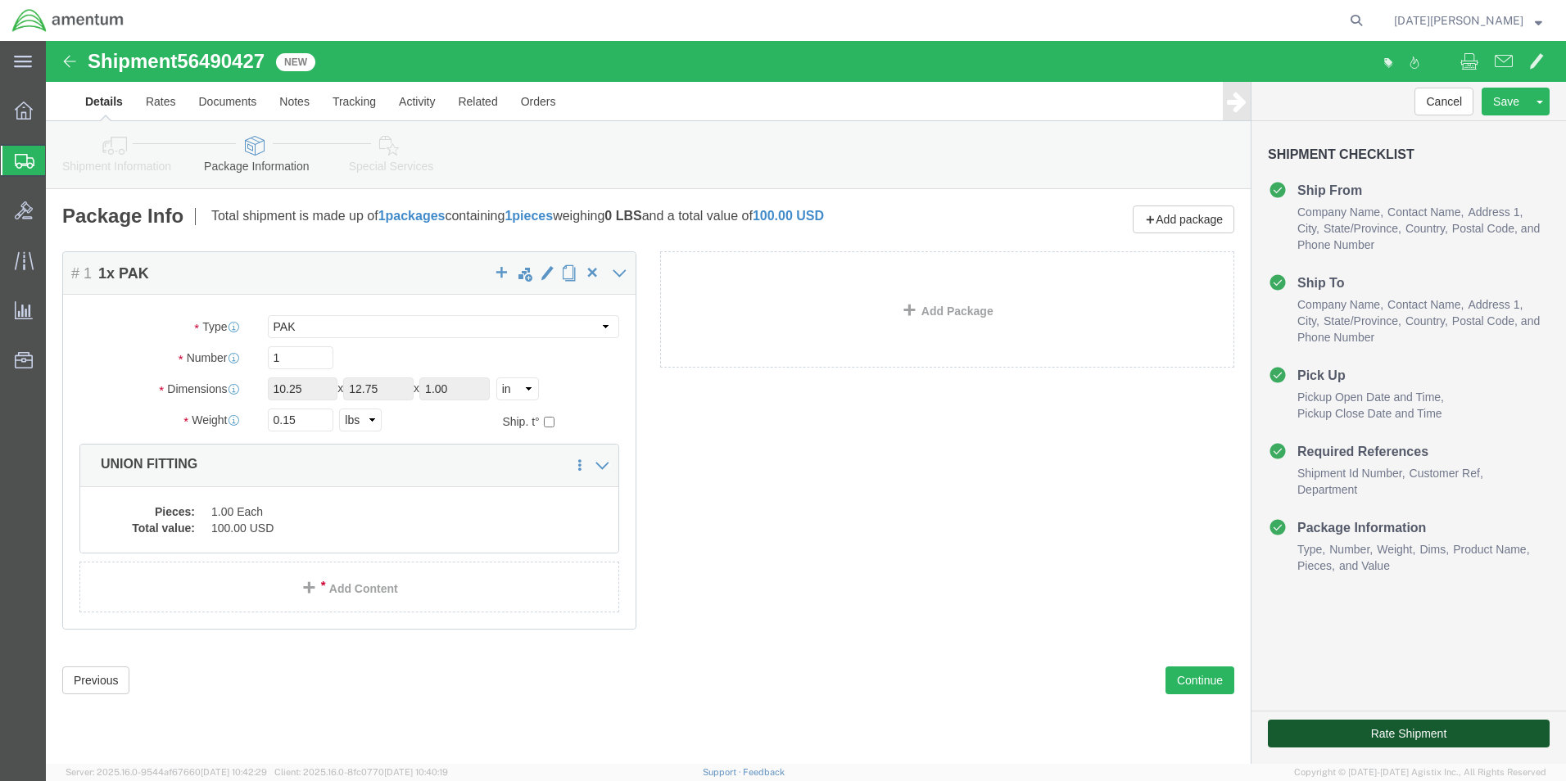
click button "Rate Shipment"
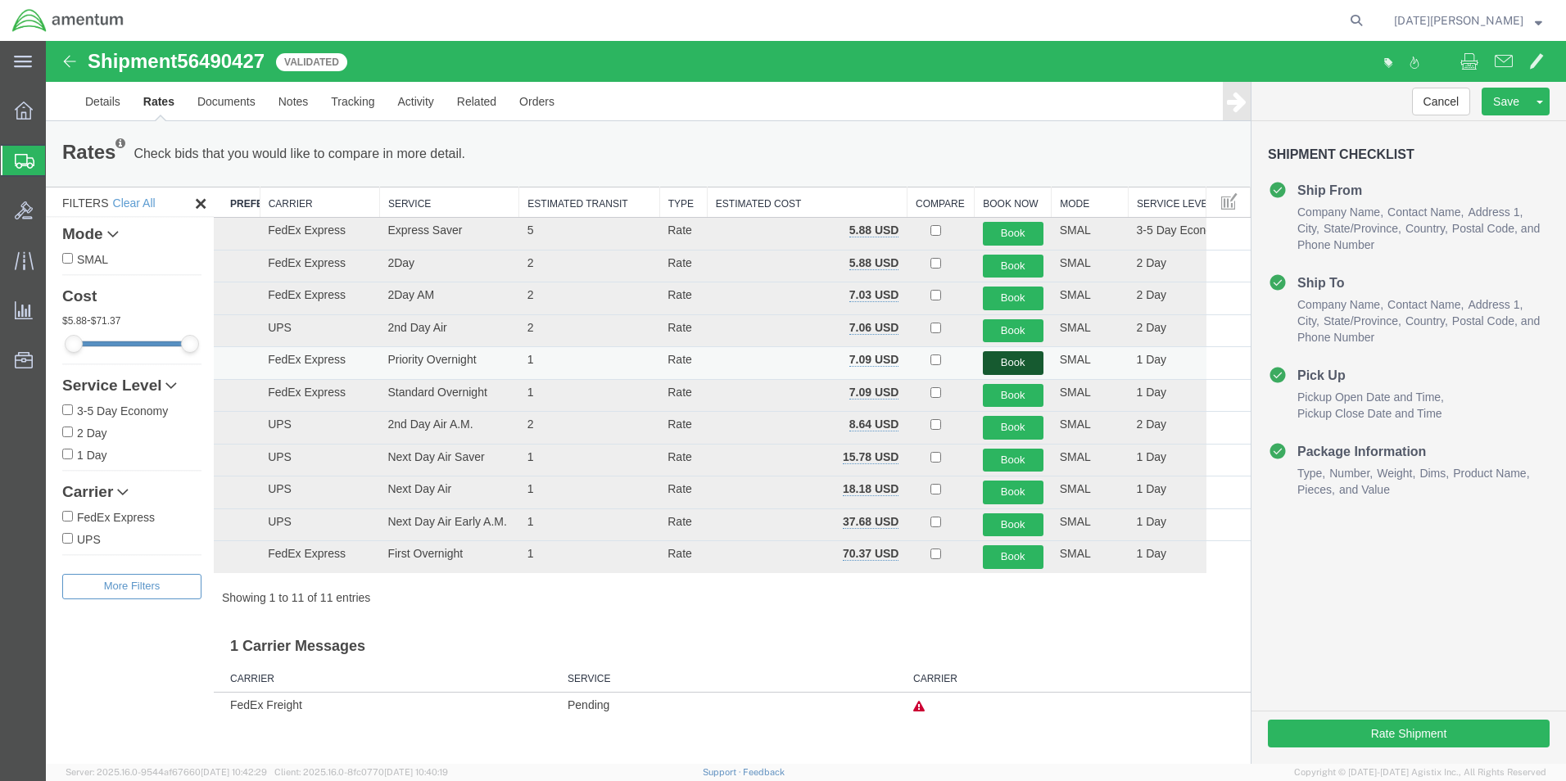
click at [1003, 364] on button "Book" at bounding box center [1013, 363] width 61 height 24
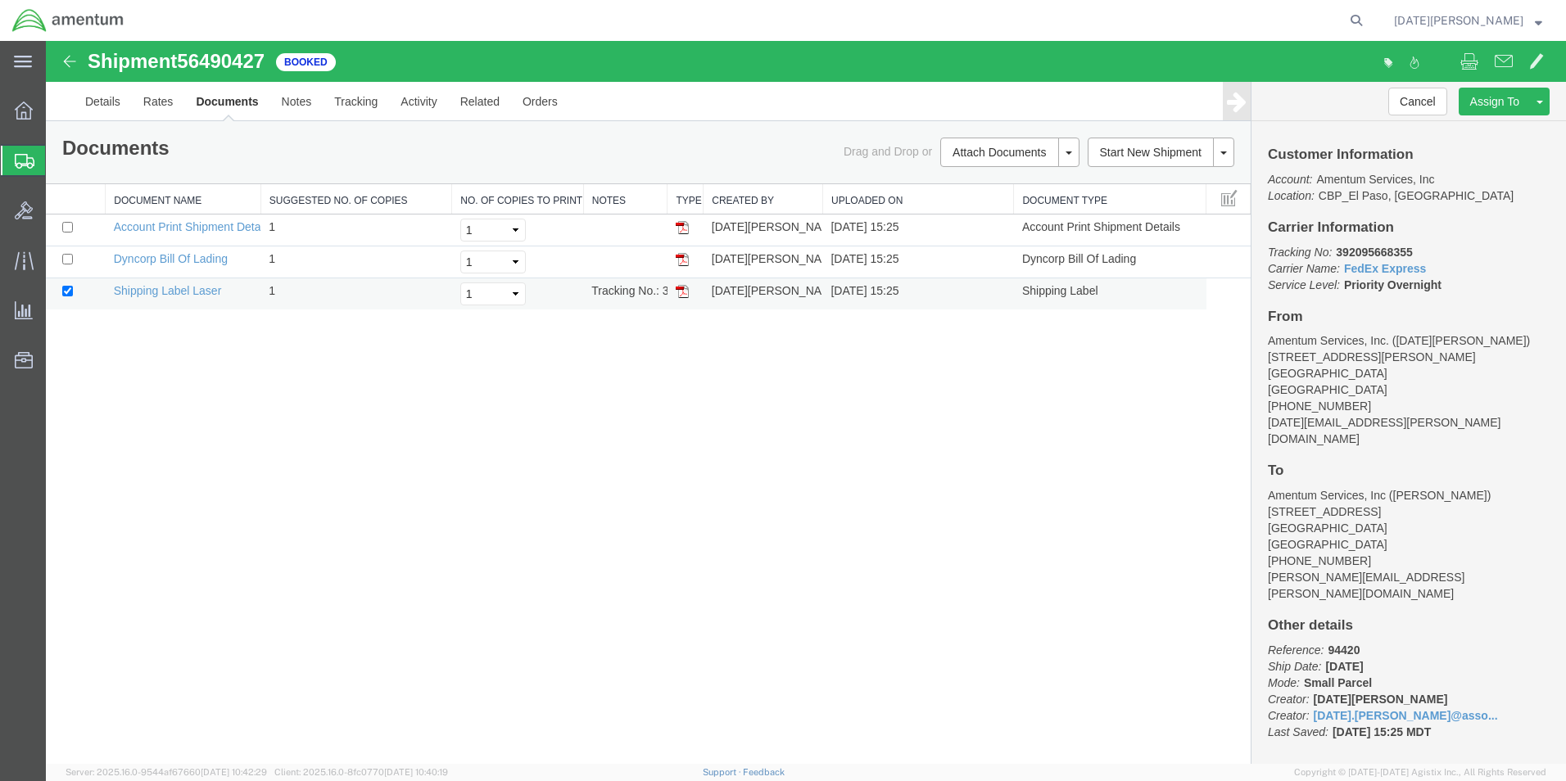
click at [677, 293] on img at bounding box center [682, 291] width 13 height 13
click at [0, 0] on span "Create from Template" at bounding box center [0, 0] width 0 height 0
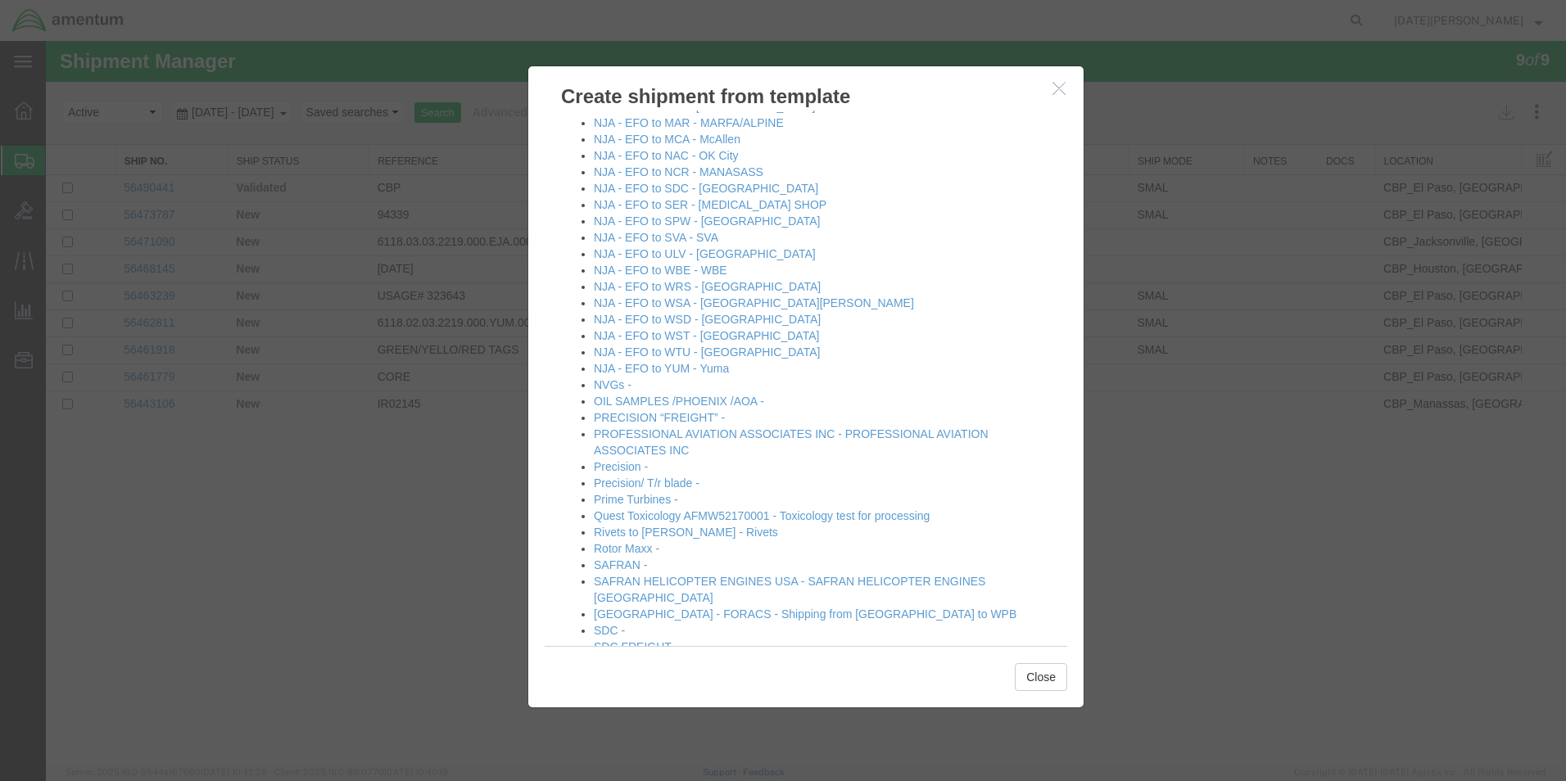
scroll to position [983, 0]
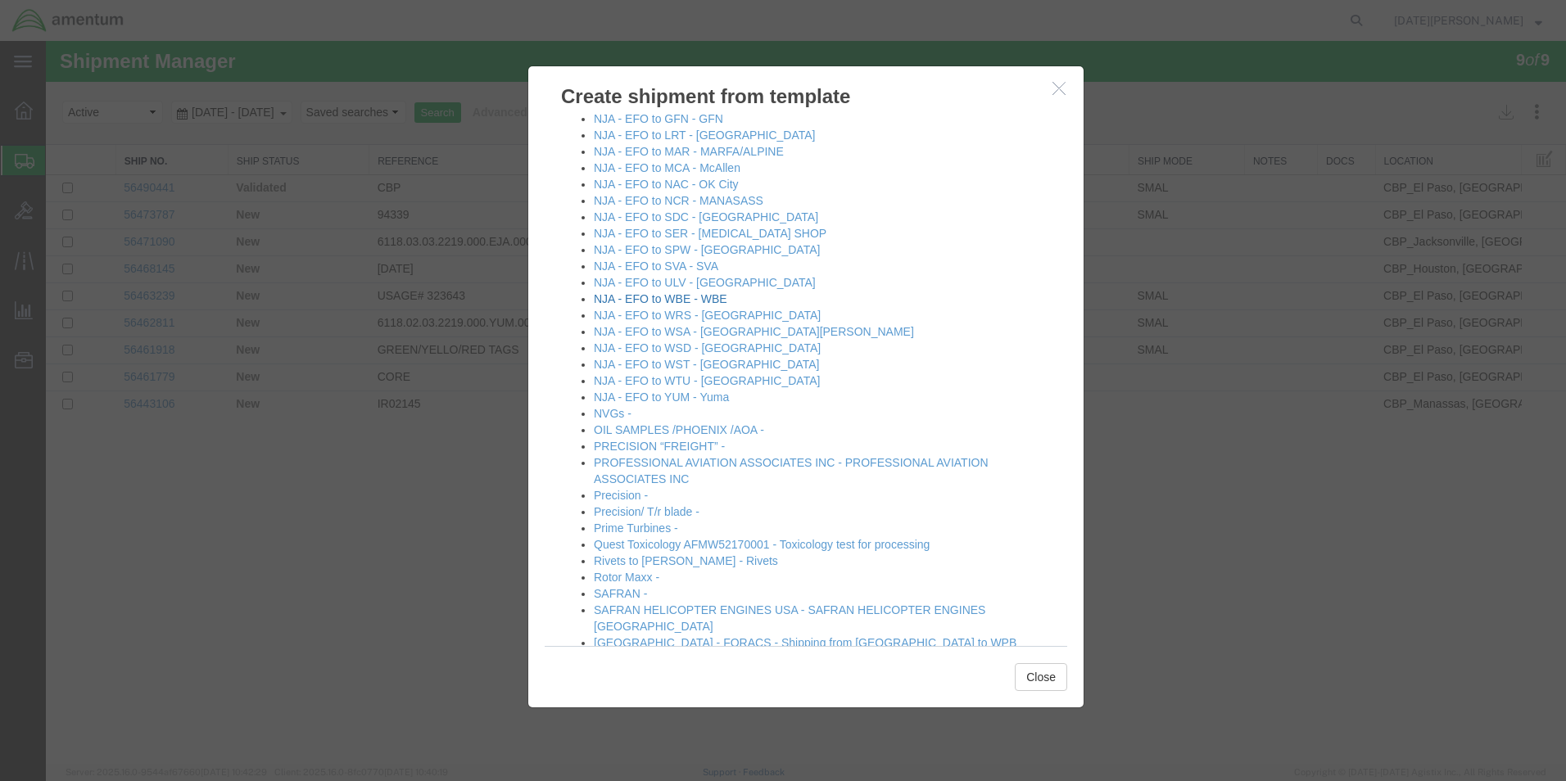
click at [681, 297] on link "NJA - EFO to WBE - WBE" at bounding box center [661, 298] width 134 height 13
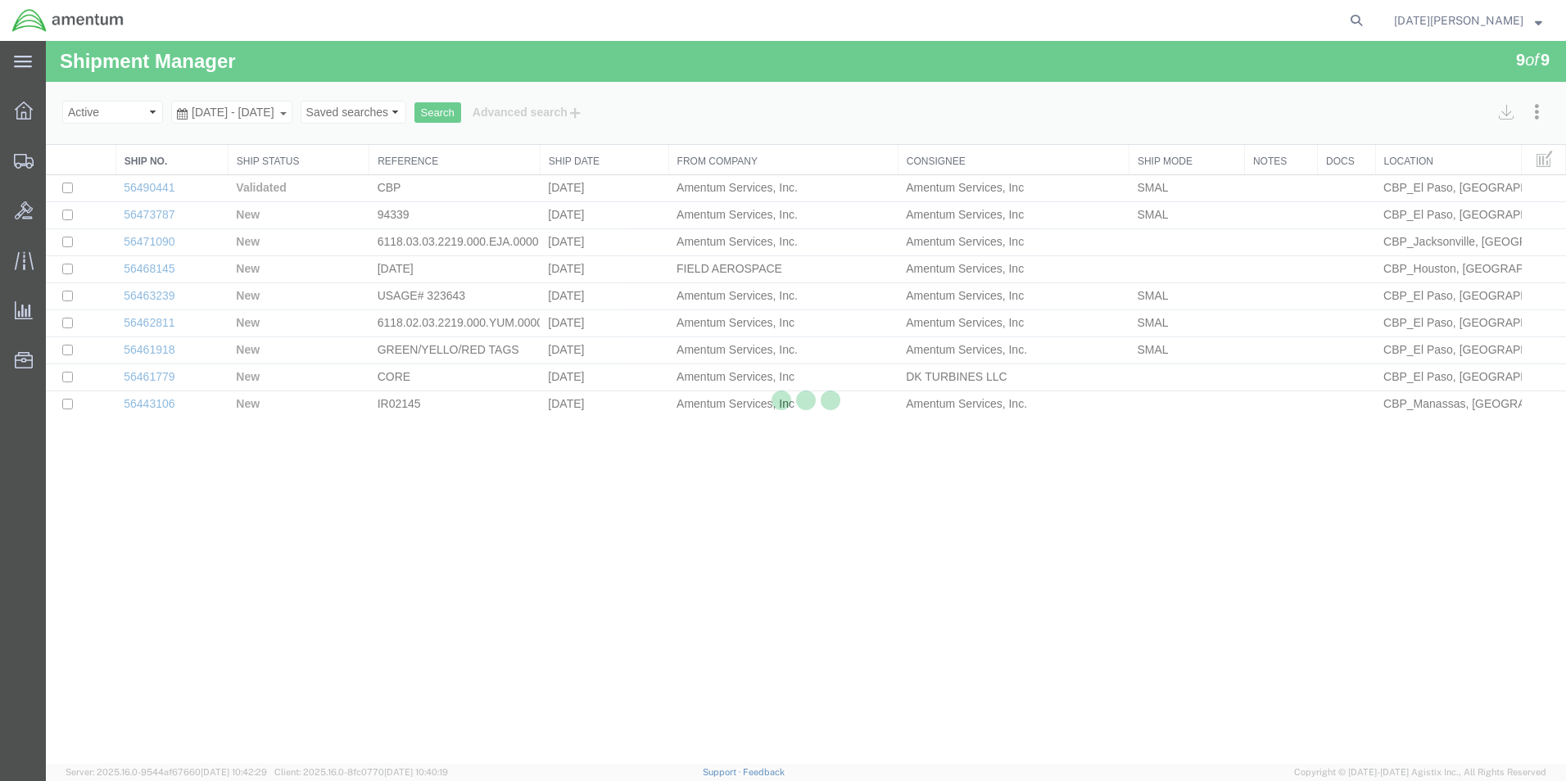
select select "49939"
select select "49918"
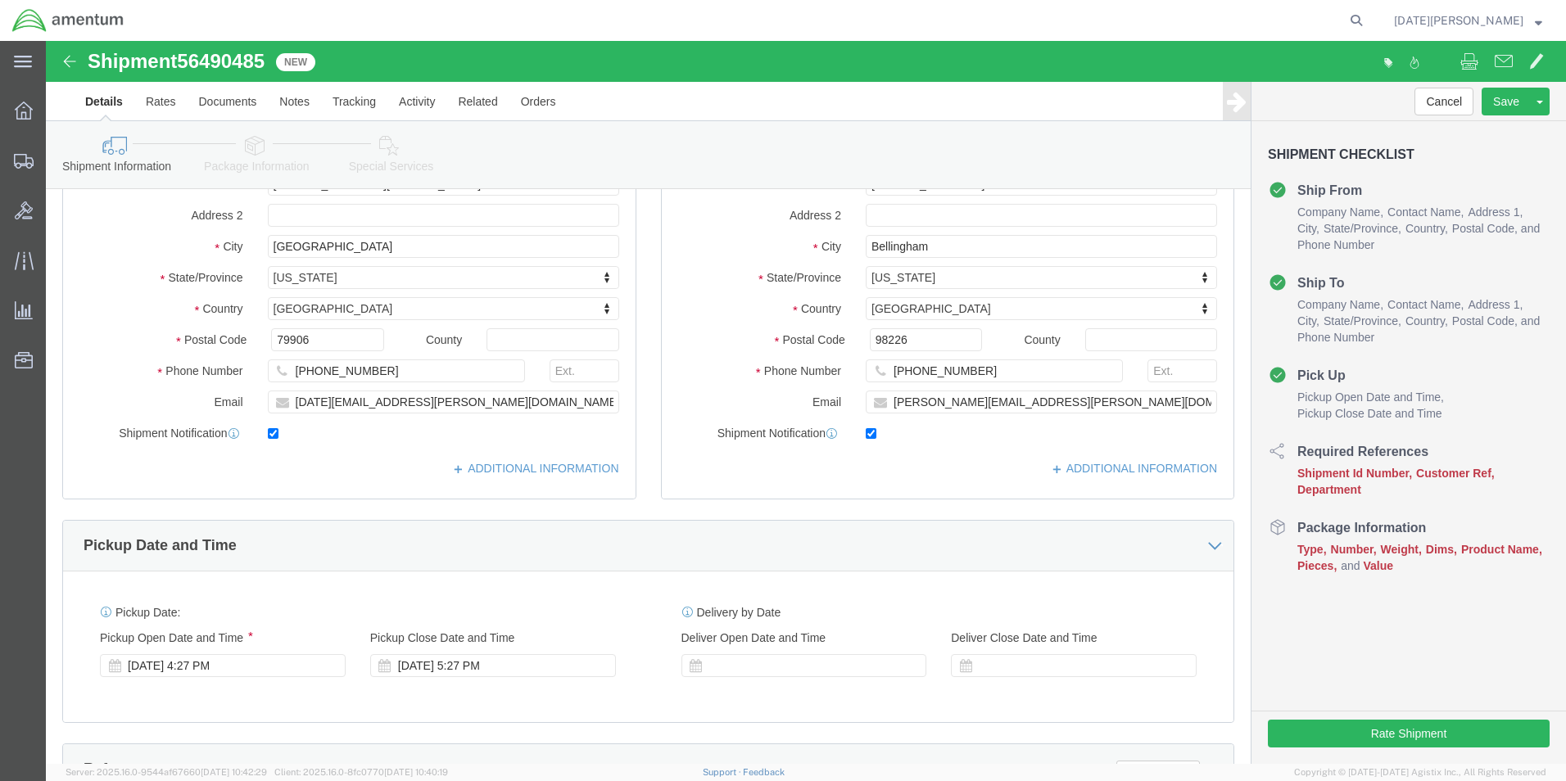
scroll to position [573, 0]
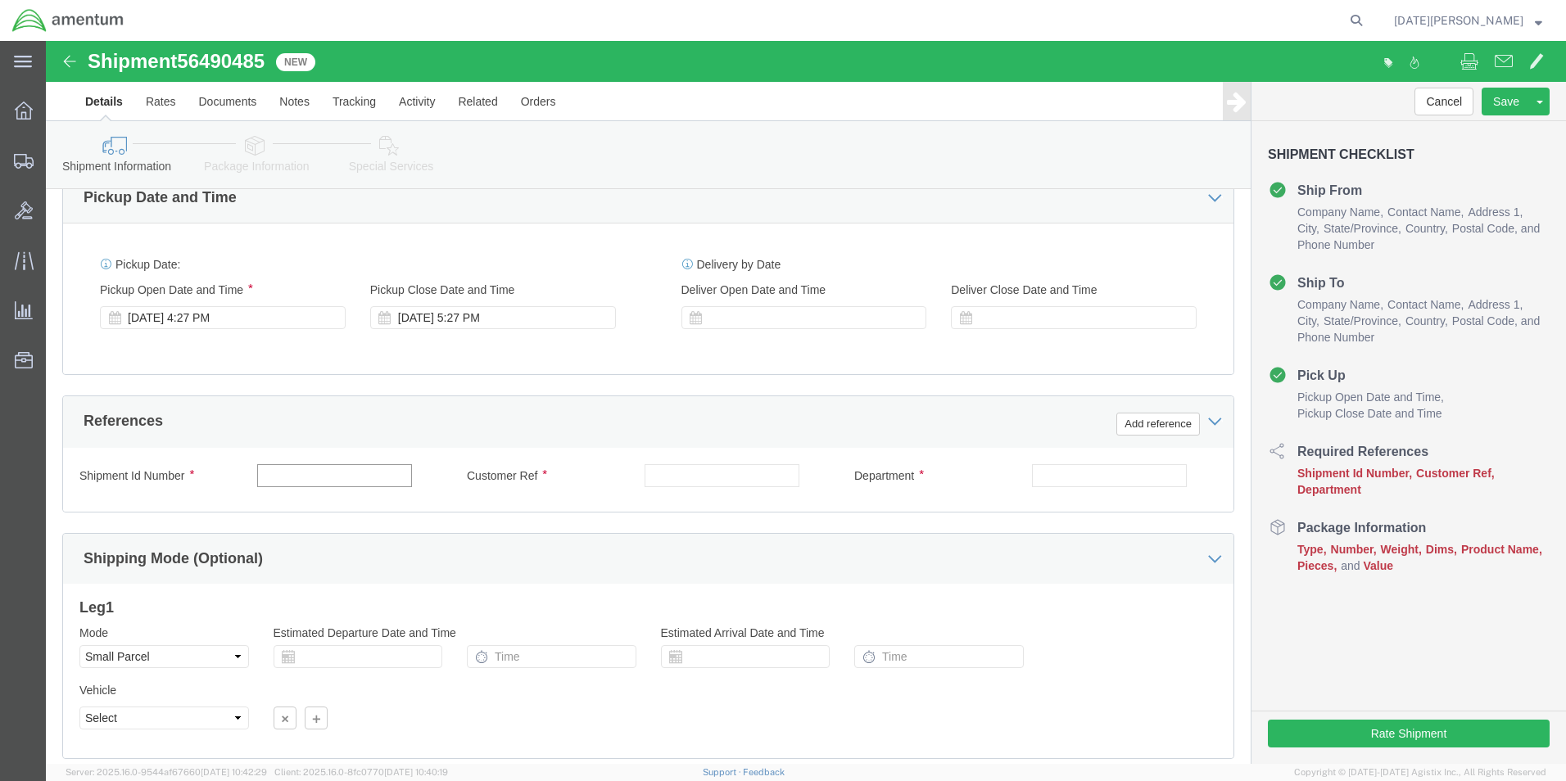
click input "text"
type input "94380"
type input "CBP"
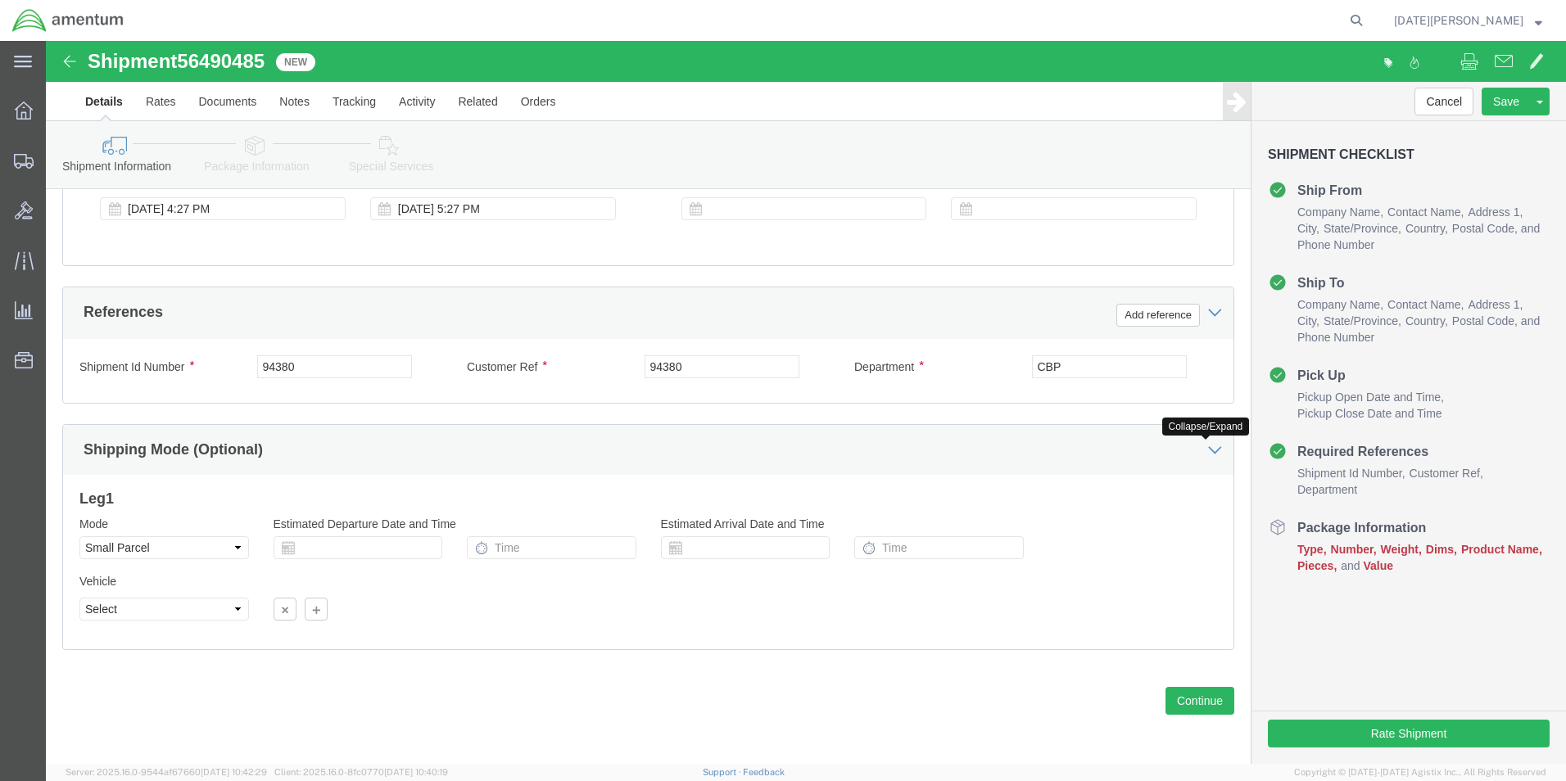
scroll to position [683, 0]
click button "Continue"
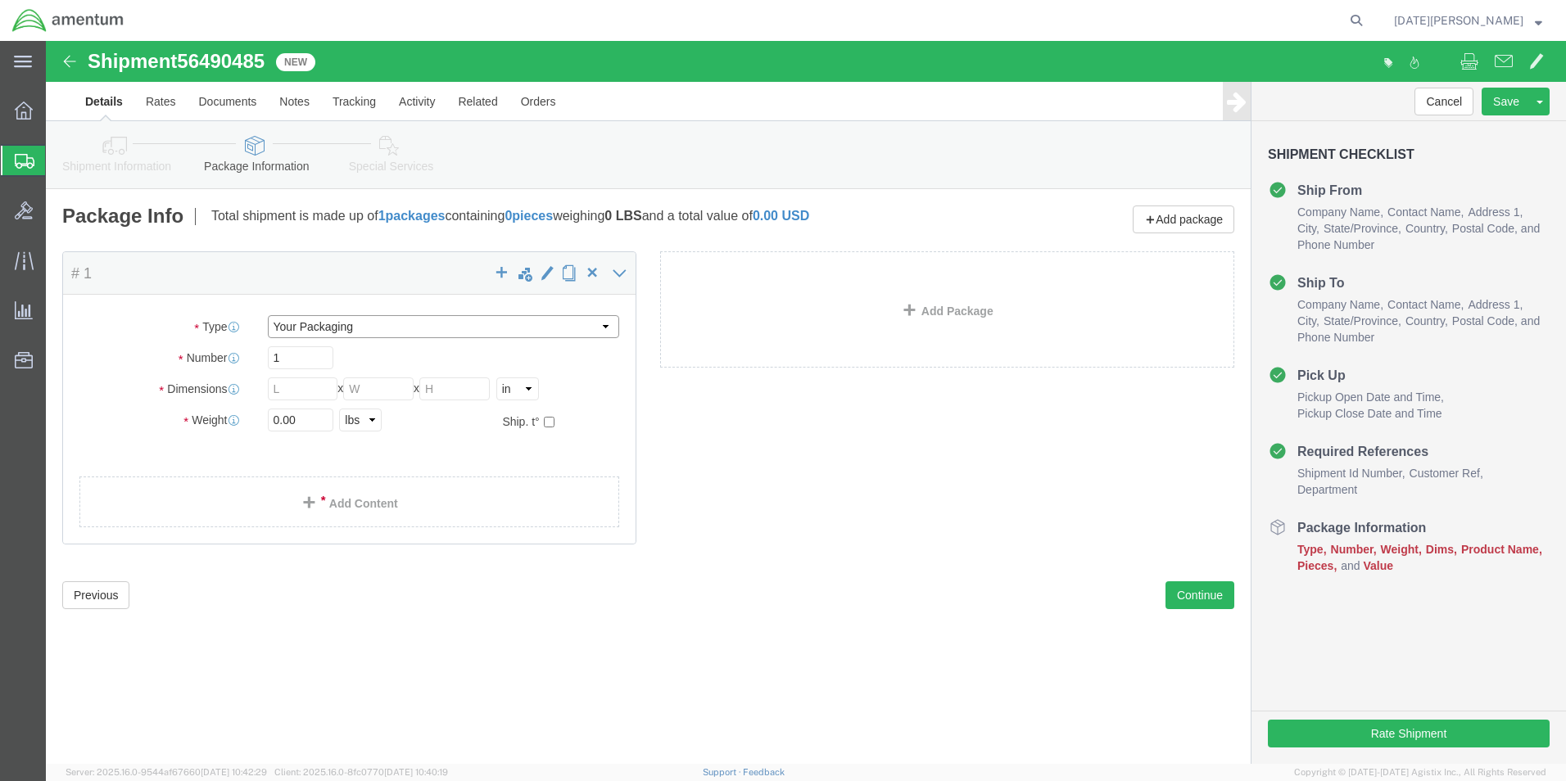
click select "Select Bale(s) Basket(s) Bolt(s) Bottle(s) Buckets Bulk Bundle(s) Can(s) Cardbo…"
select select "PAK"
click select "Select Bale(s) Basket(s) Bolt(s) Bottle(s) Buckets Bulk Bundle(s) Can(s) Cardbo…"
type input "10.25"
type input "12.75"
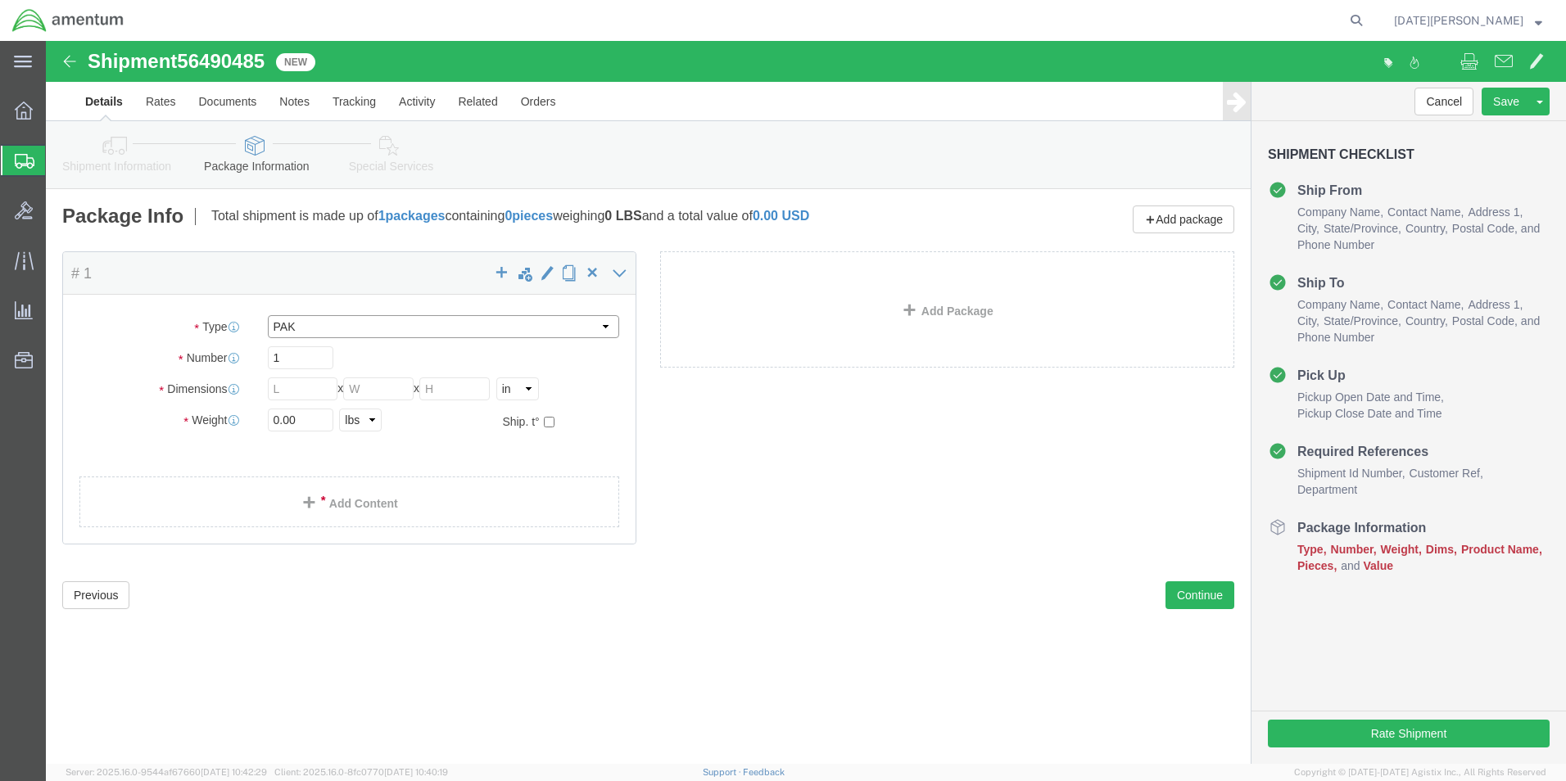
type input "1.00"
drag, startPoint x: 260, startPoint y: 376, endPoint x: 88, endPoint y: 378, distance: 172.0
click div "Weight 0.00 Select kgs lbs Ship. t°"
type input "0.40"
click link "Add Content"
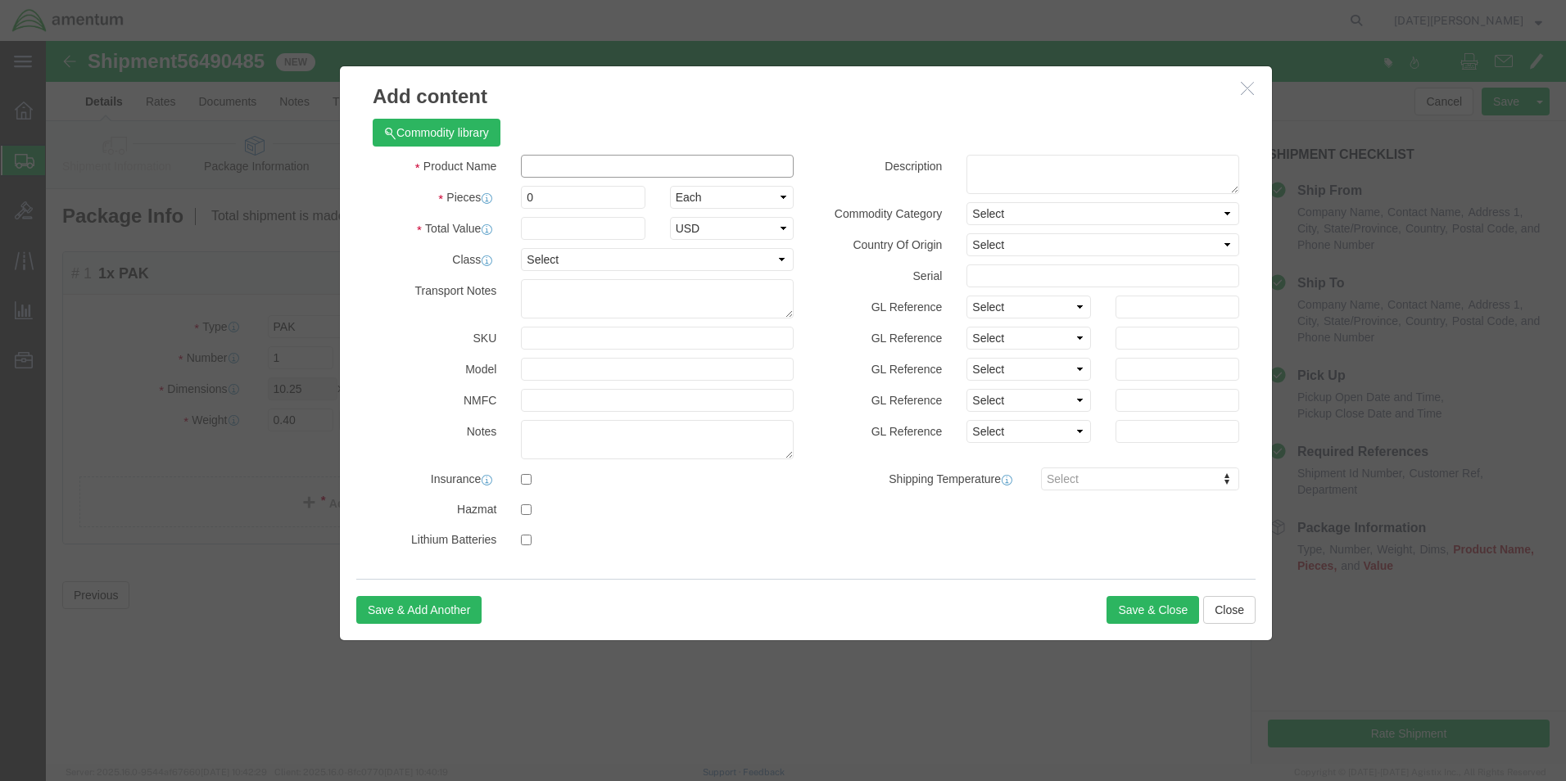
click input "text"
type input "AIRCRAFT HARWARE"
type input "30"
type input "120"
select select "USD"
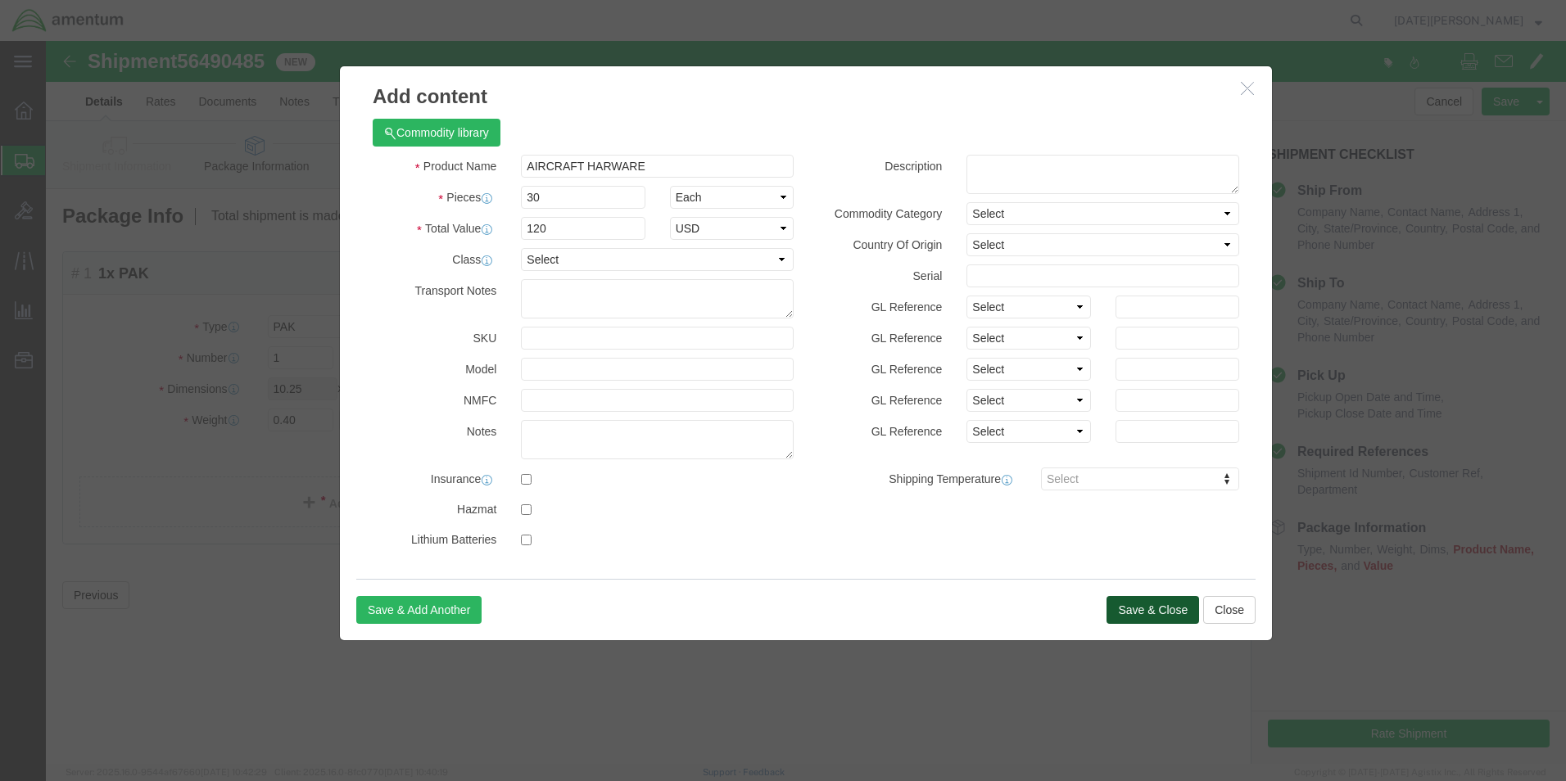
click button "Save & Close"
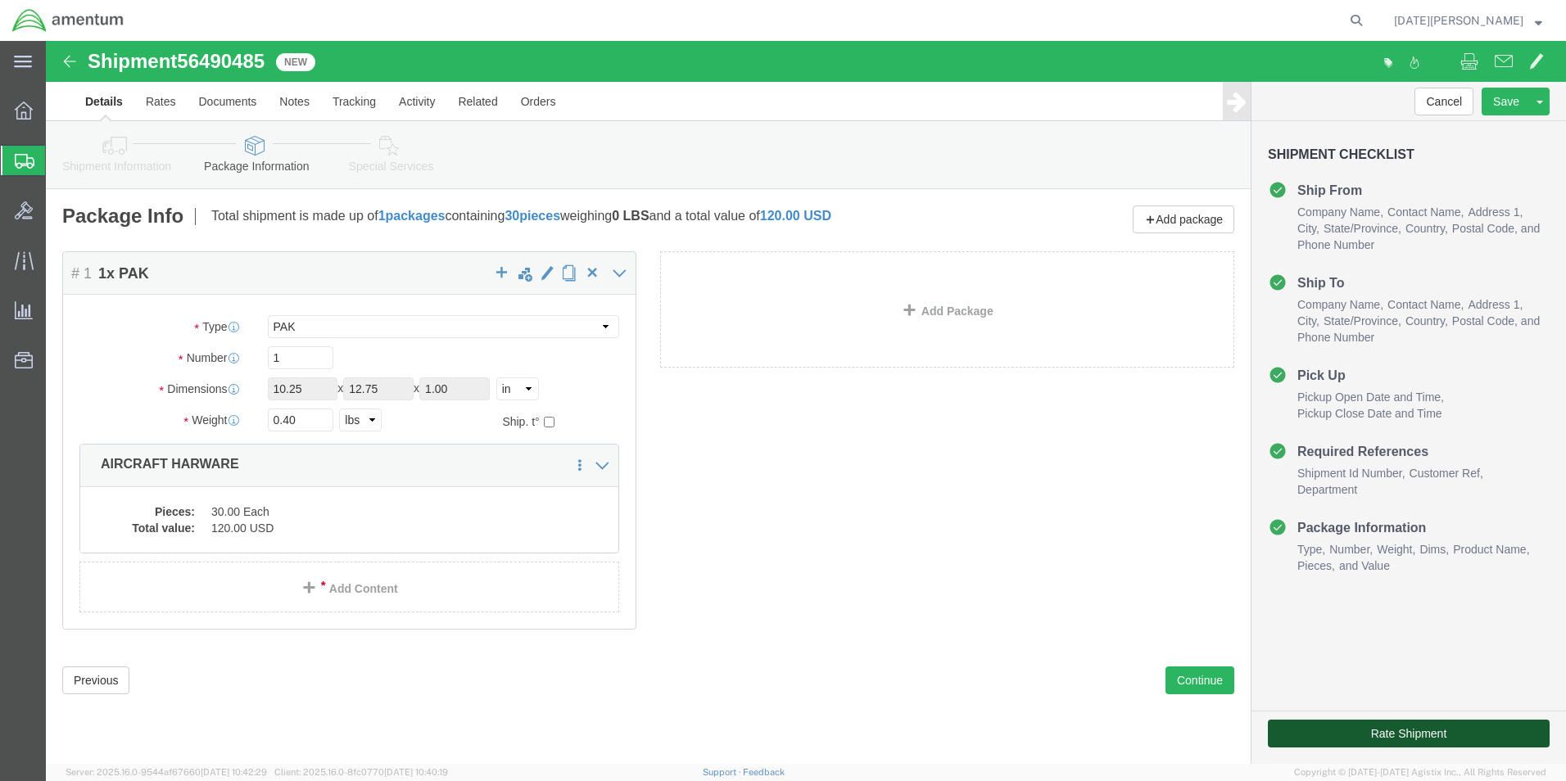
click button "Rate Shipment"
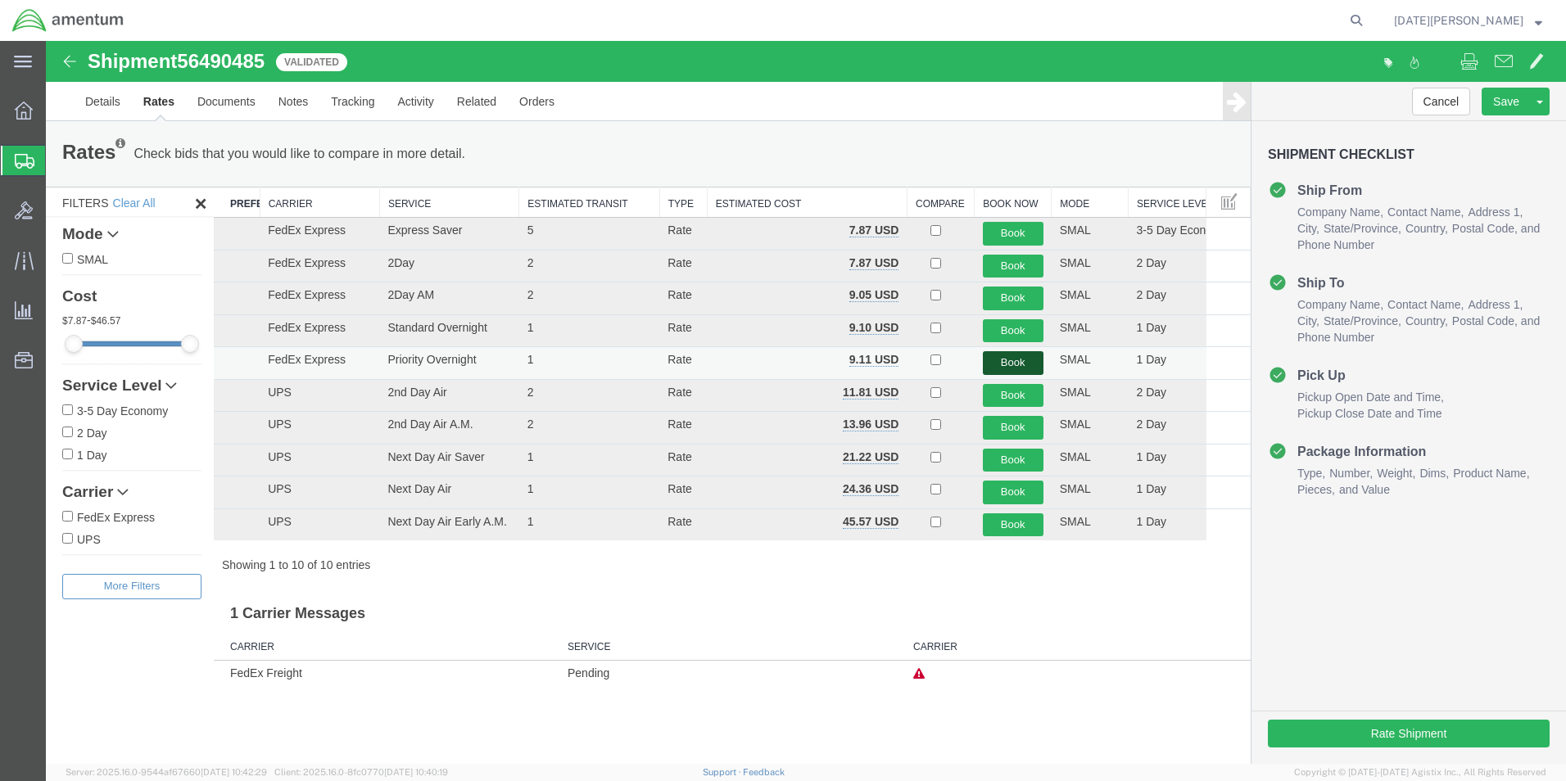
click at [999, 356] on button "Book" at bounding box center [1013, 363] width 61 height 24
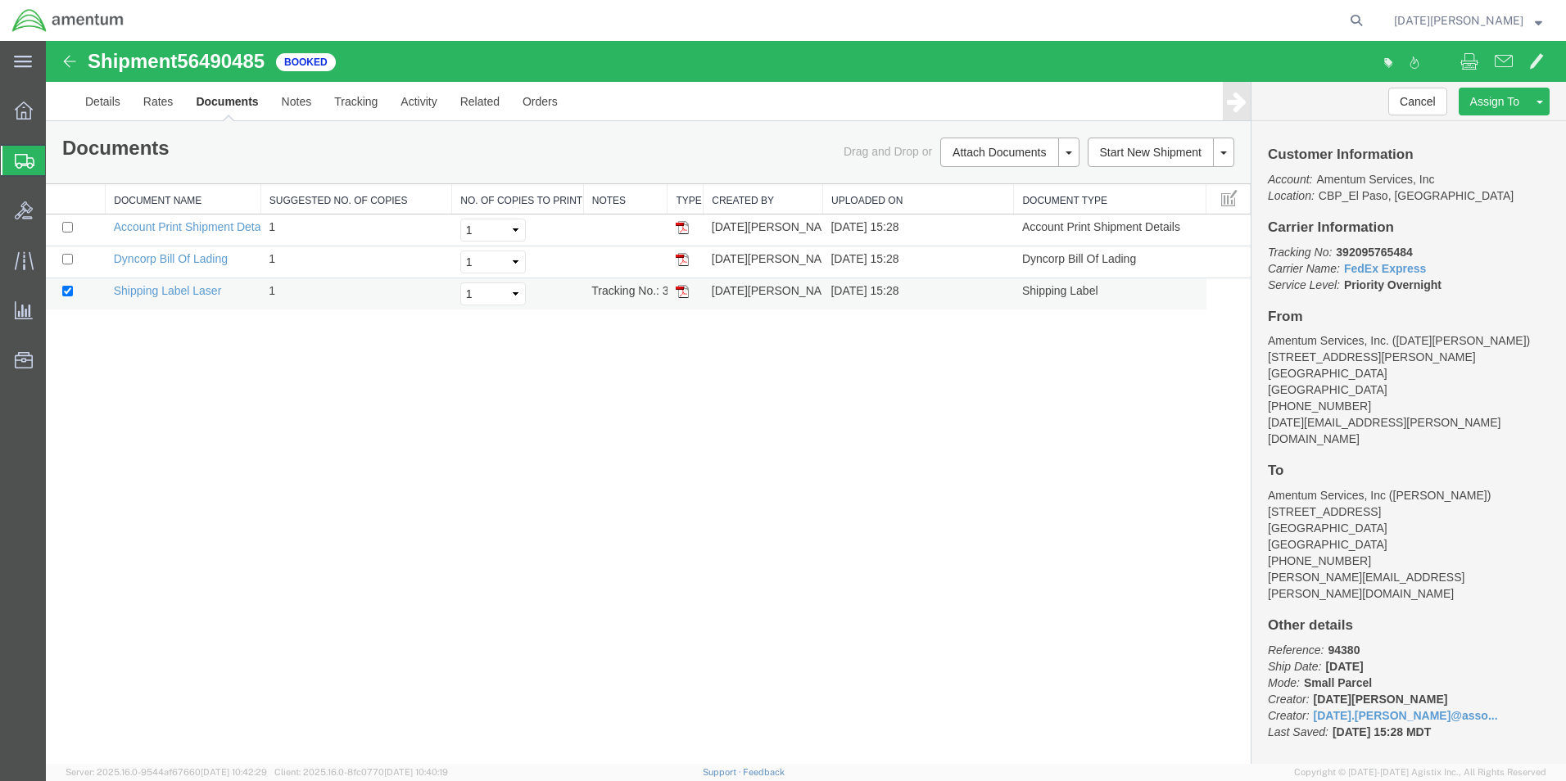
click at [676, 287] on img at bounding box center [682, 291] width 13 height 13
